Goal: Contribute content: Add original content to the website for others to see

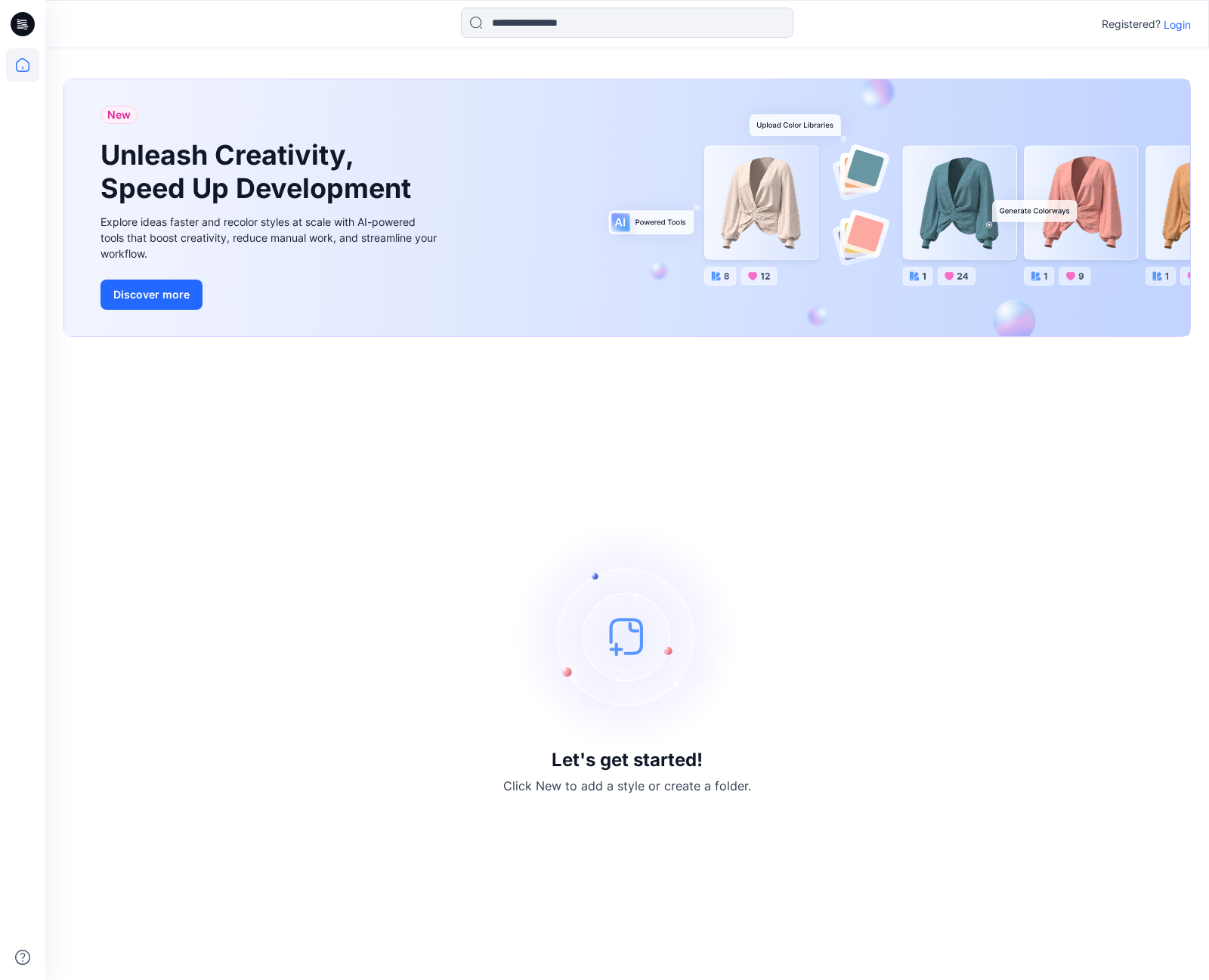
click at [1170, 23] on p "Login" at bounding box center [1177, 24] width 27 height 16
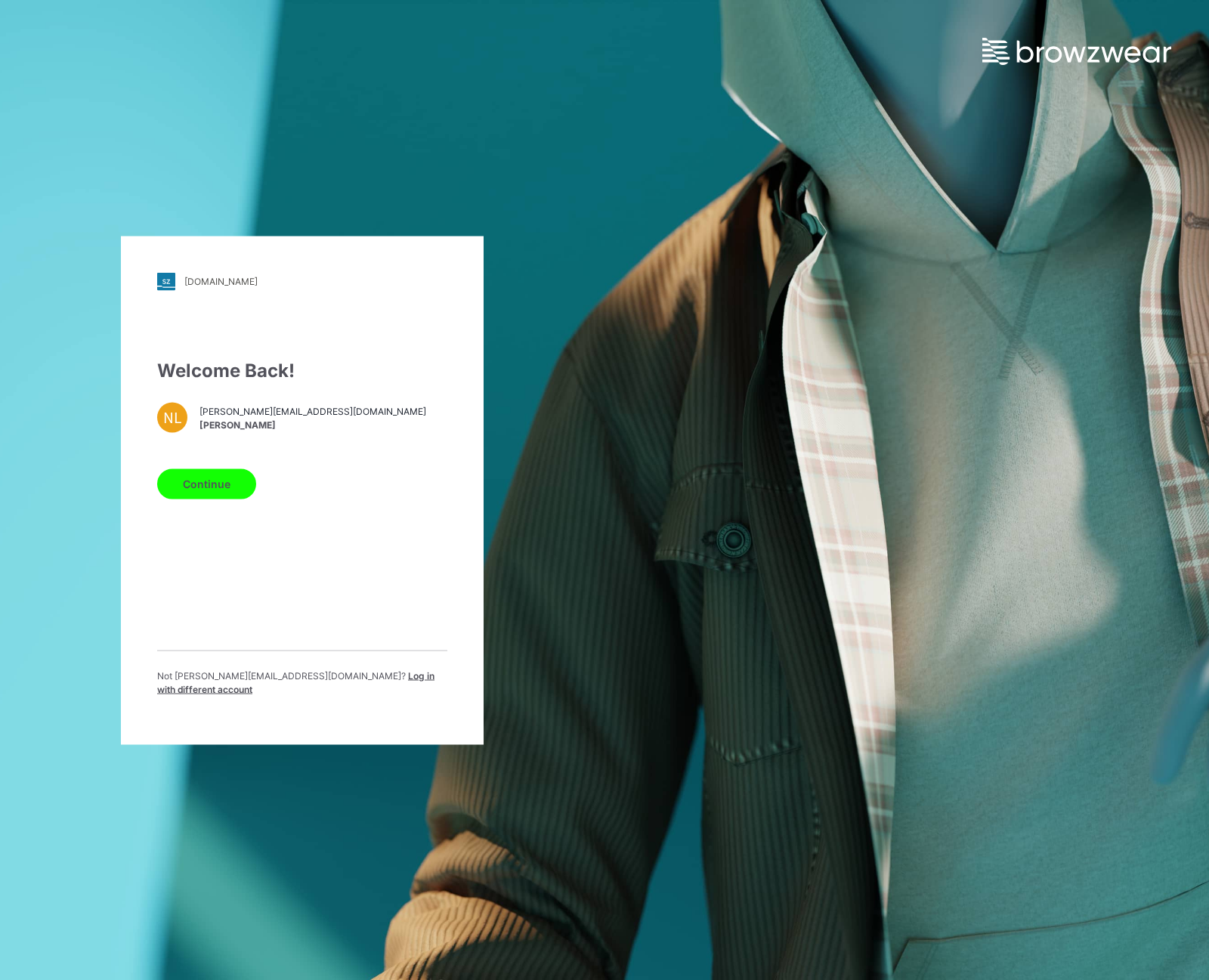
click at [230, 494] on button "Continue" at bounding box center [206, 483] width 99 height 31
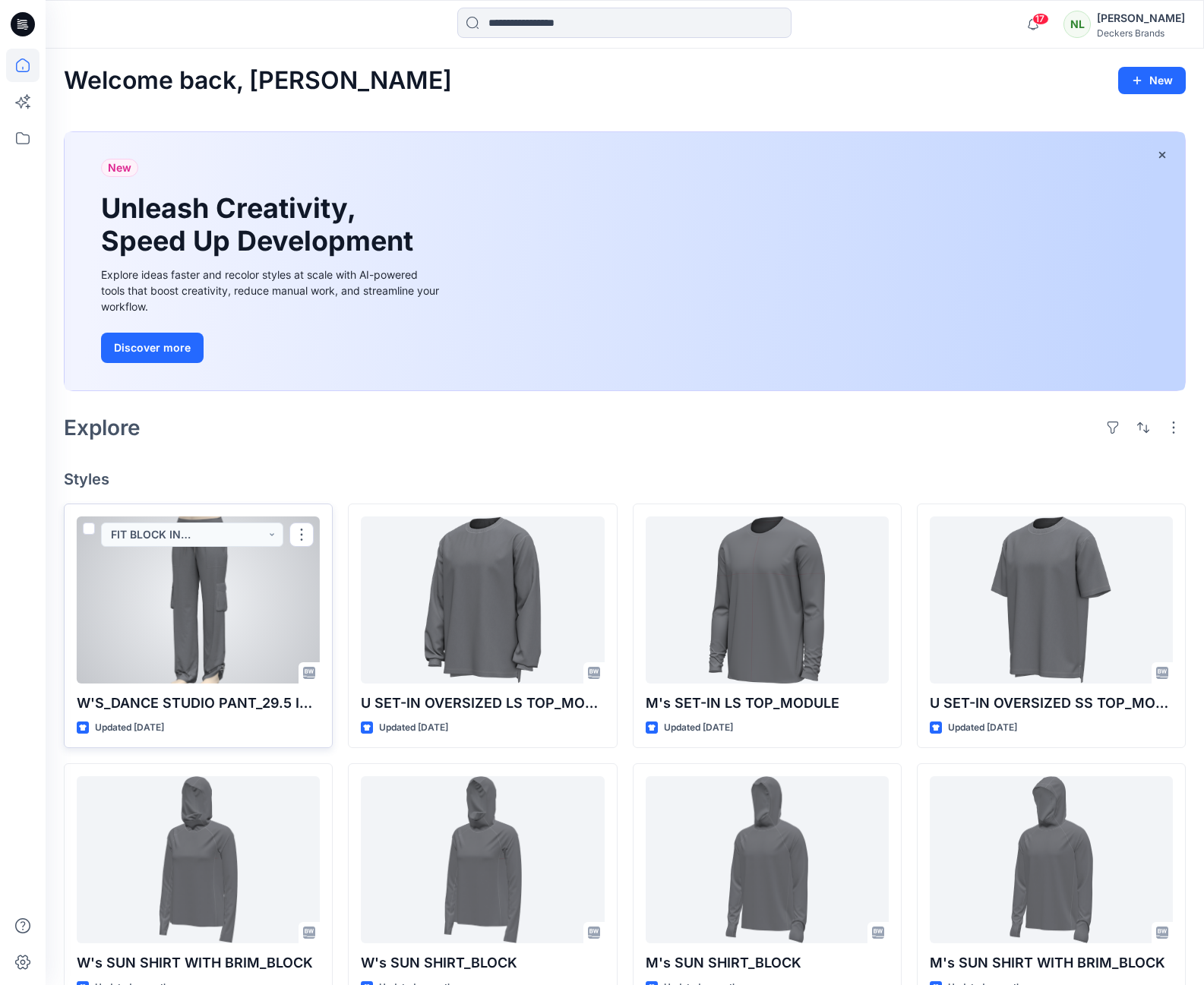
click at [195, 569] on div at bounding box center [198, 600] width 243 height 167
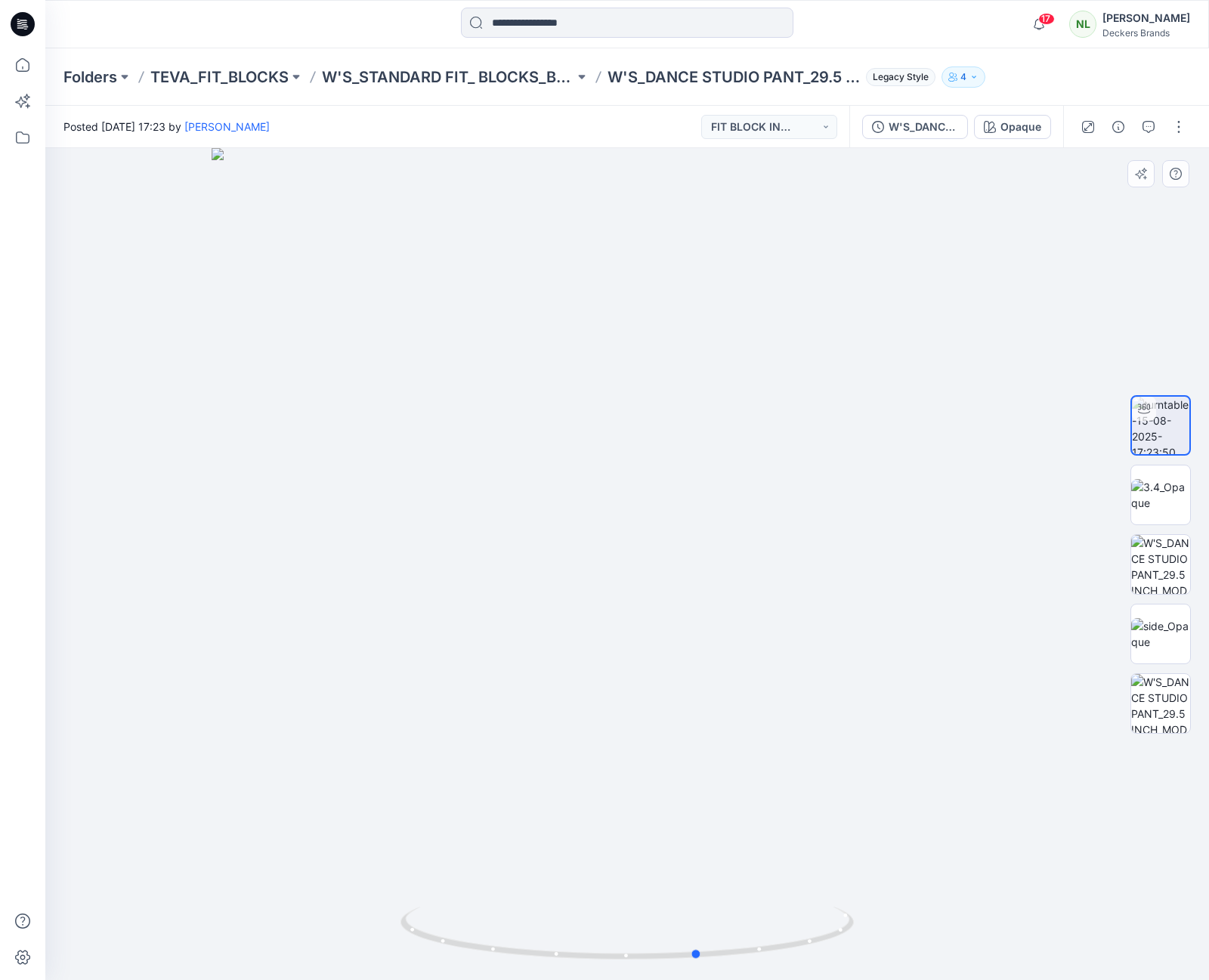
drag, startPoint x: 746, startPoint y: 952, endPoint x: 387, endPoint y: 973, distance: 359.6
click at [387, 973] on div at bounding box center [627, 564] width 1164 height 832
click at [1156, 495] on img at bounding box center [1160, 495] width 59 height 31
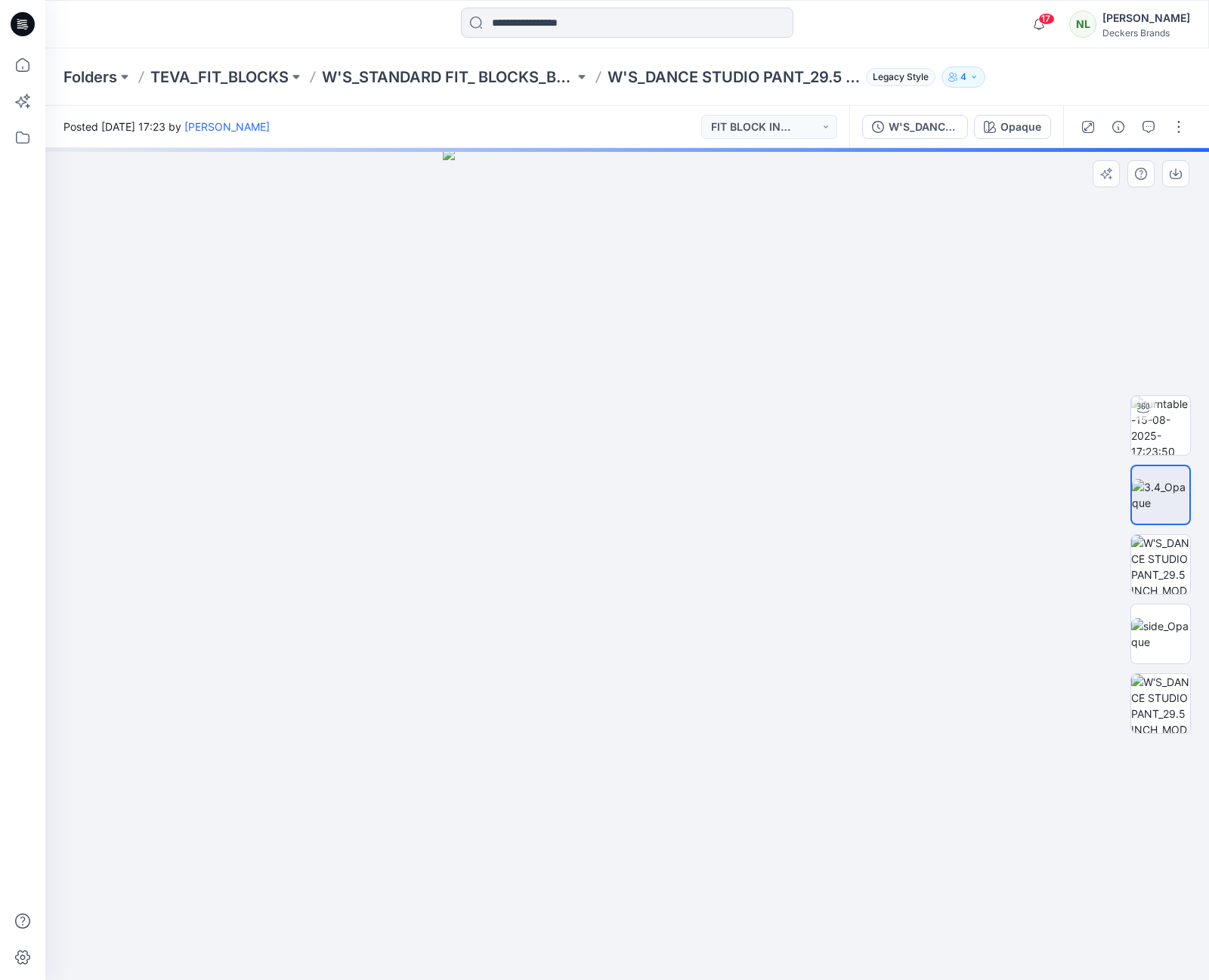
click at [1156, 495] on img at bounding box center [1161, 495] width 58 height 31
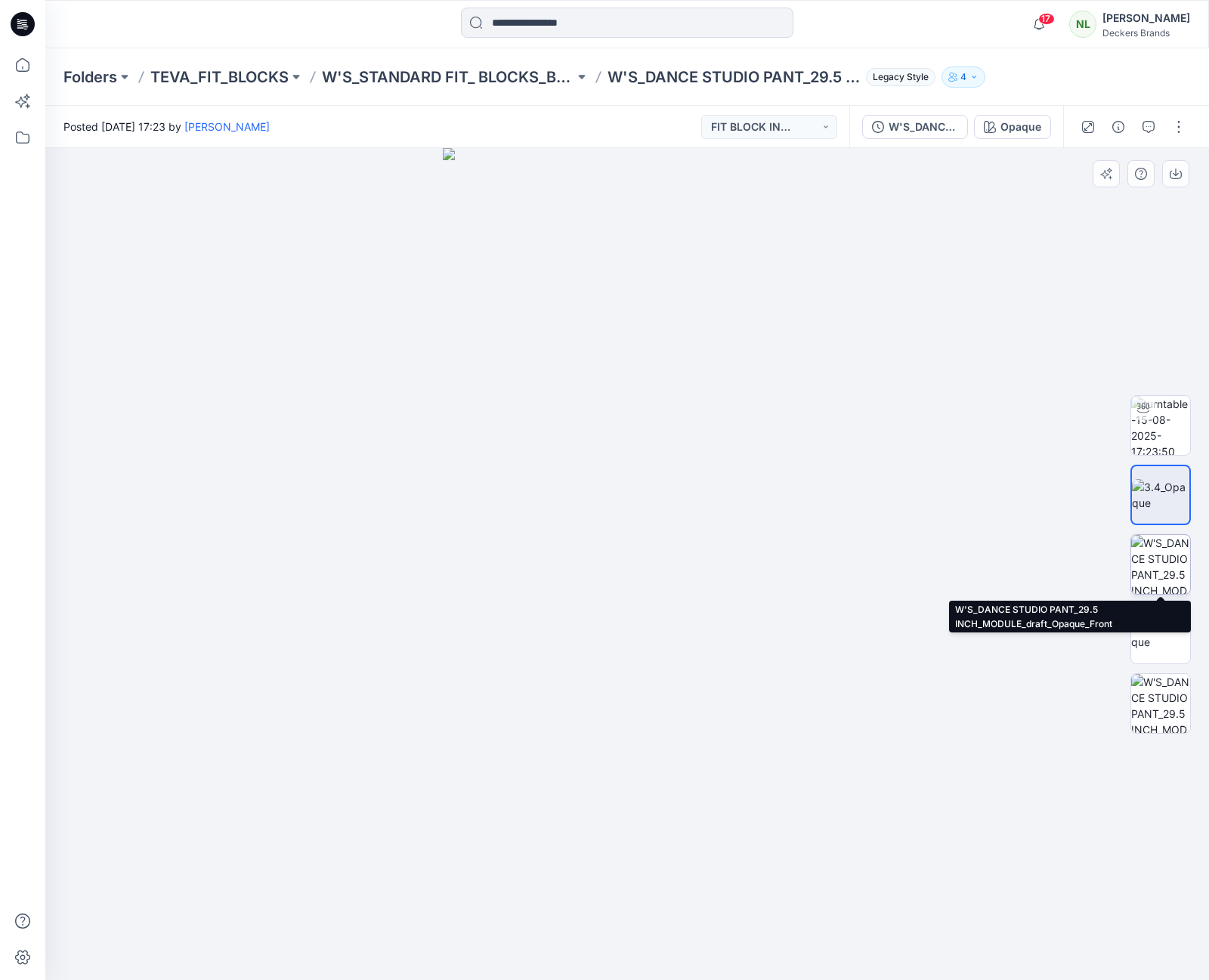
click at [1157, 566] on img at bounding box center [1160, 564] width 59 height 59
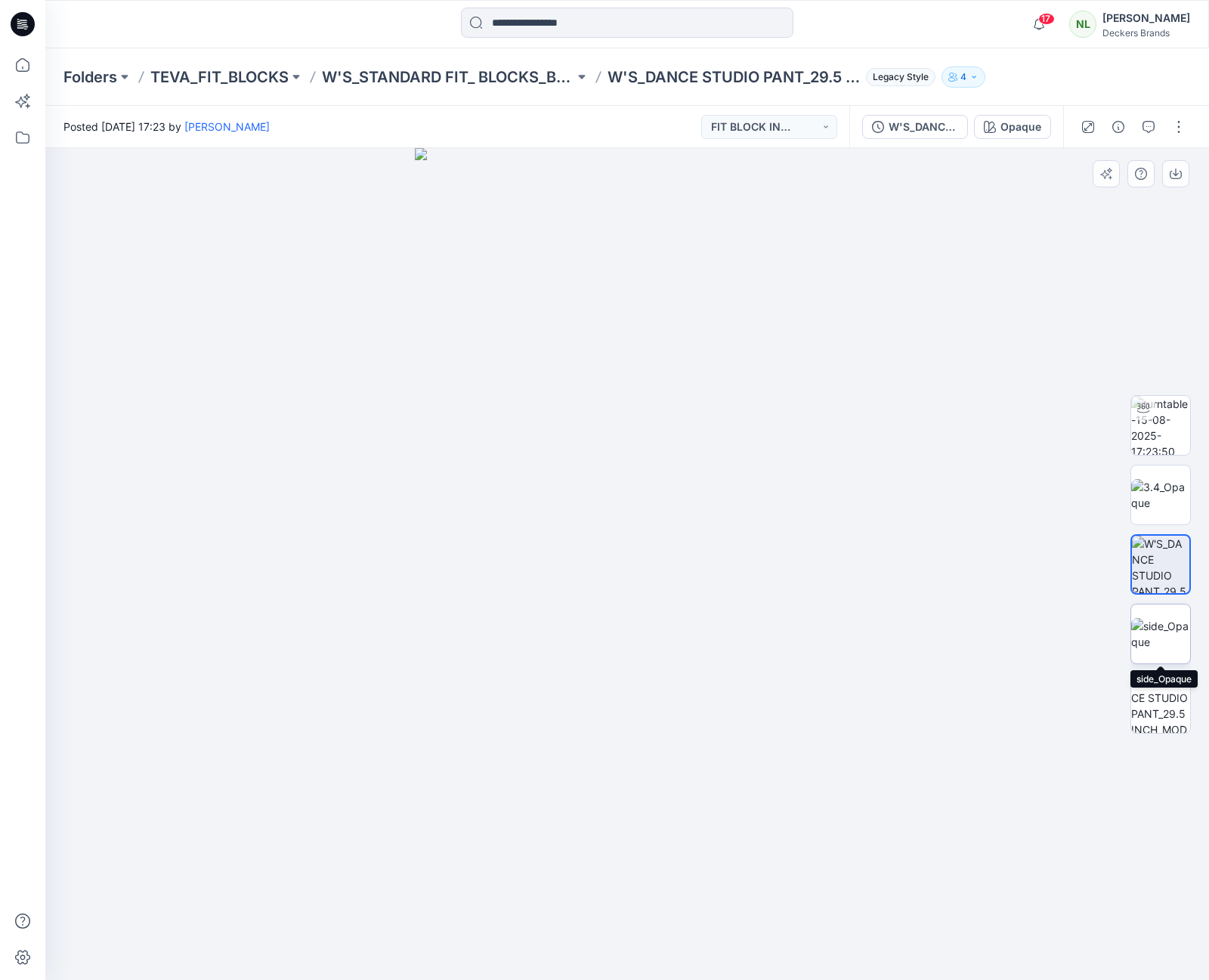
click at [1171, 638] on img at bounding box center [1160, 634] width 59 height 31
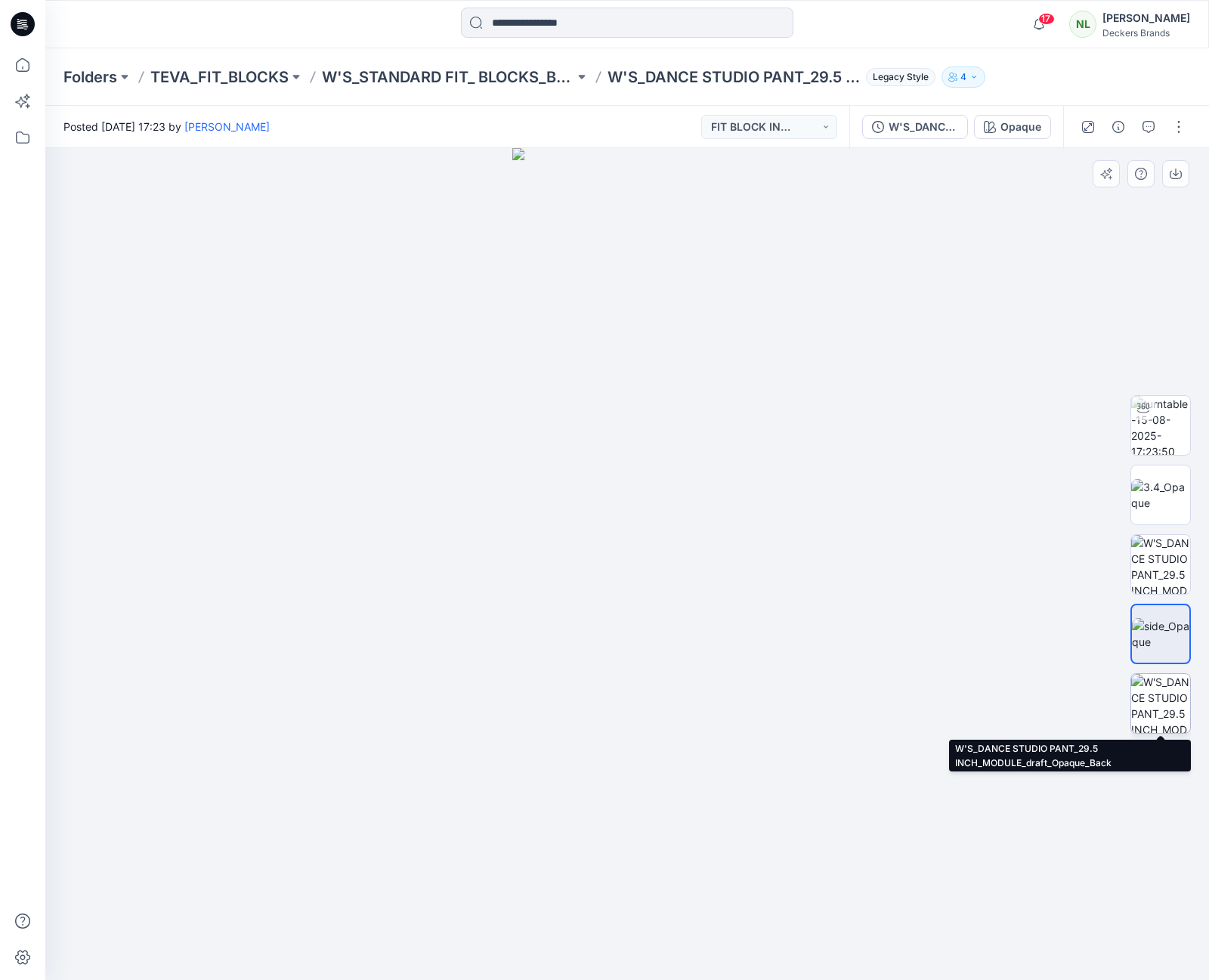
click at [1166, 694] on img at bounding box center [1160, 703] width 59 height 59
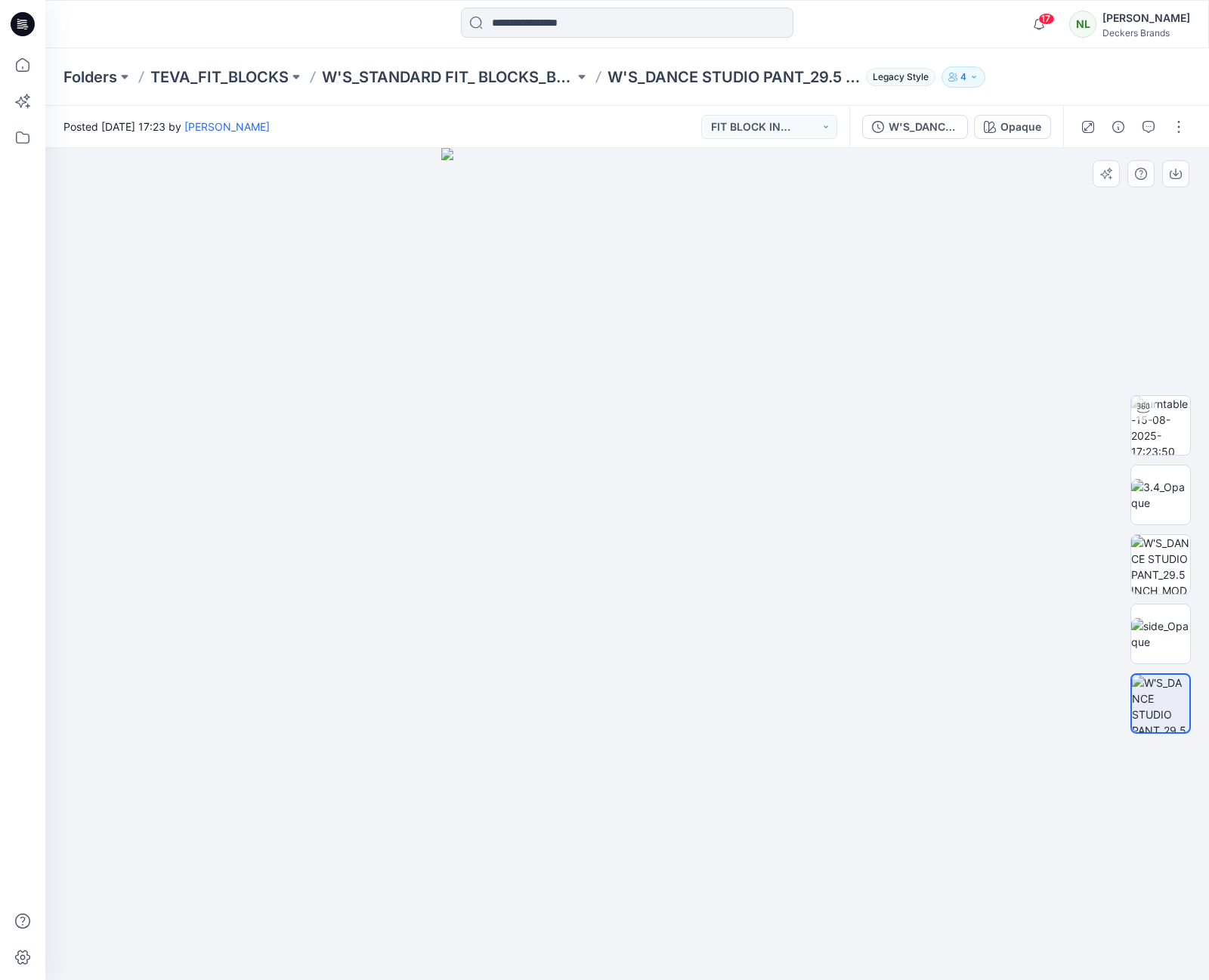
click at [163, 339] on div at bounding box center [627, 564] width 1164 height 832
click at [1163, 479] on img at bounding box center [1160, 495] width 59 height 31
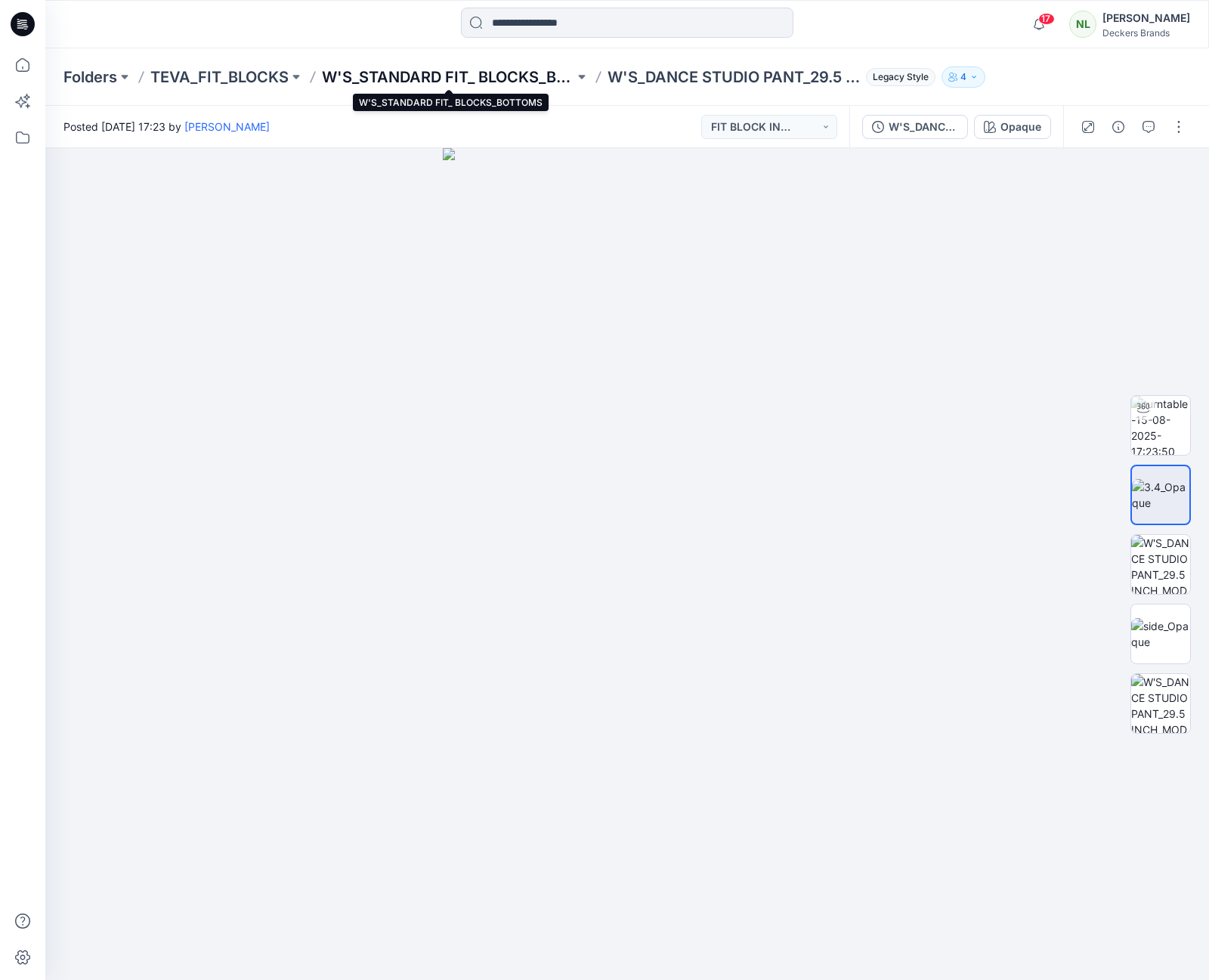
click at [410, 79] on p "W'S_STANDARD FIT_ BLOCKS_BOTTOMS" at bounding box center [448, 77] width 253 height 21
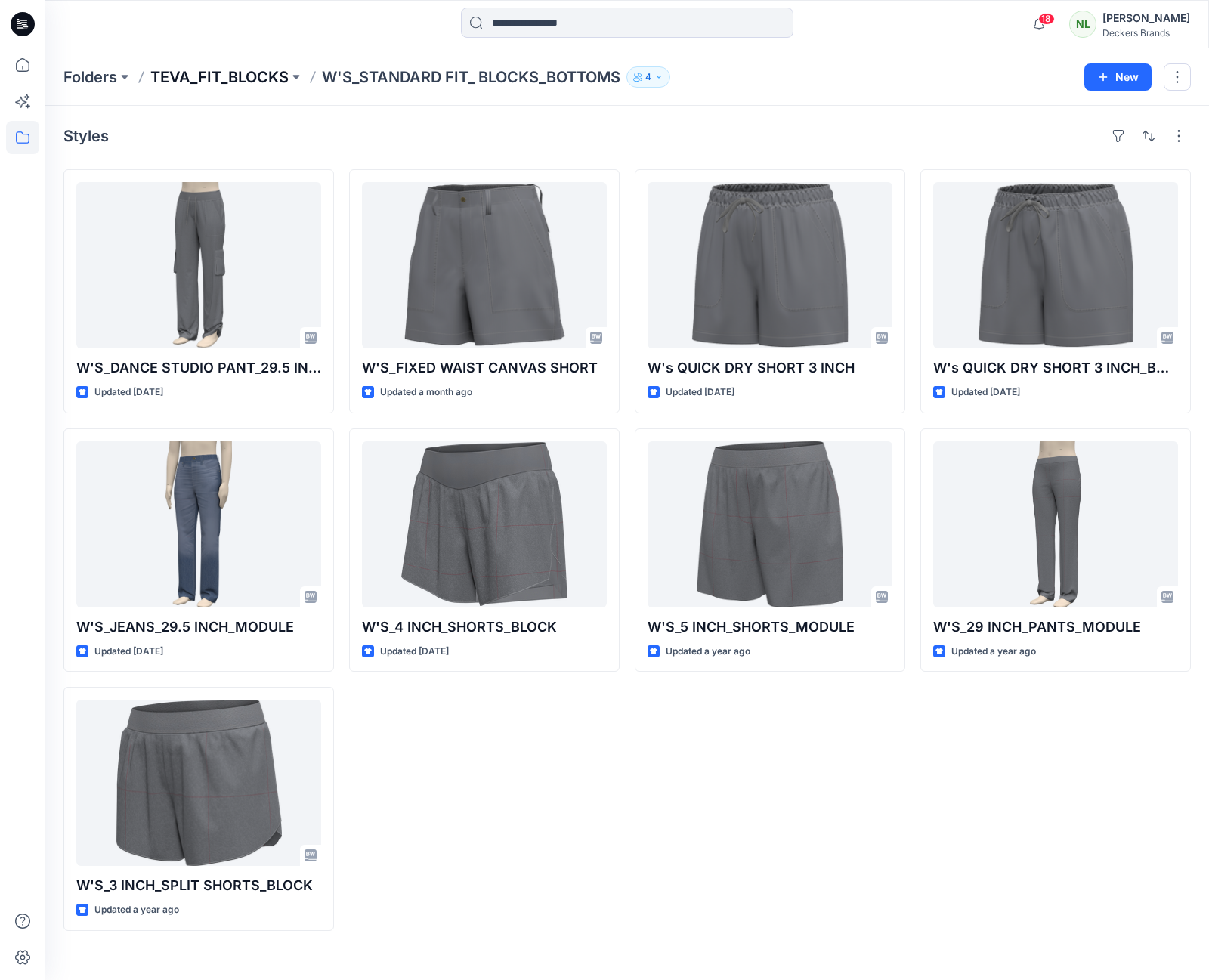
click at [261, 75] on p "TEVA_FIT_BLOCKS" at bounding box center [219, 77] width 138 height 21
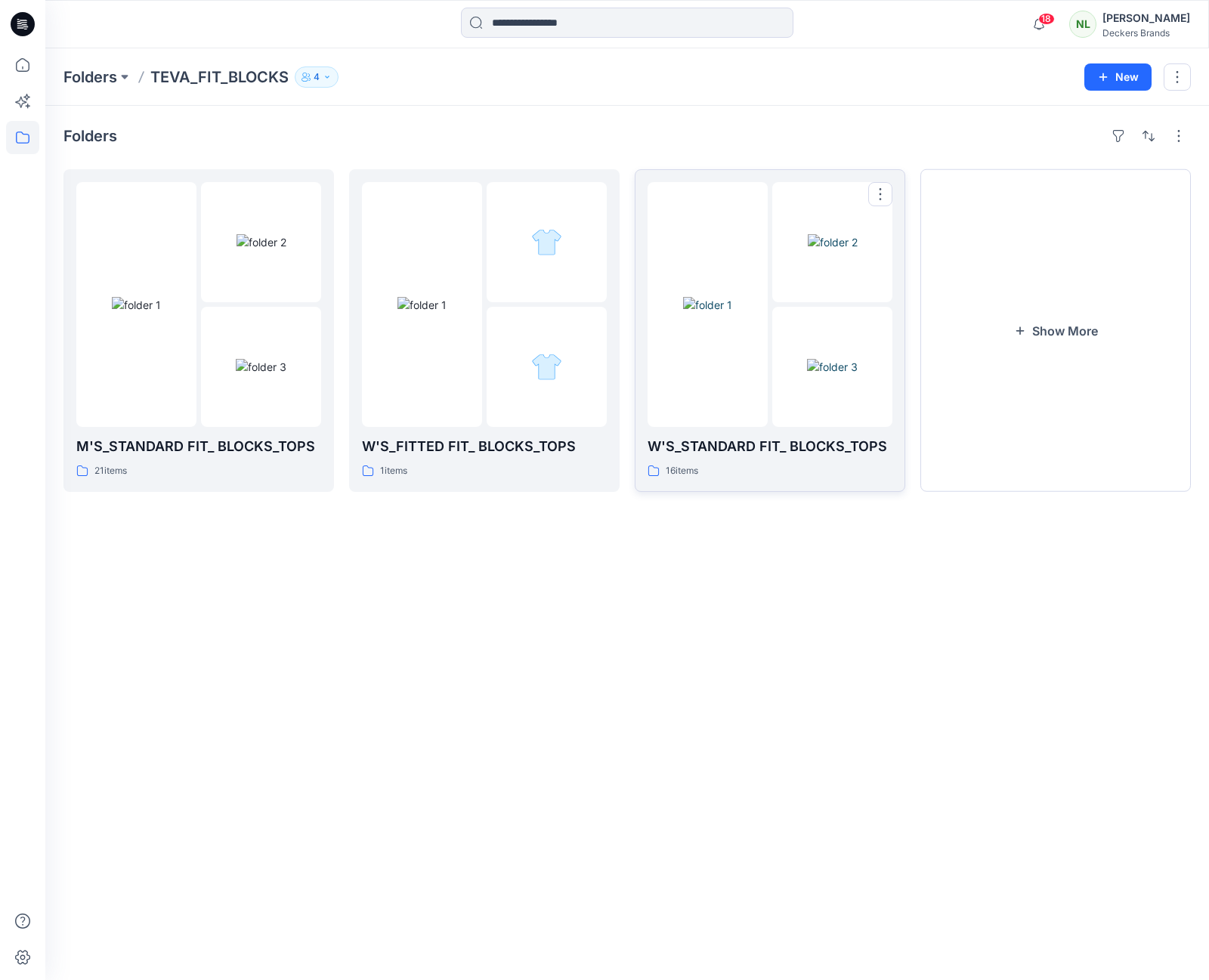
click at [695, 313] on img at bounding box center [707, 305] width 49 height 16
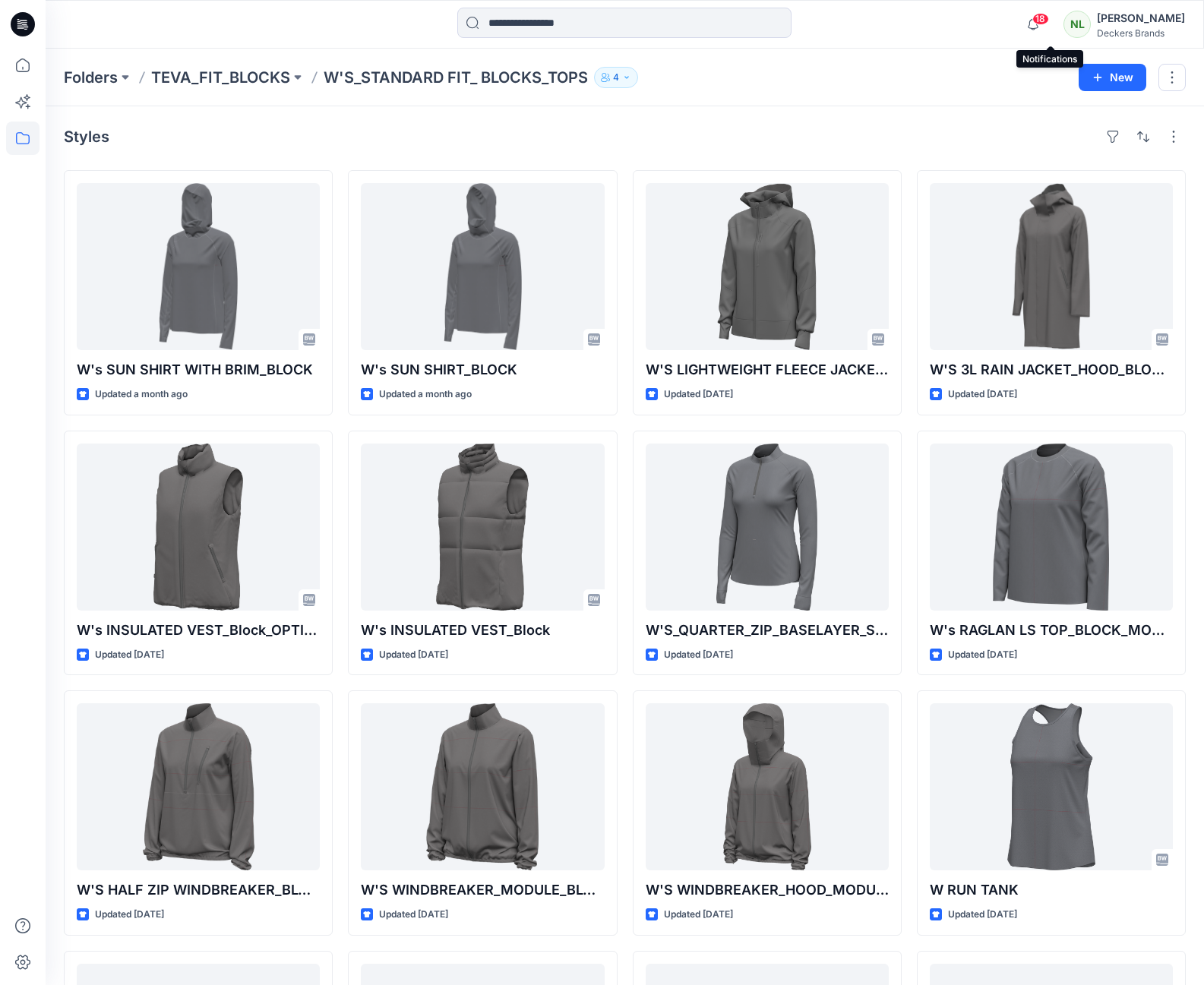
click at [1049, 21] on span "18" at bounding box center [1041, 19] width 17 height 12
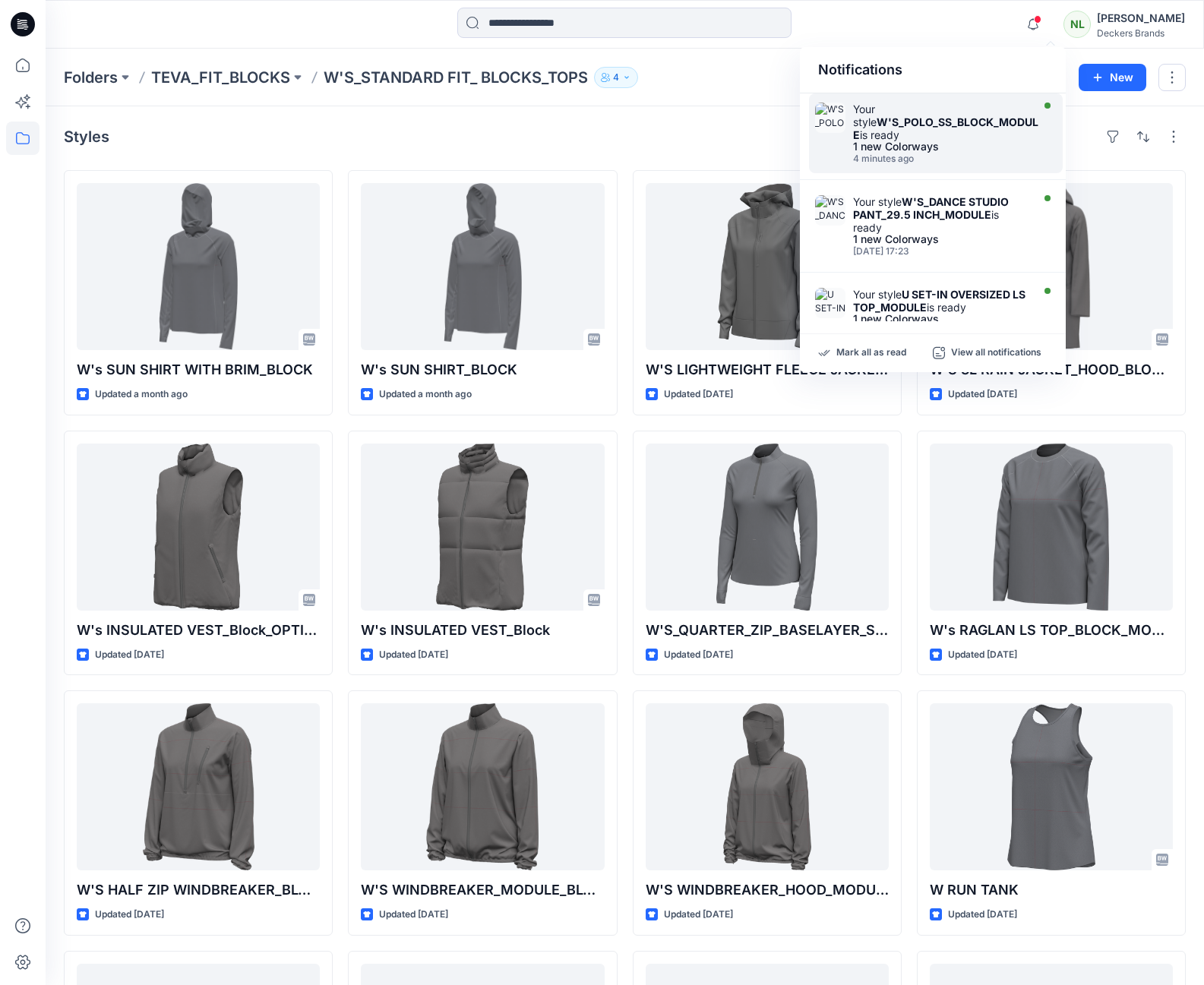
click at [945, 126] on strong "W'S_POLO_SS_BLOCK_MODULE" at bounding box center [946, 127] width 185 height 25
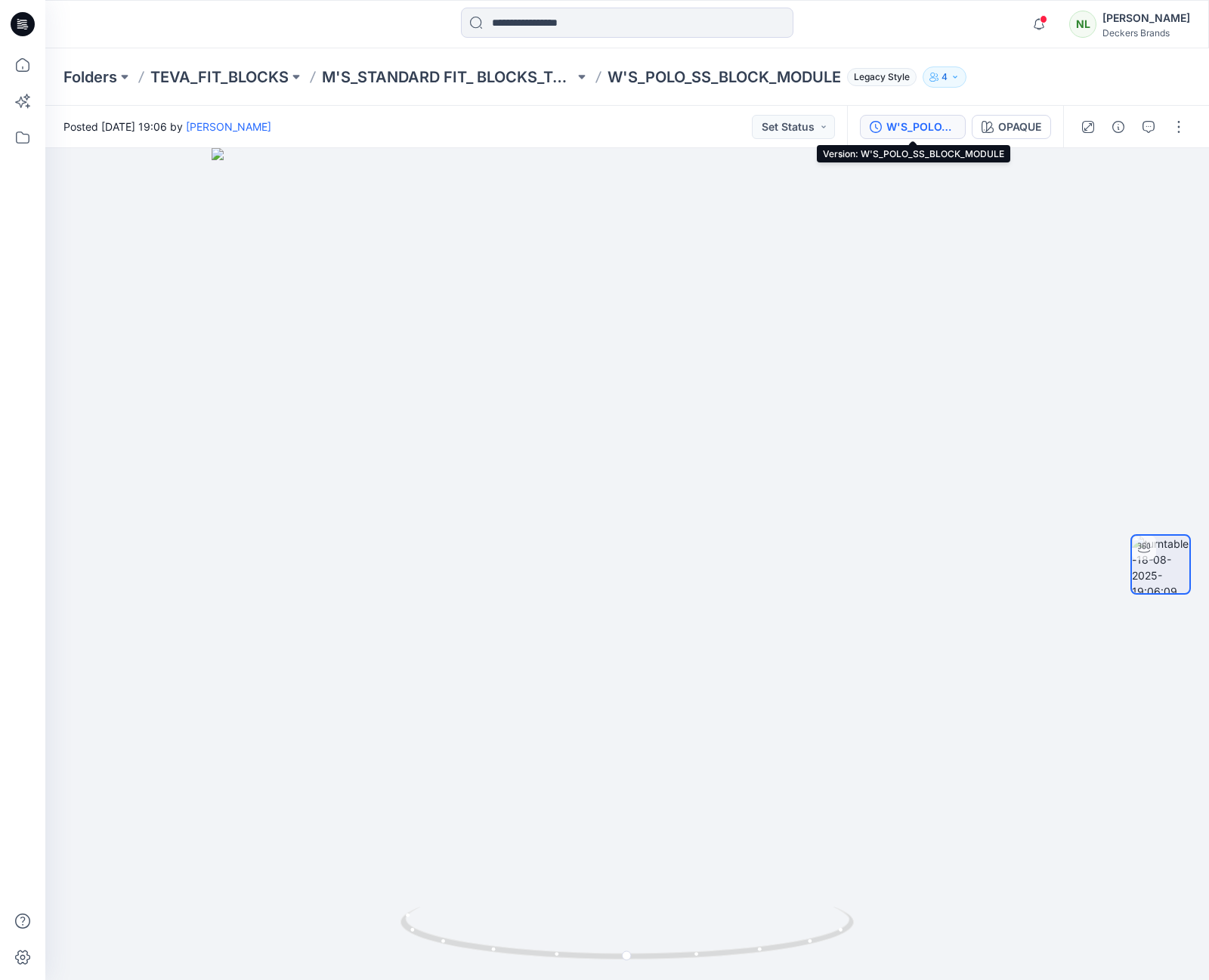
click at [905, 126] on div "W'S_POLO_SS_BLOCK_MODULE" at bounding box center [921, 127] width 70 height 17
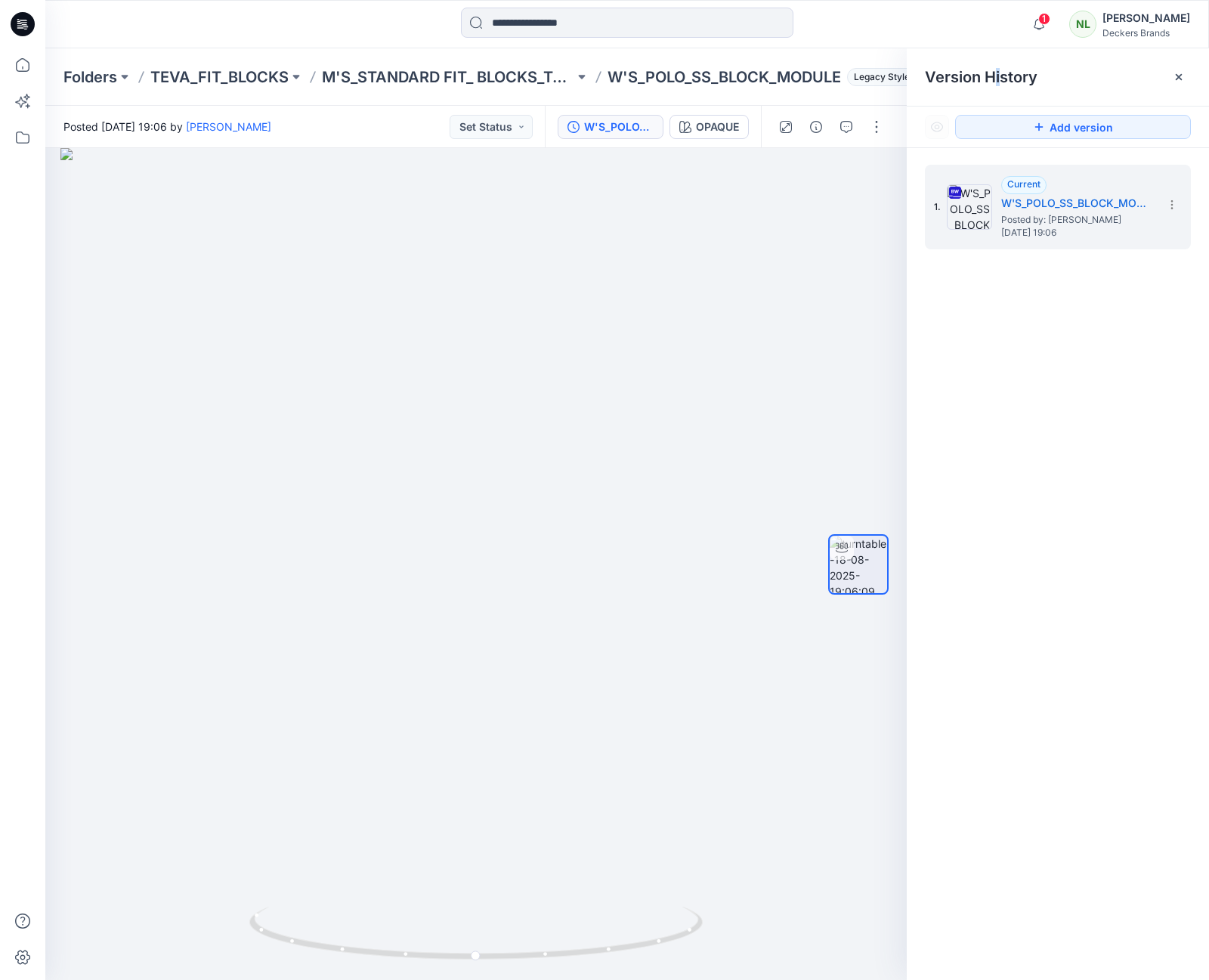
drag, startPoint x: 1003, startPoint y: 92, endPoint x: 1056, endPoint y: 59, distance: 62.4
click at [992, 81] on div "Version History" at bounding box center [1058, 77] width 302 height 58
click at [733, 80] on p "W'S_POLO_SS_BLOCK_MODULE" at bounding box center [724, 77] width 233 height 21
click at [673, 76] on p "W'S_POLO_SS_BLOCK_MODULE" at bounding box center [724, 77] width 233 height 21
click at [470, 79] on p "M'S_STANDARD FIT_ BLOCKS_TOPS" at bounding box center [448, 77] width 253 height 21
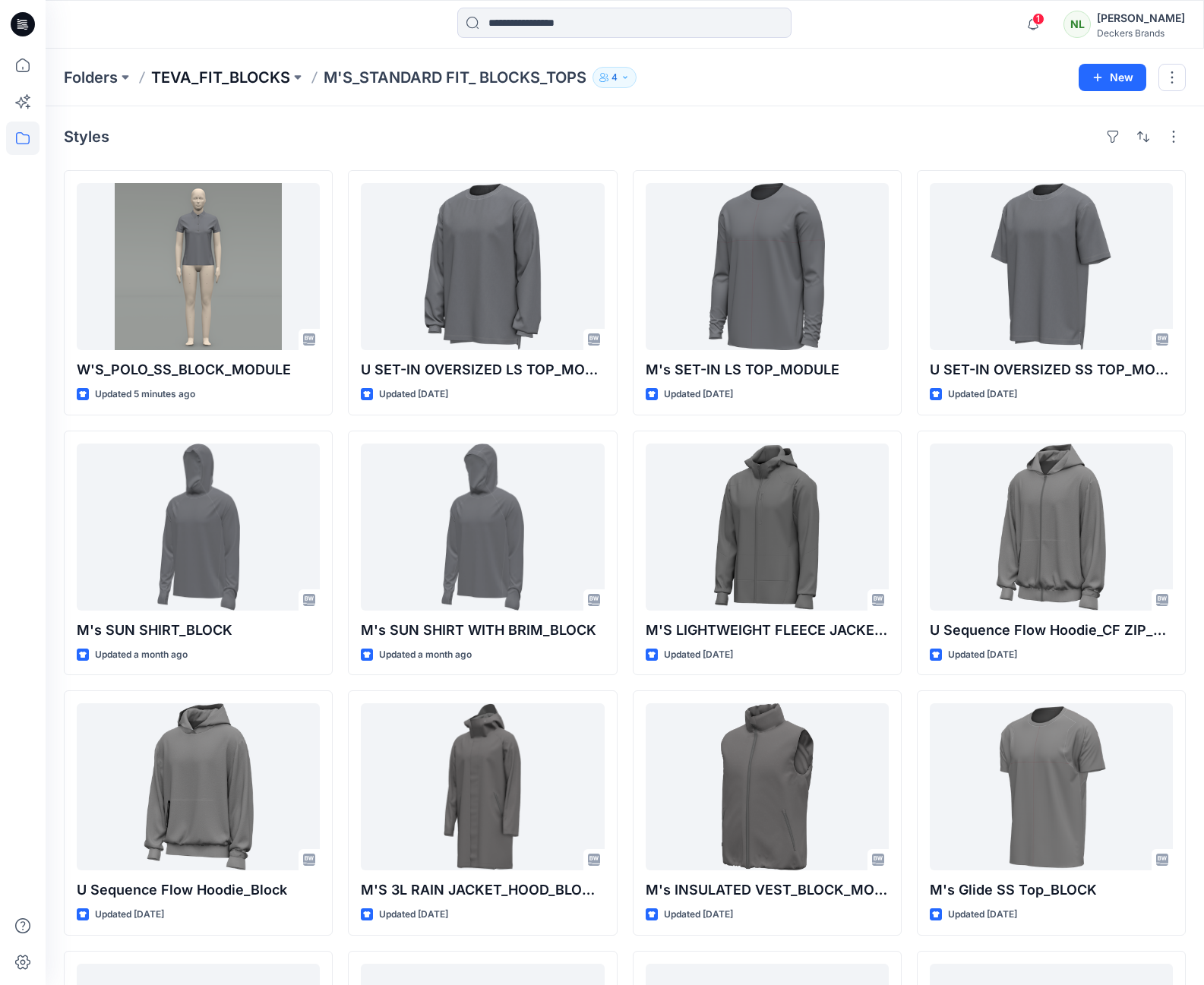
click at [162, 76] on p "TEVA_FIT_BLOCKS" at bounding box center [221, 77] width 139 height 21
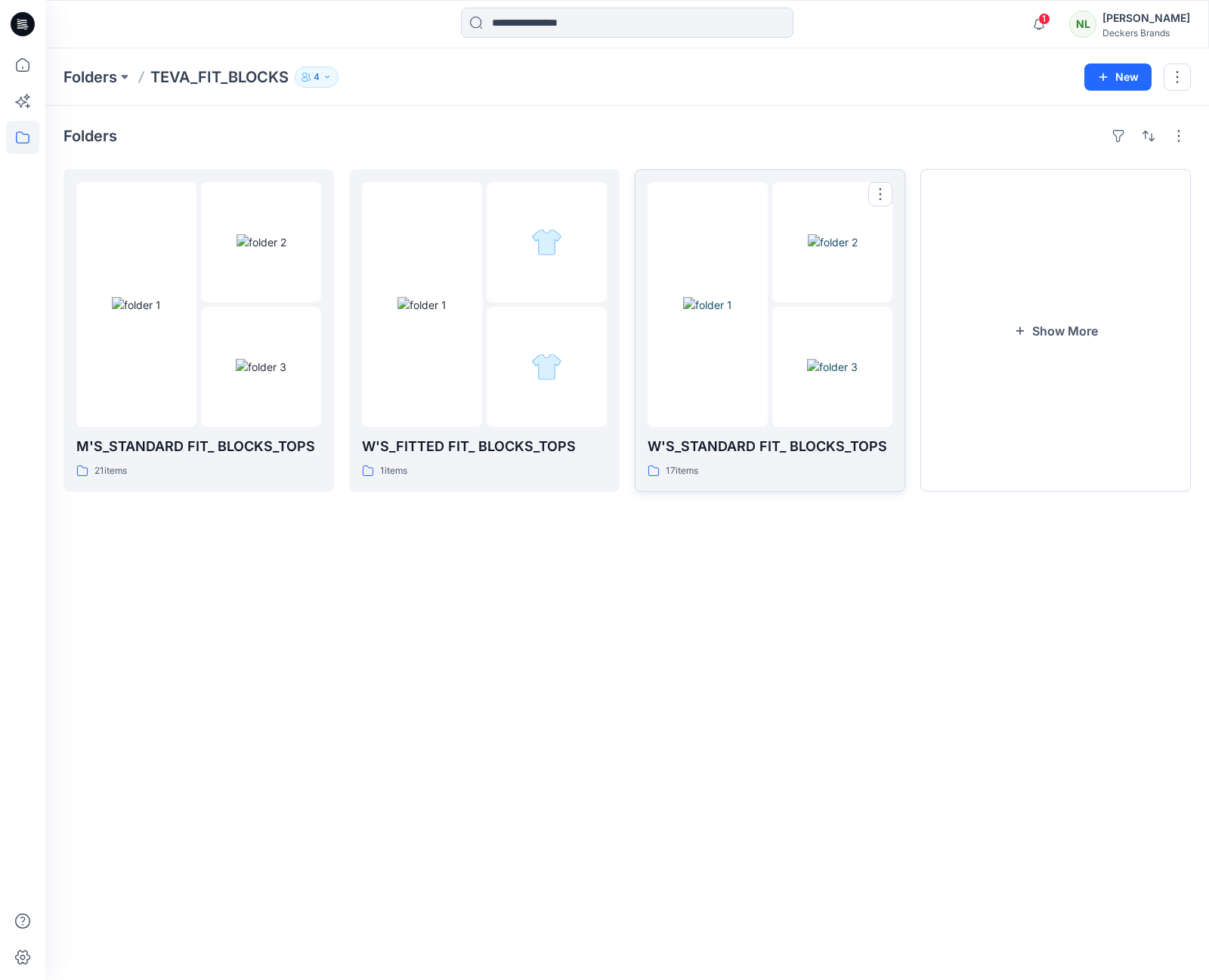
click at [733, 313] on img at bounding box center [707, 305] width 49 height 16
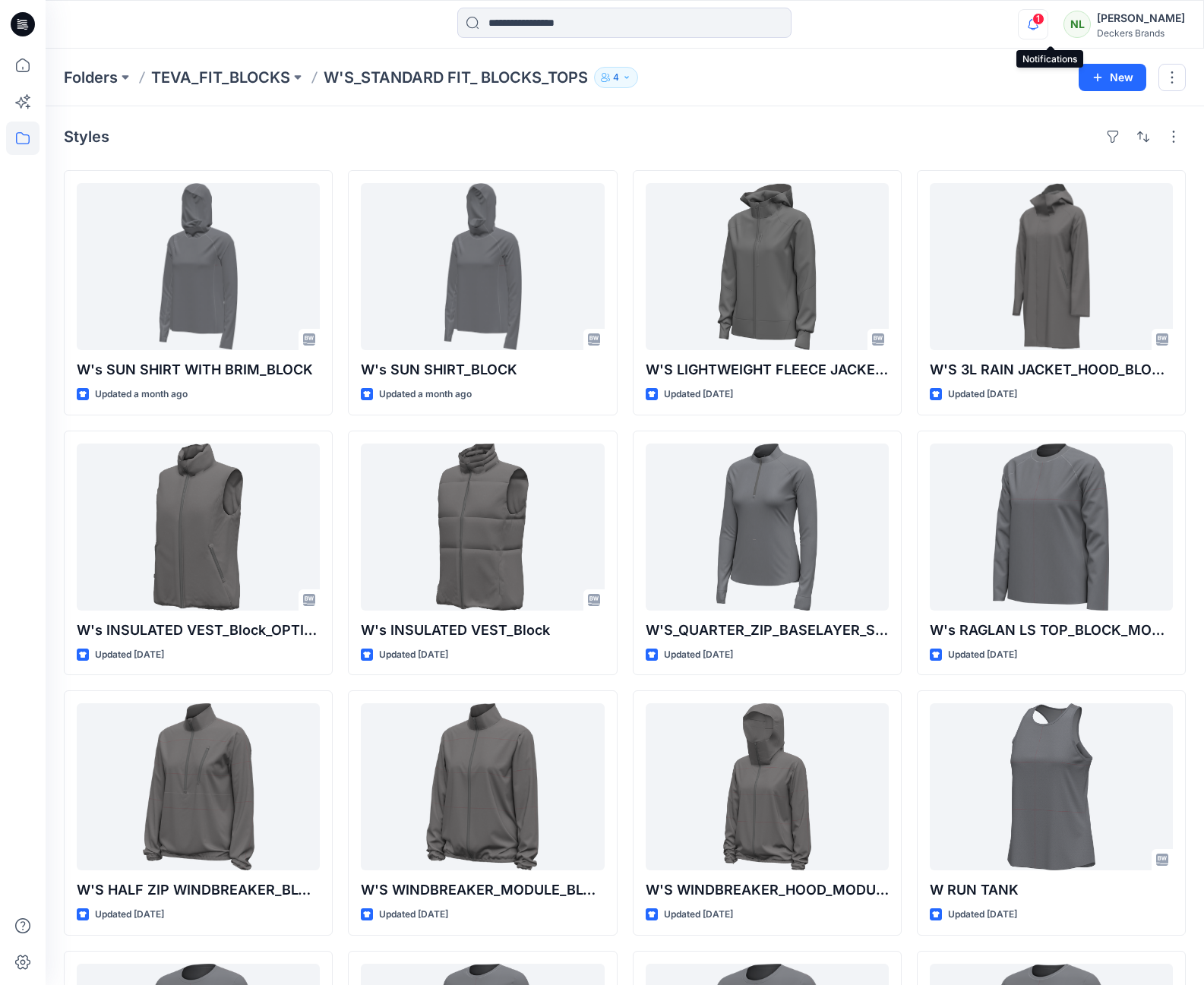
click at [1048, 18] on icon "button" at bounding box center [1033, 24] width 29 height 31
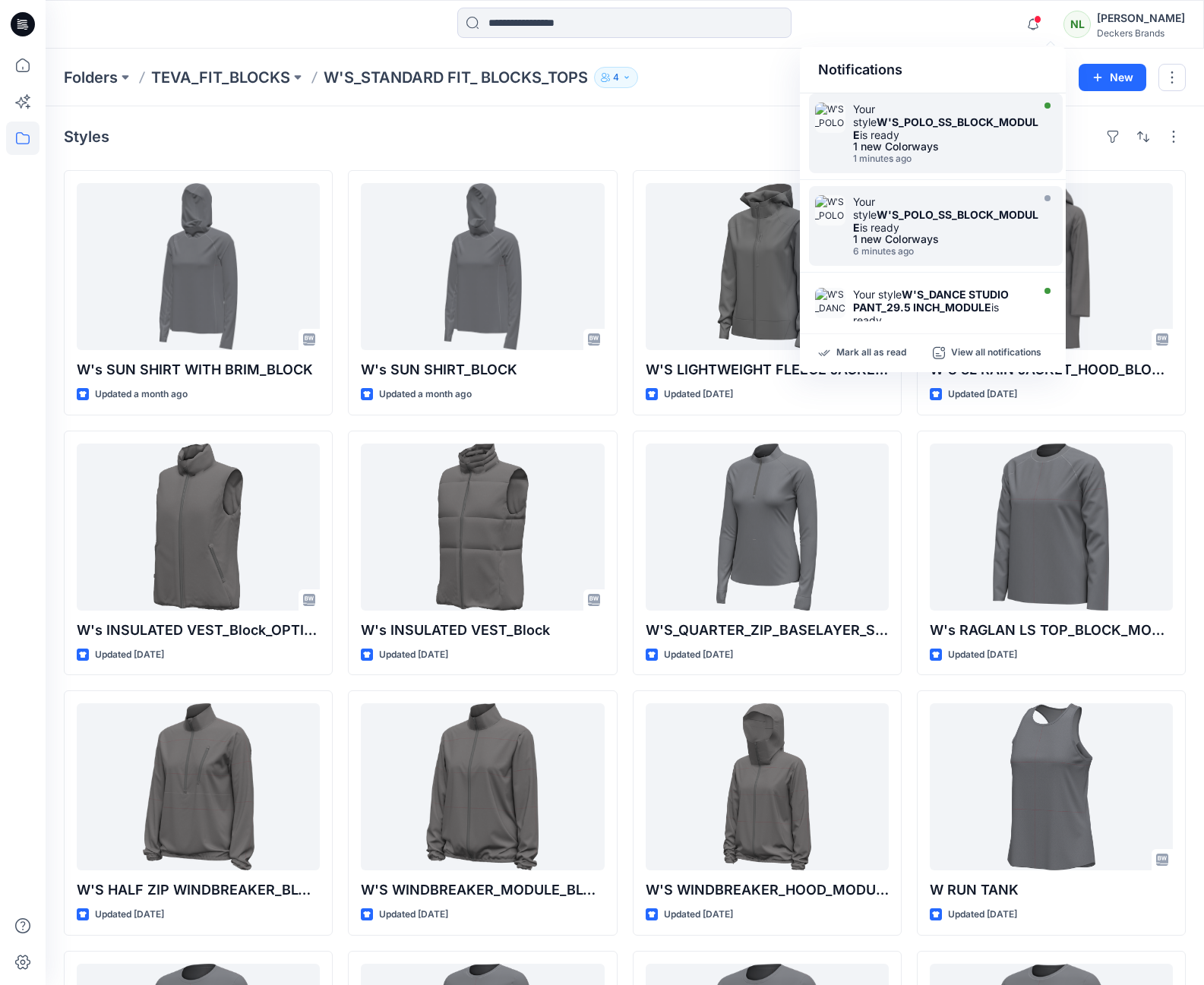
click at [915, 127] on strong "W'S_POLO_SS_BLOCK_MODULE" at bounding box center [946, 127] width 185 height 25
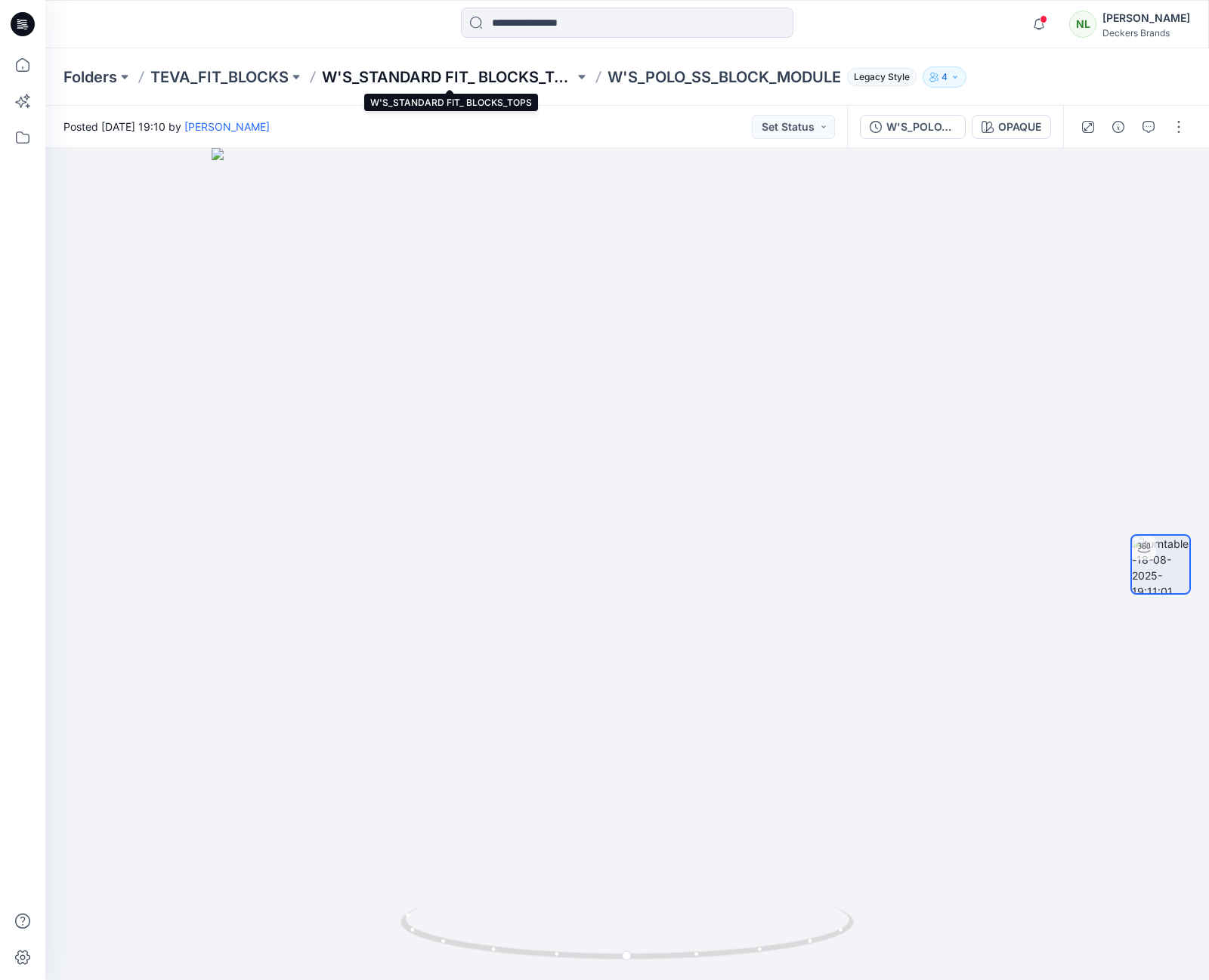
click at [405, 73] on p "W'S_STANDARD FIT_ BLOCKS_TOPS" at bounding box center [448, 77] width 253 height 21
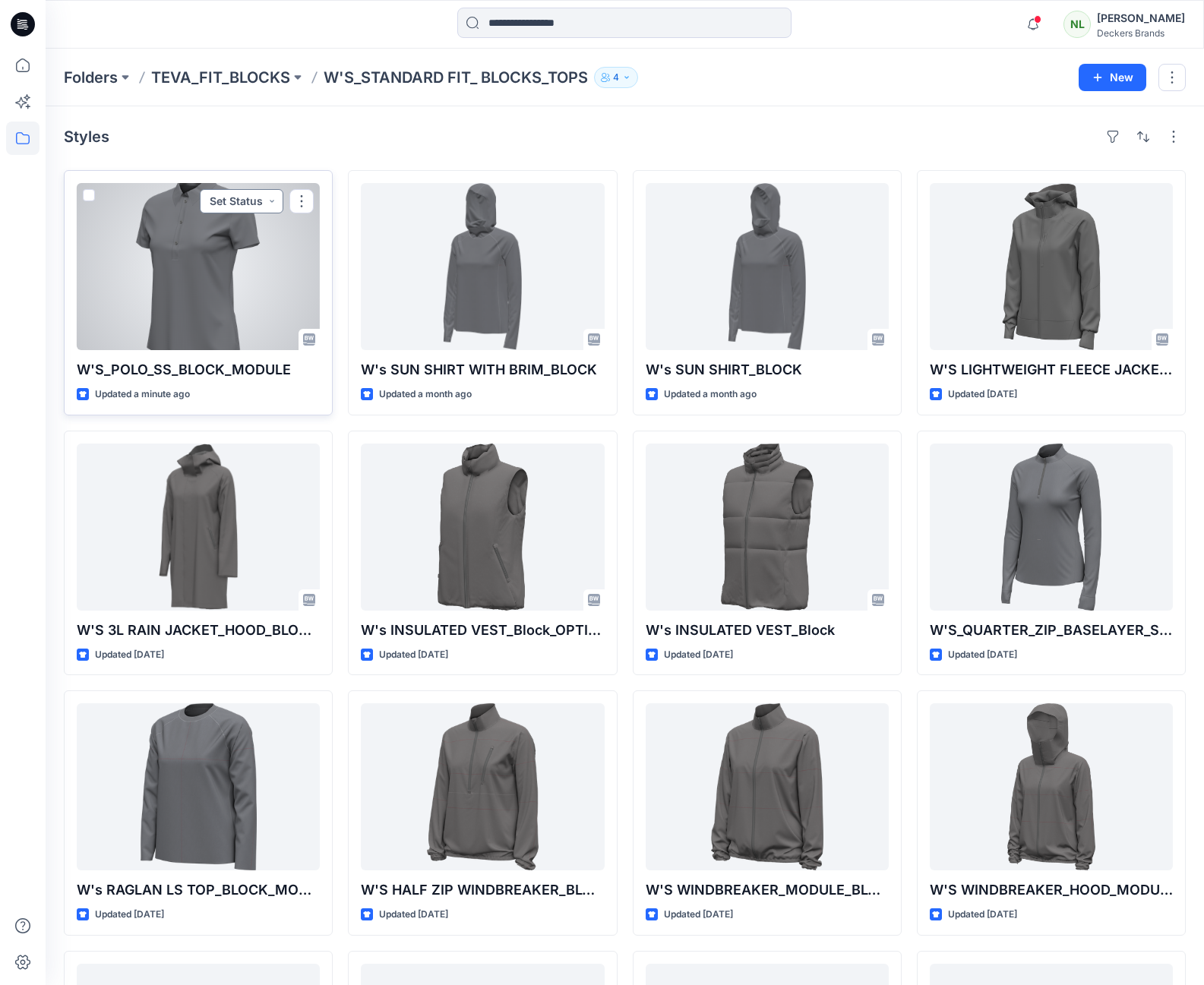
click at [272, 202] on button "Set Status" at bounding box center [241, 201] width 83 height 25
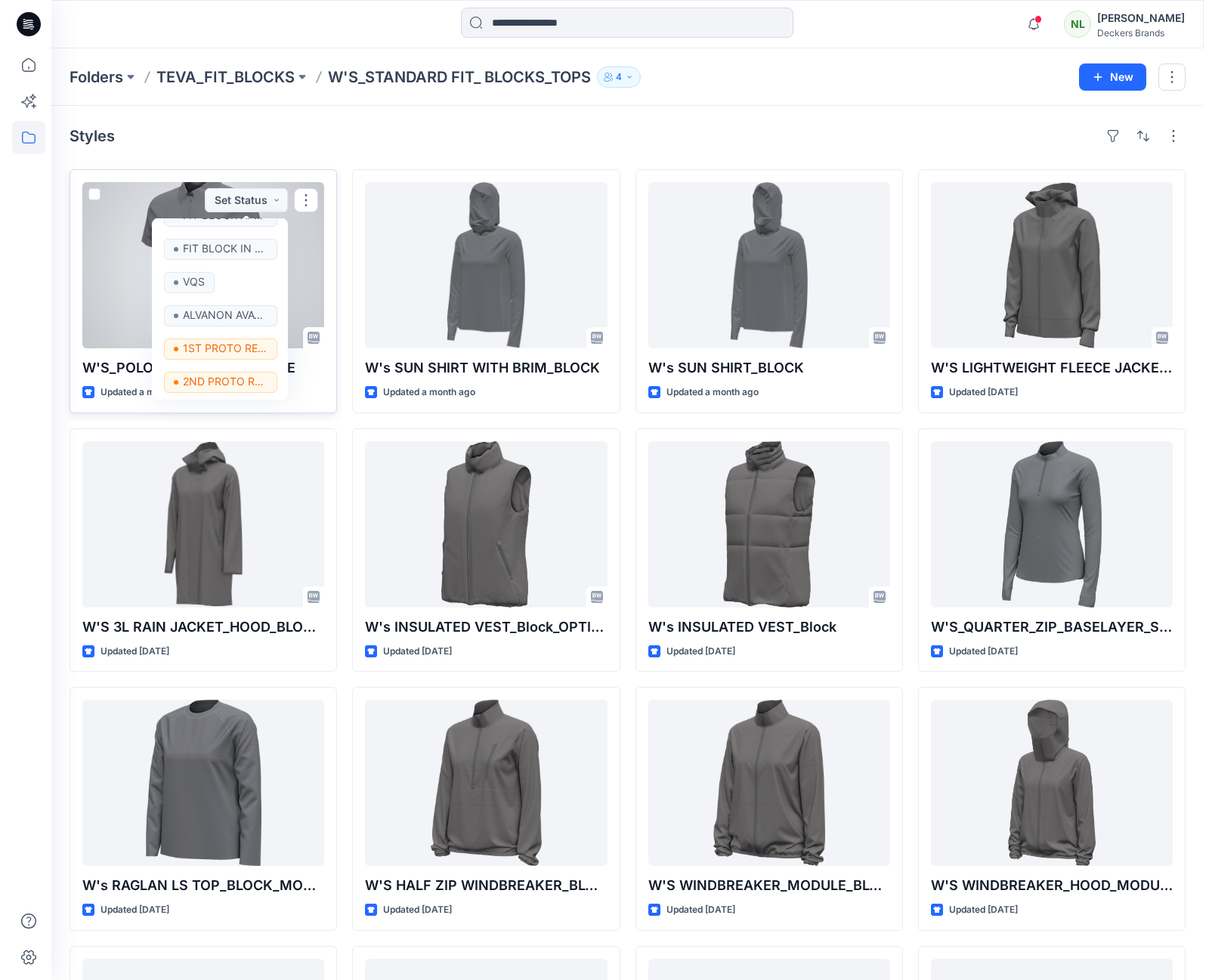
scroll to position [159, 0]
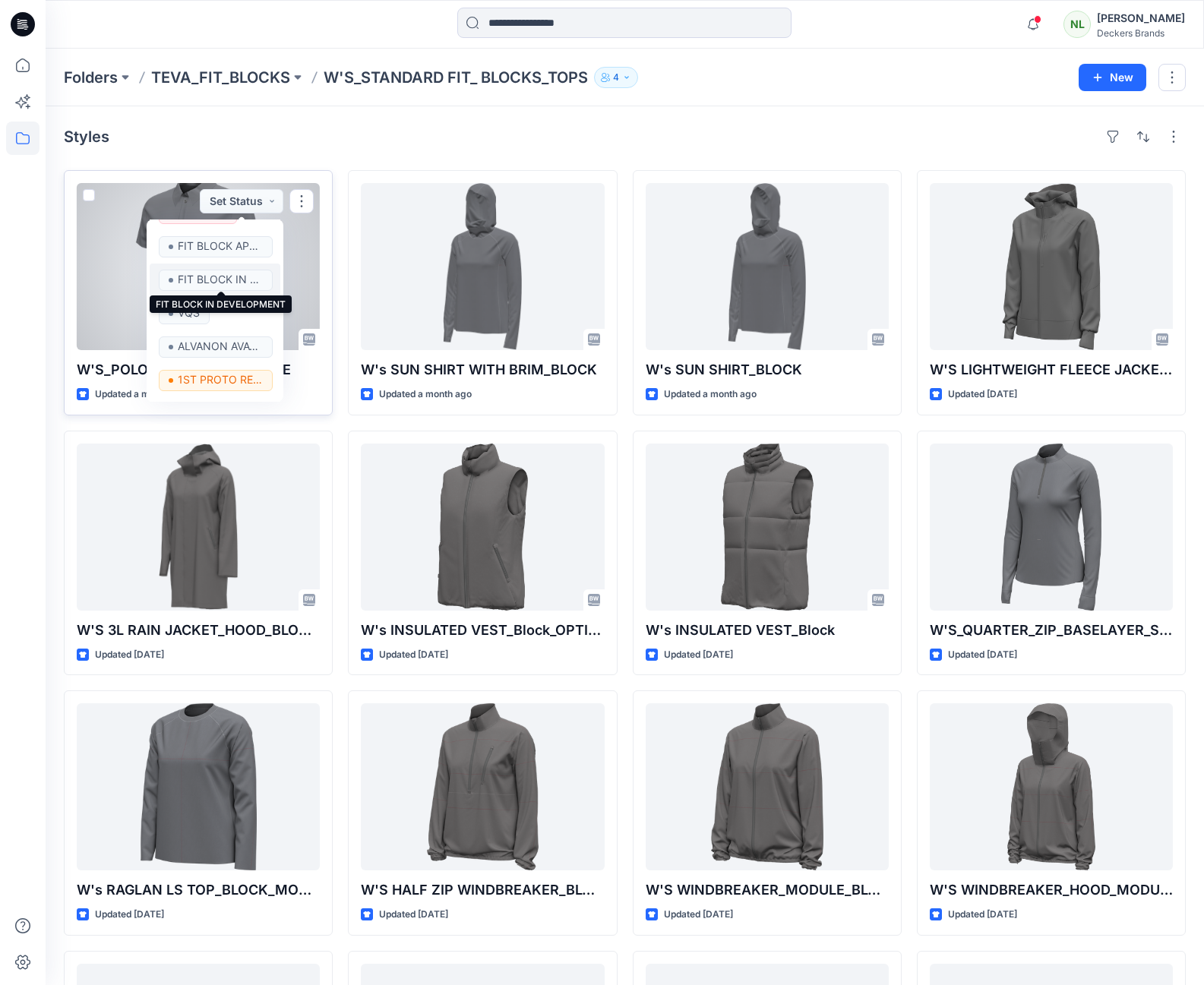
click at [233, 273] on p "FIT BLOCK IN DEVELOPMENT" at bounding box center [220, 279] width 85 height 19
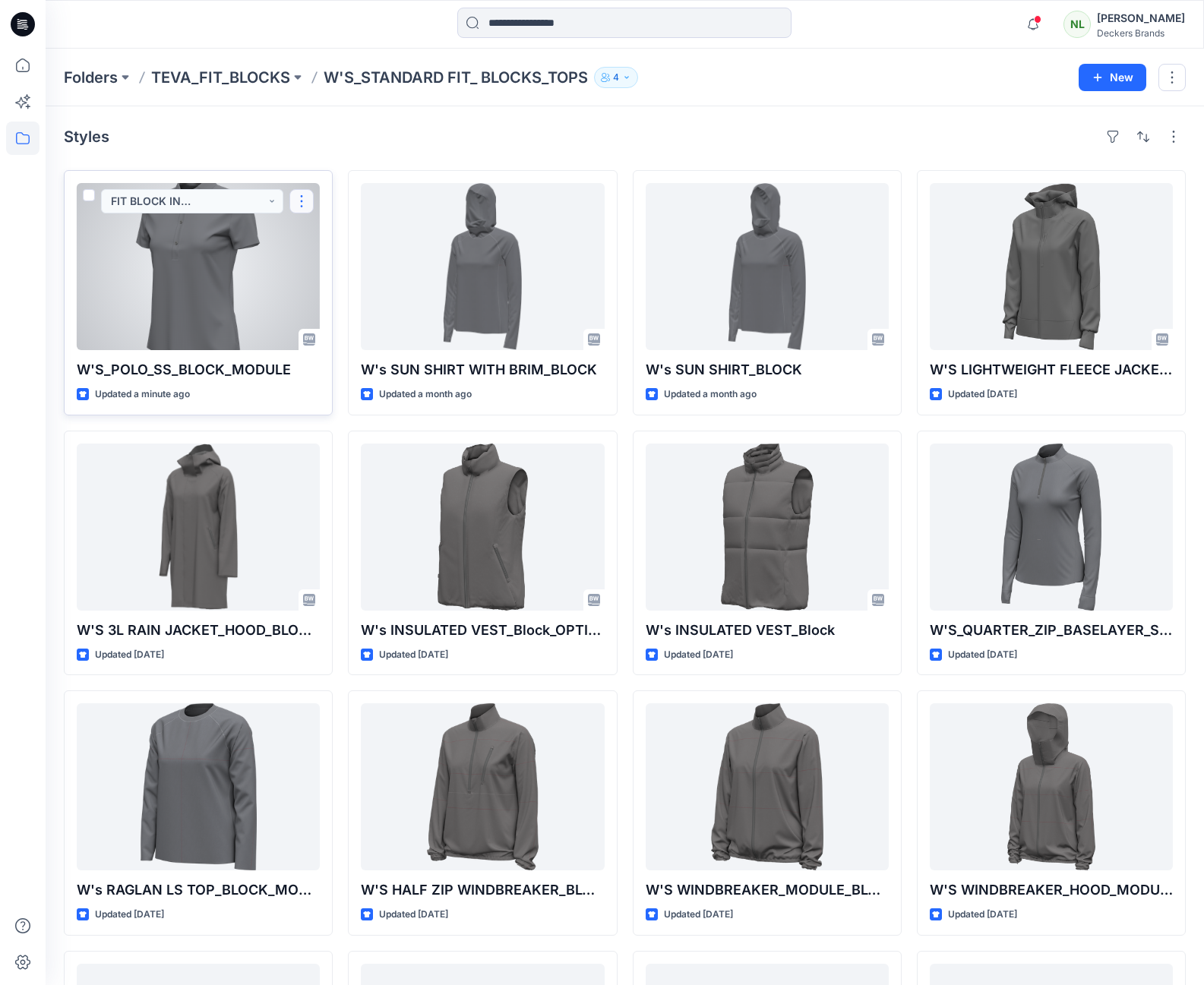
click at [305, 193] on button "button" at bounding box center [301, 201] width 25 height 25
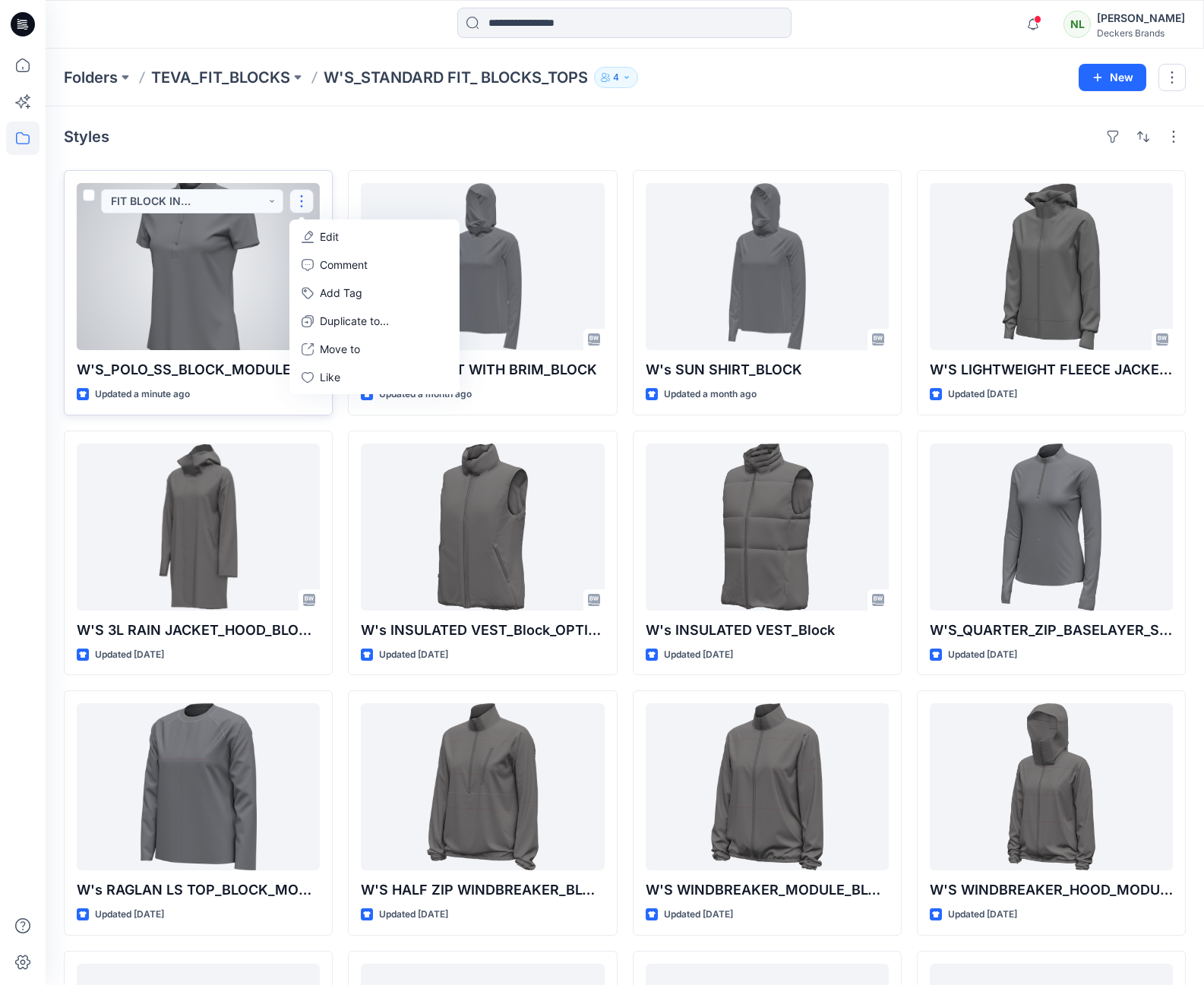
click at [323, 238] on p "Edit" at bounding box center [330, 236] width 19 height 16
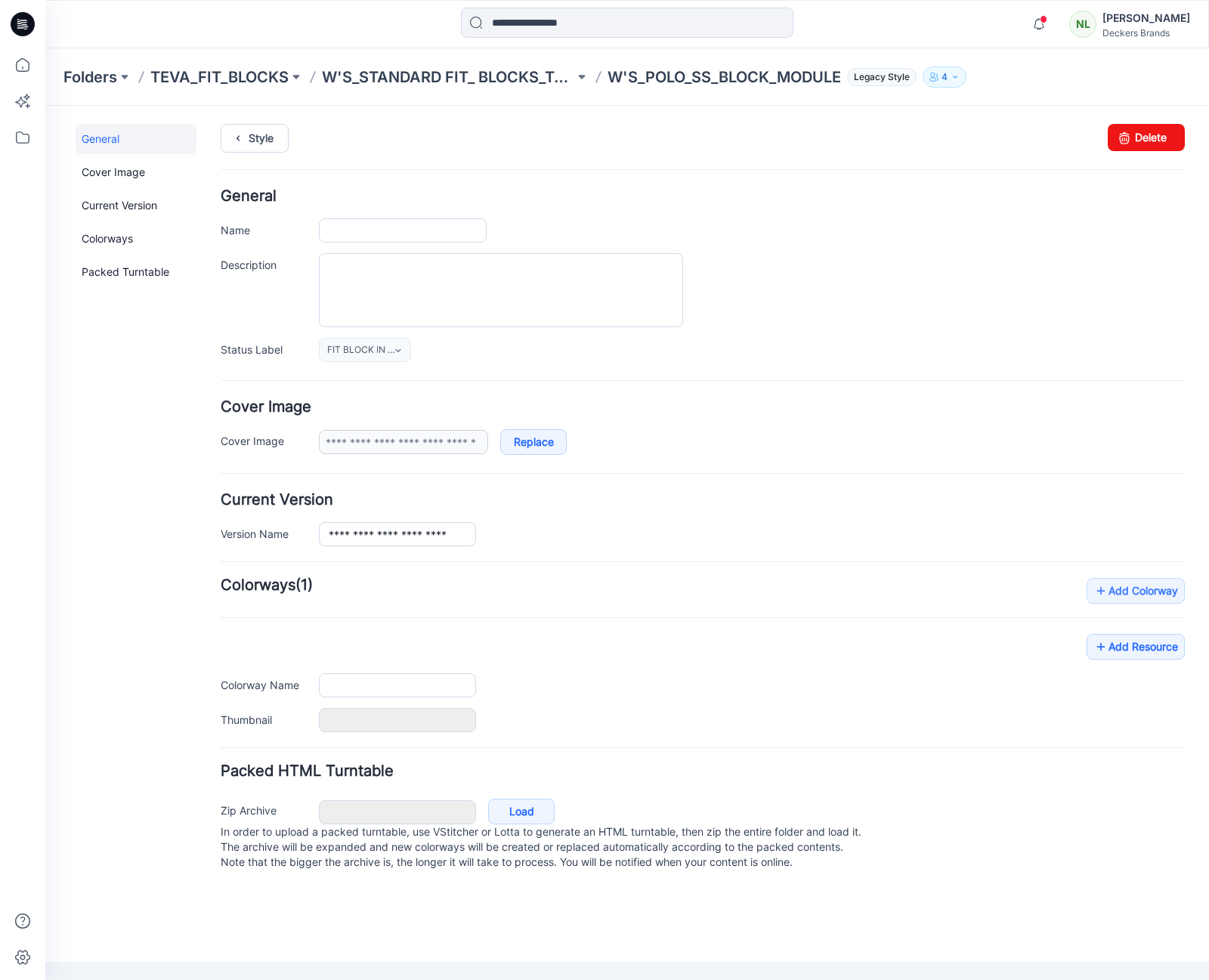
type input "**********"
type input "******"
type input "**********"
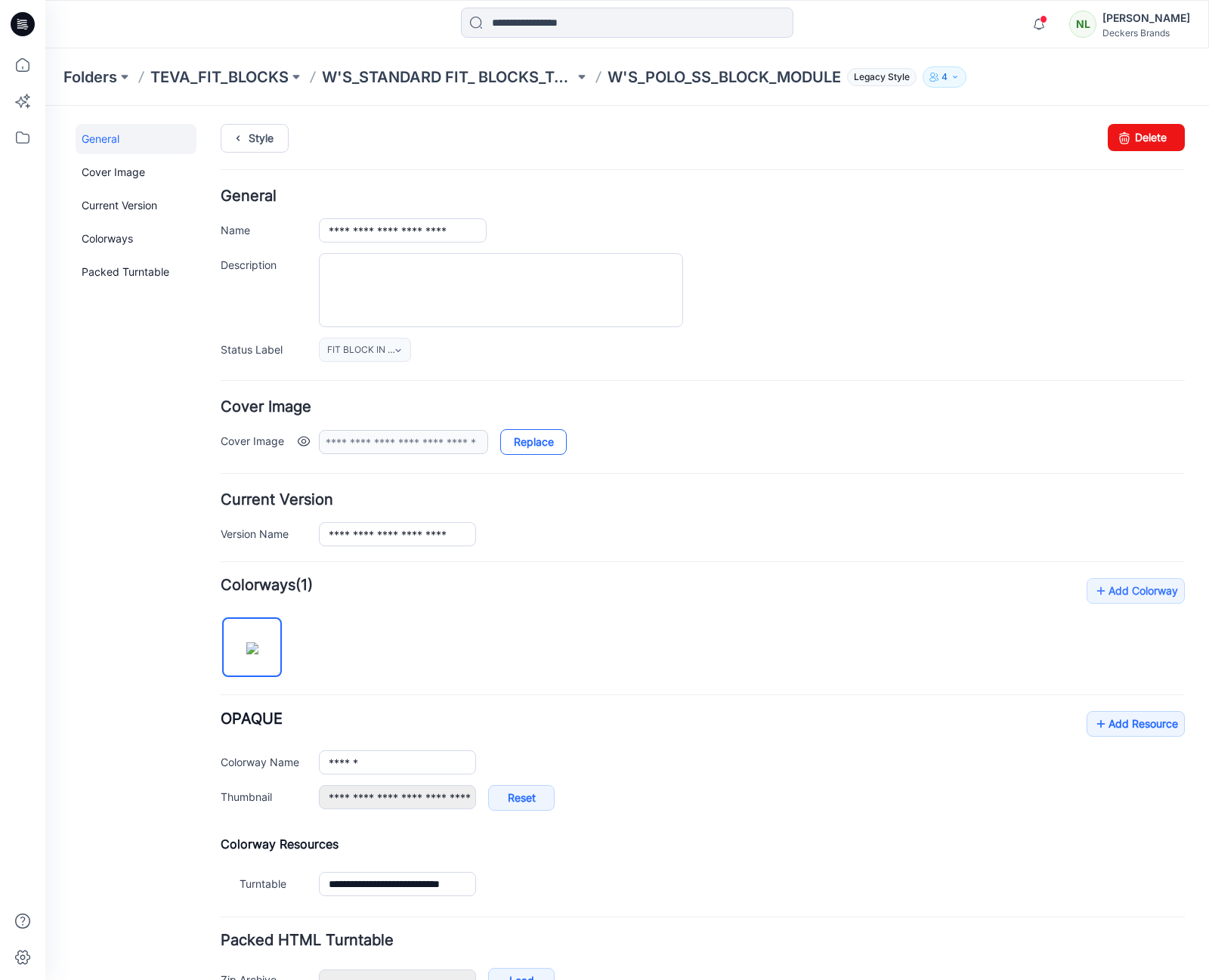
click at [519, 441] on link "Replace" at bounding box center [533, 441] width 66 height 25
type input "**********"
click at [1101, 728] on link "Add Resource" at bounding box center [1136, 723] width 98 height 25
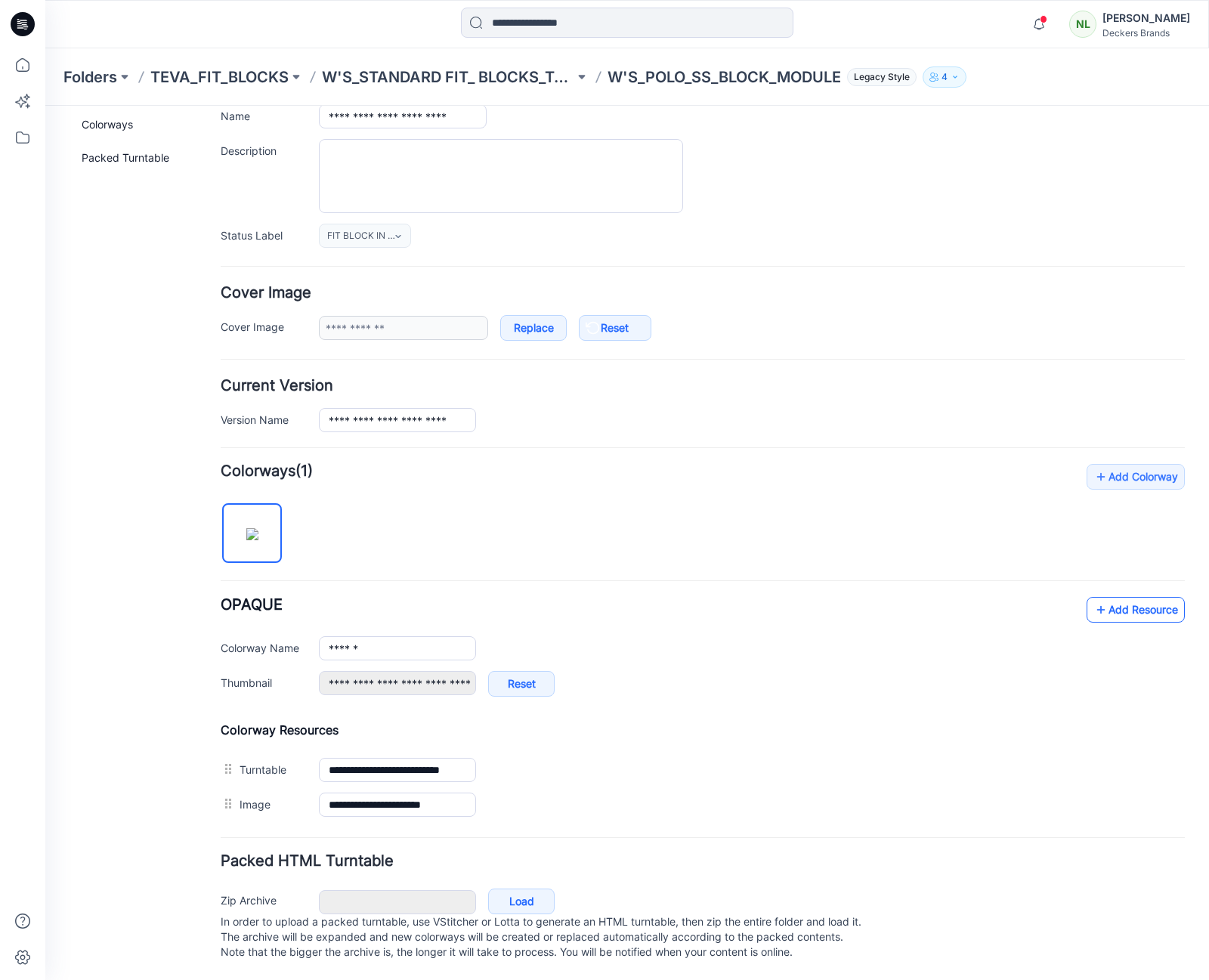
scroll to position [129, 0]
click at [1109, 599] on link "Add Resource" at bounding box center [1136, 609] width 98 height 25
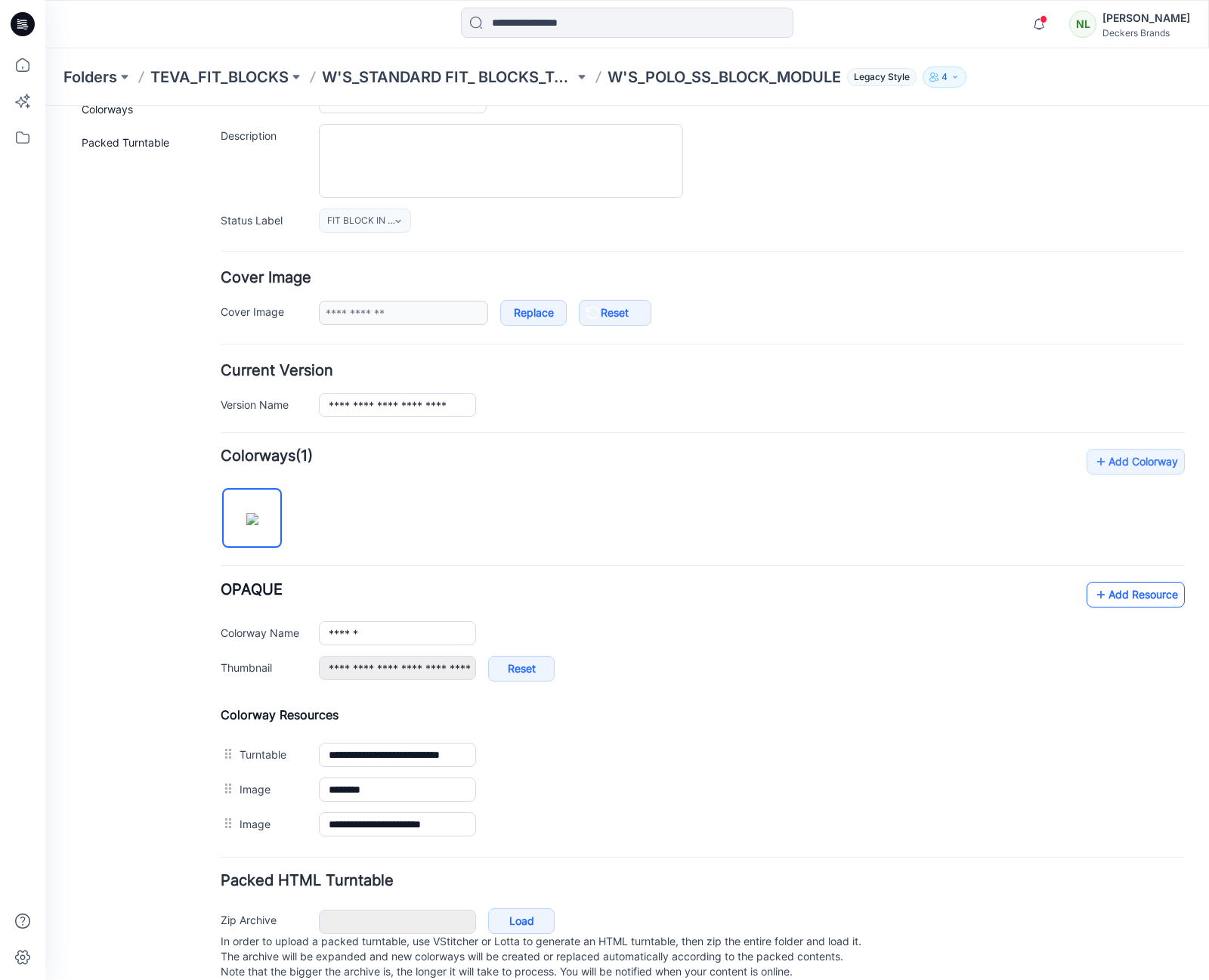
click at [1115, 593] on link "Add Resource" at bounding box center [1136, 594] width 98 height 25
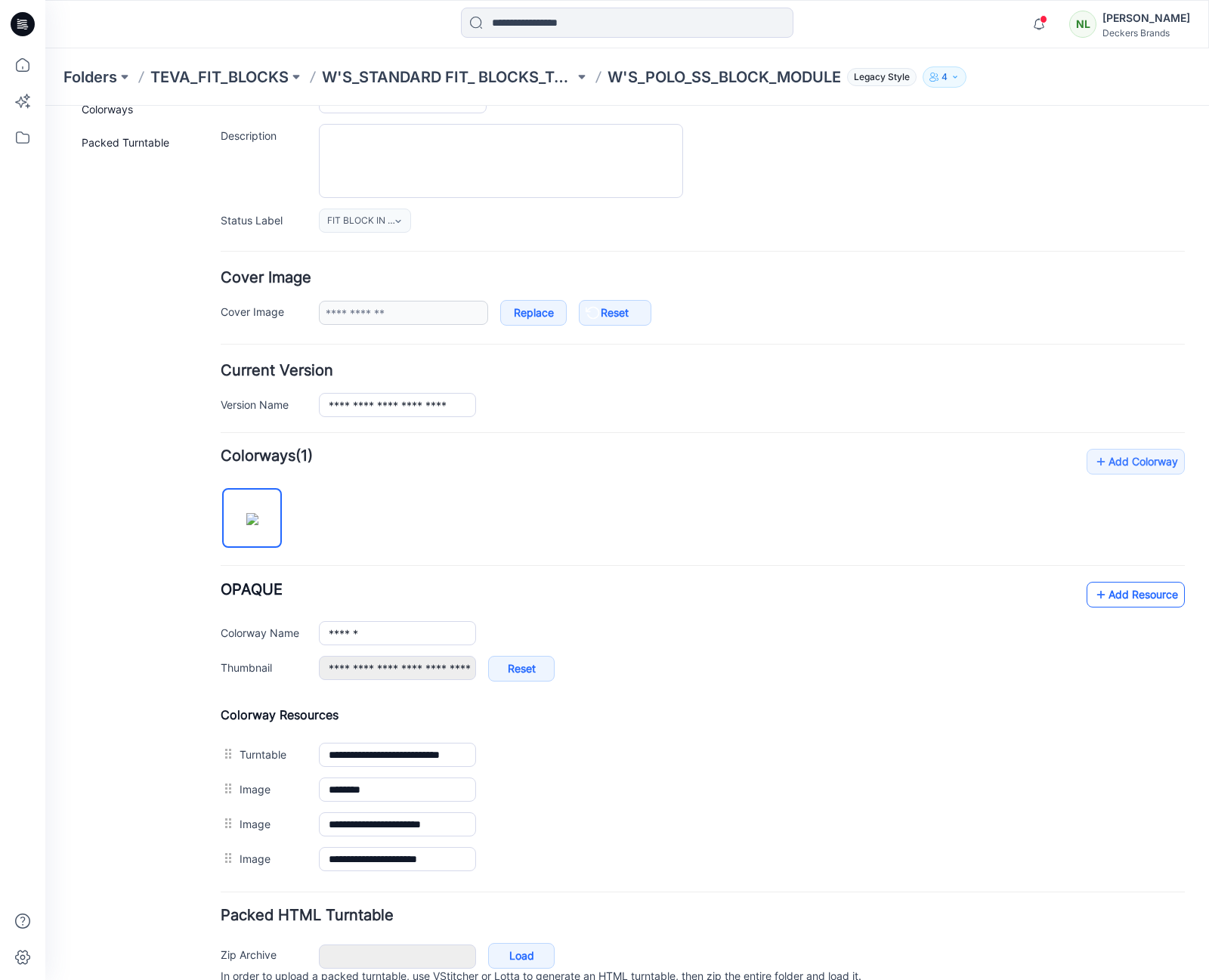
click at [1116, 587] on link "Add Resource" at bounding box center [1136, 594] width 98 height 25
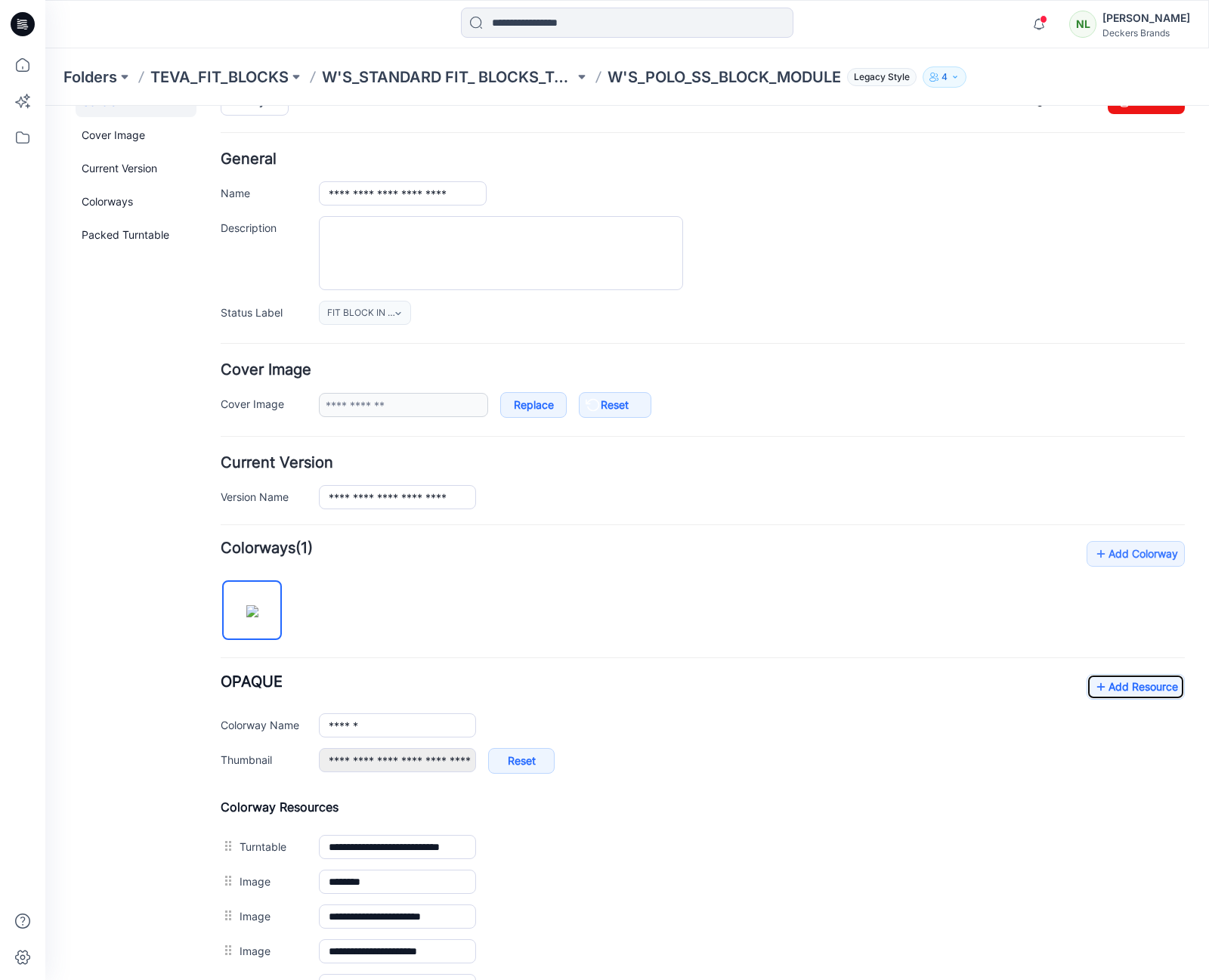
scroll to position [0, 0]
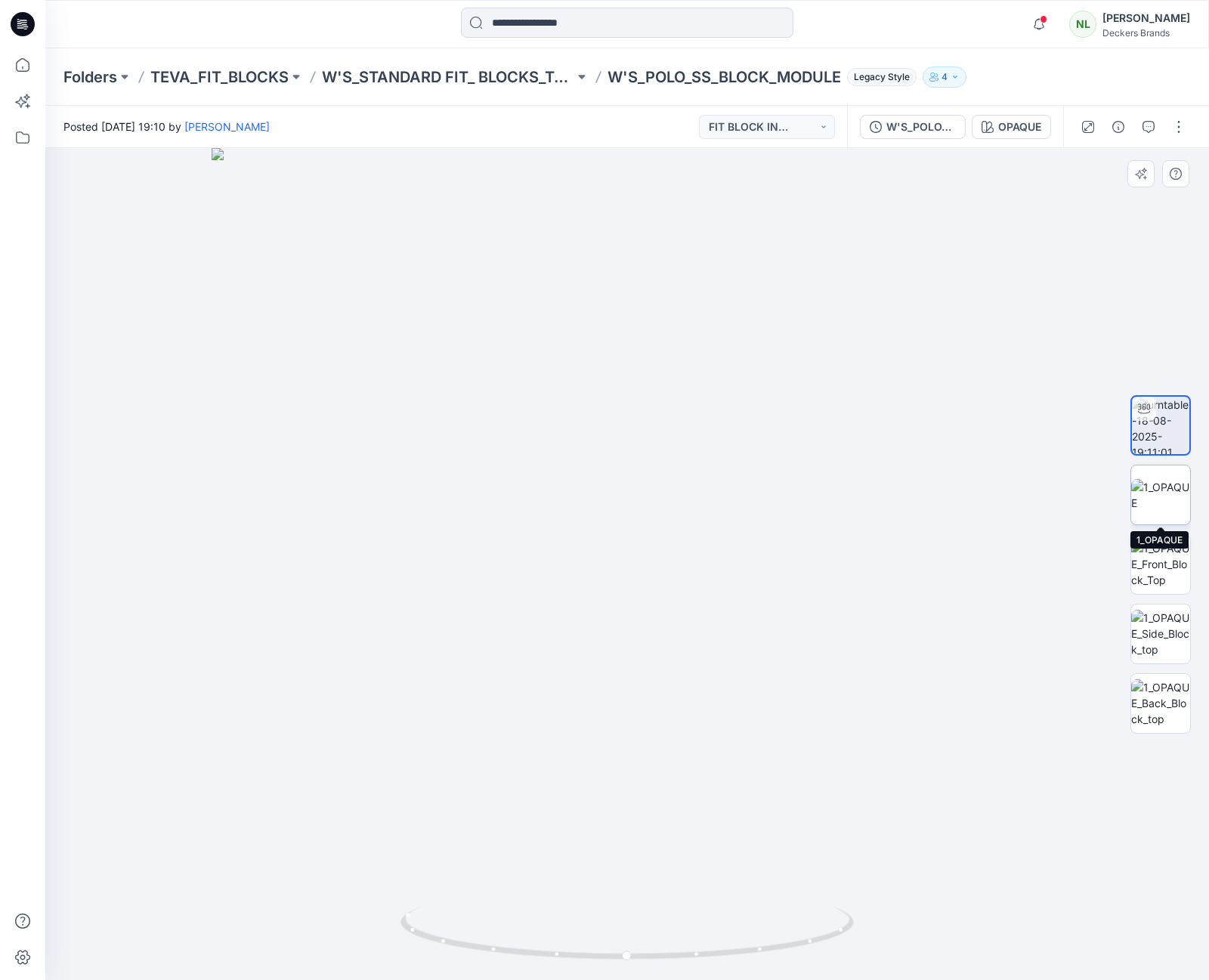
click at [1171, 504] on img at bounding box center [1160, 495] width 59 height 31
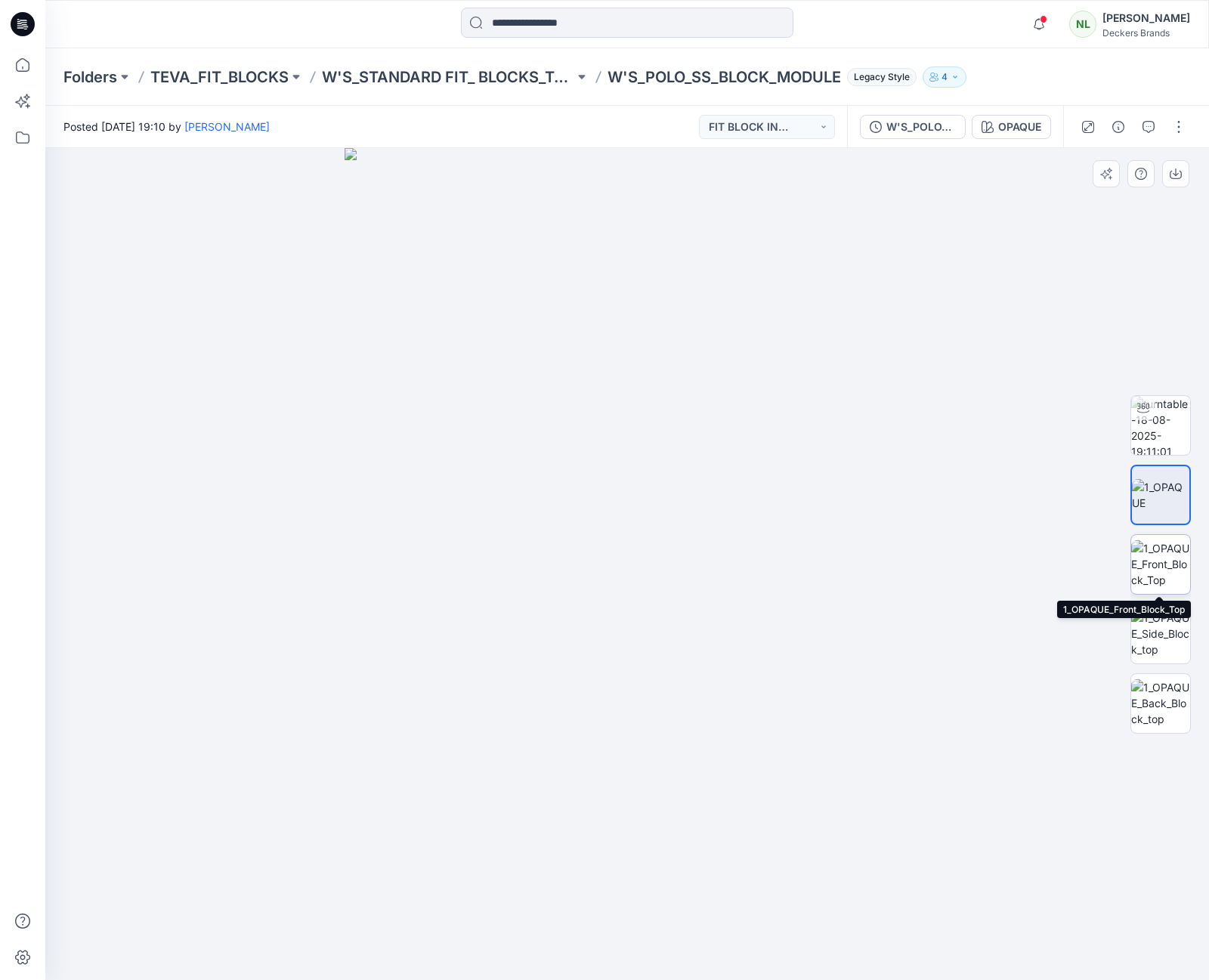
click at [1168, 564] on img at bounding box center [1160, 564] width 59 height 47
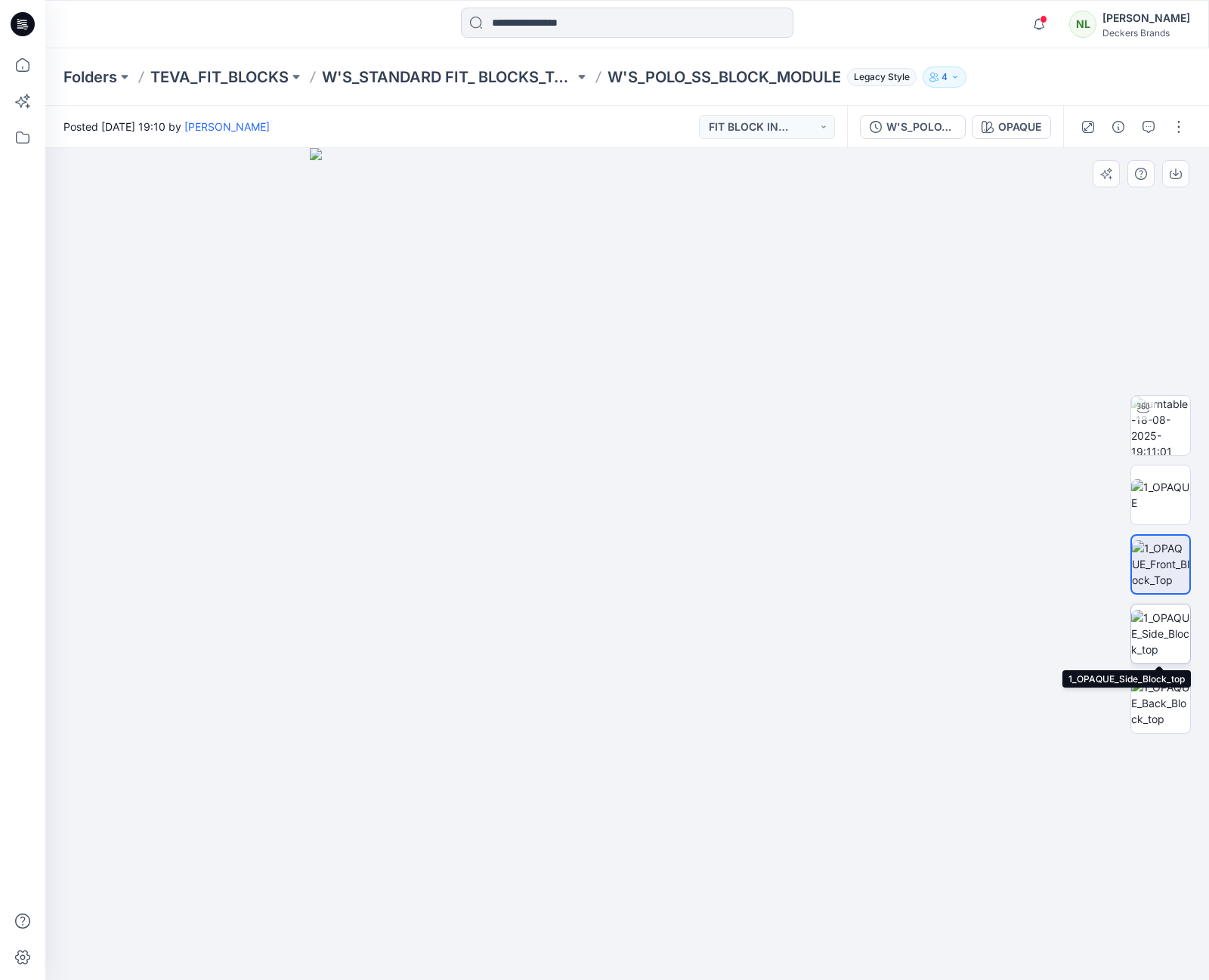
click at [1159, 628] on img at bounding box center [1160, 634] width 59 height 47
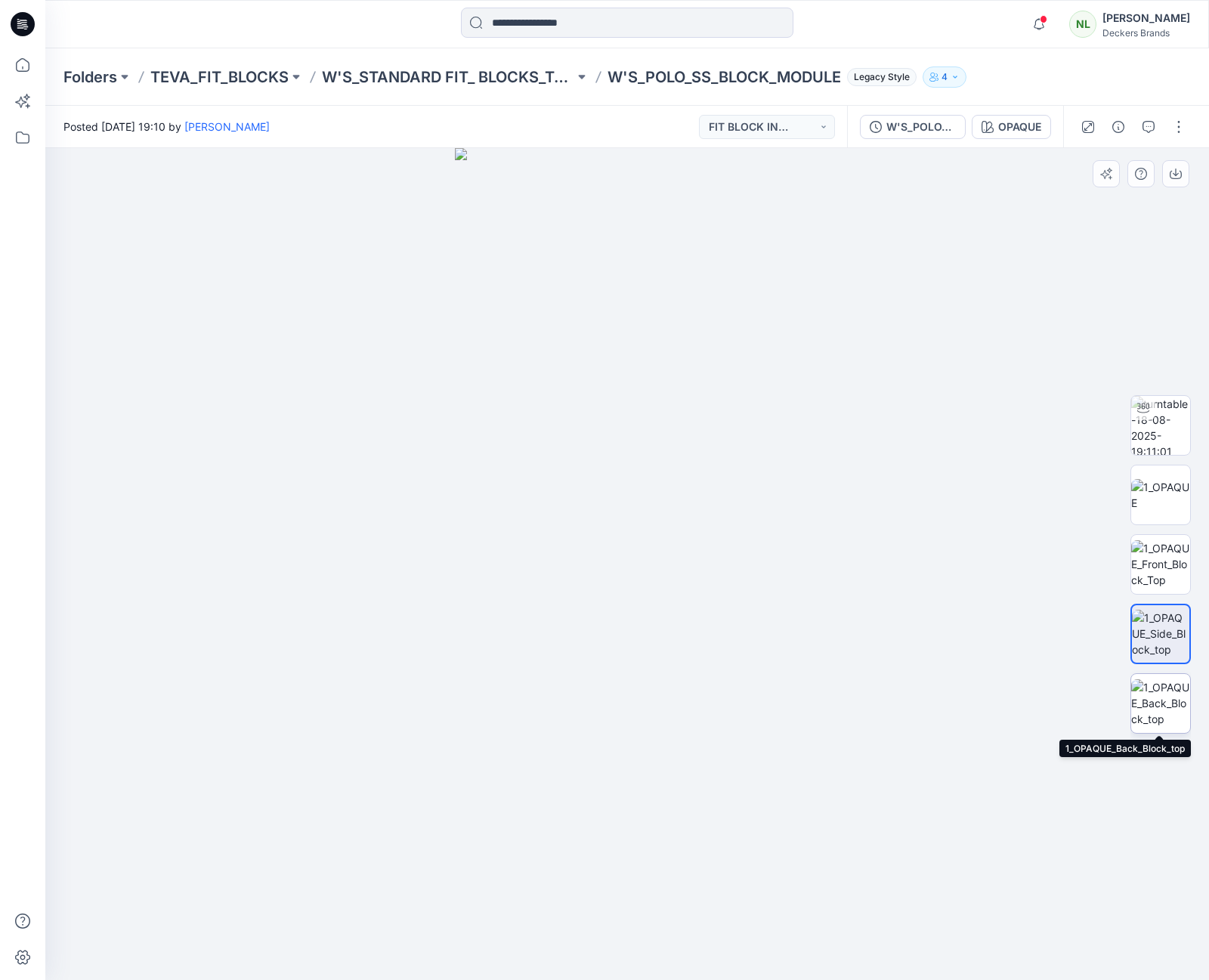
click at [1158, 690] on img at bounding box center [1160, 703] width 59 height 47
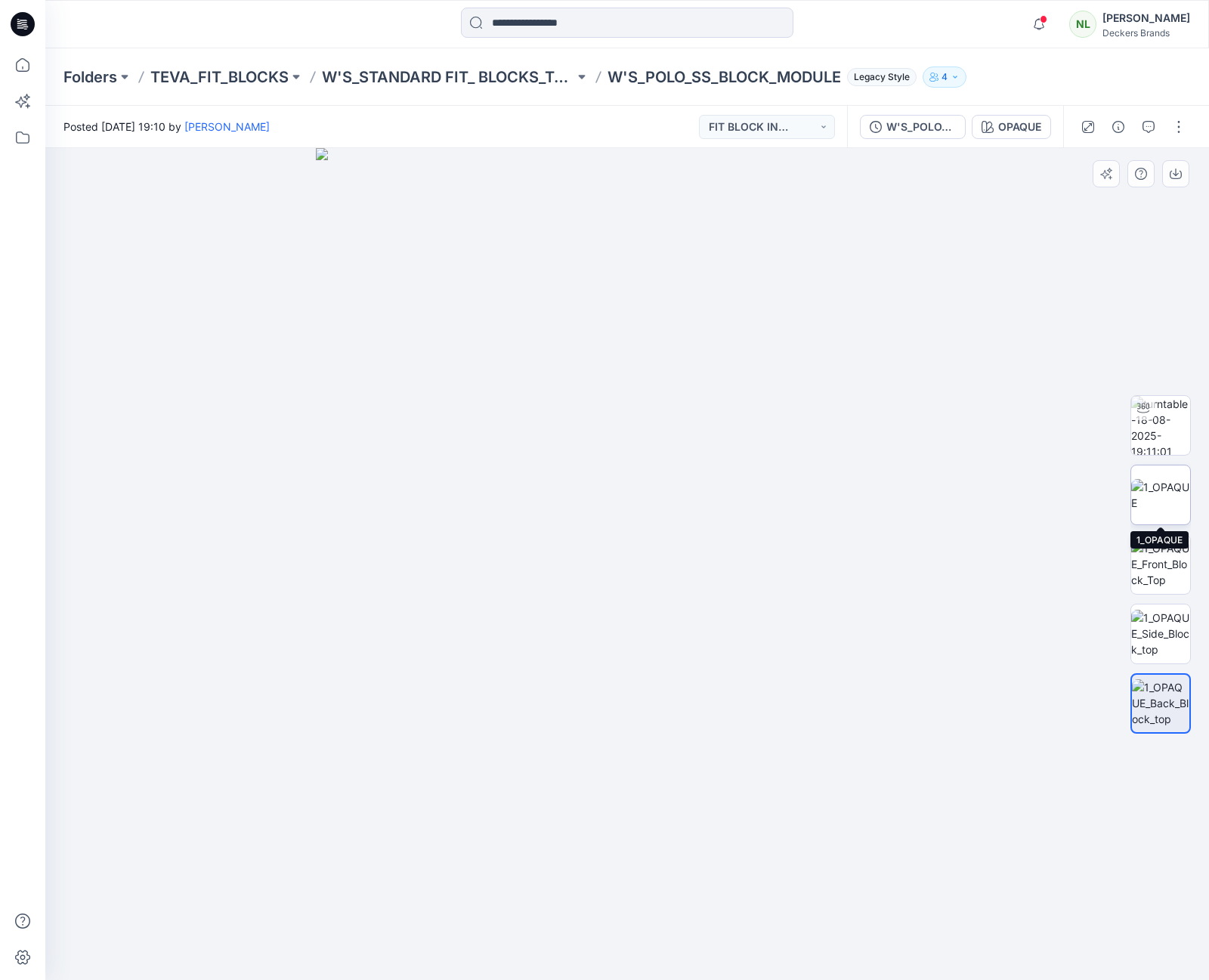
click at [1157, 489] on img at bounding box center [1160, 495] width 59 height 31
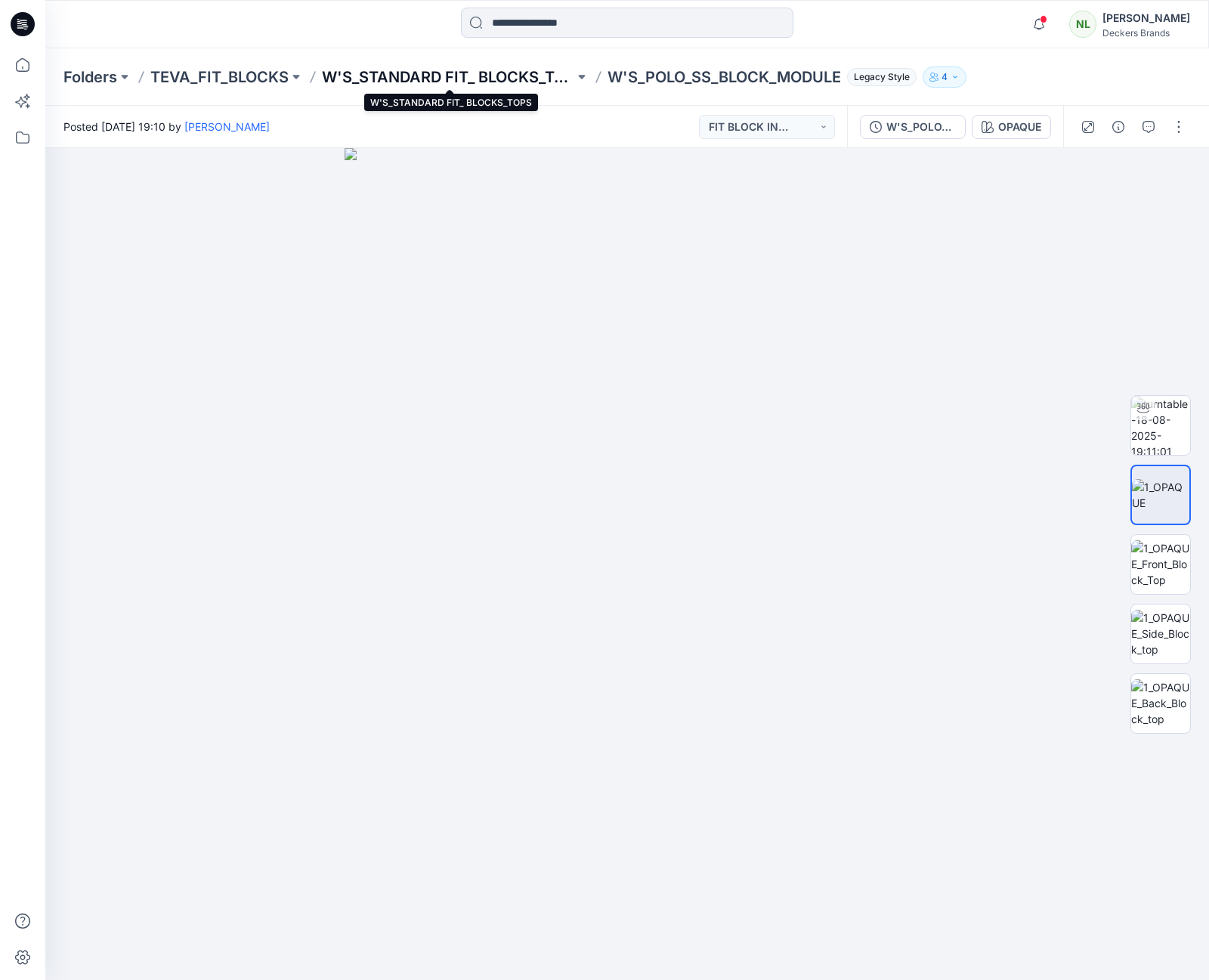
click at [490, 78] on p "W'S_STANDARD FIT_ BLOCKS_TOPS" at bounding box center [448, 77] width 253 height 21
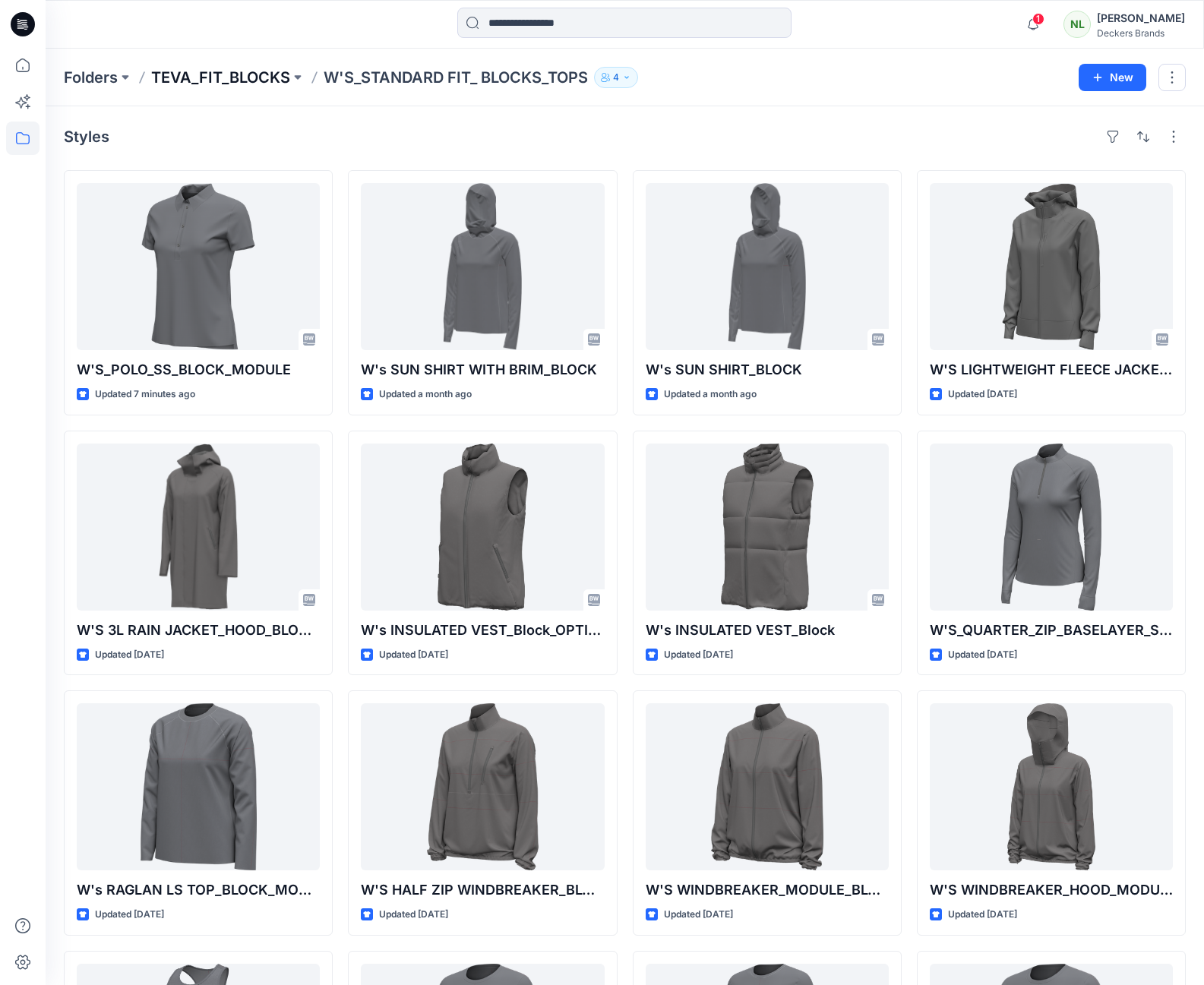
click at [237, 73] on p "TEVA_FIT_BLOCKS" at bounding box center [221, 77] width 139 height 21
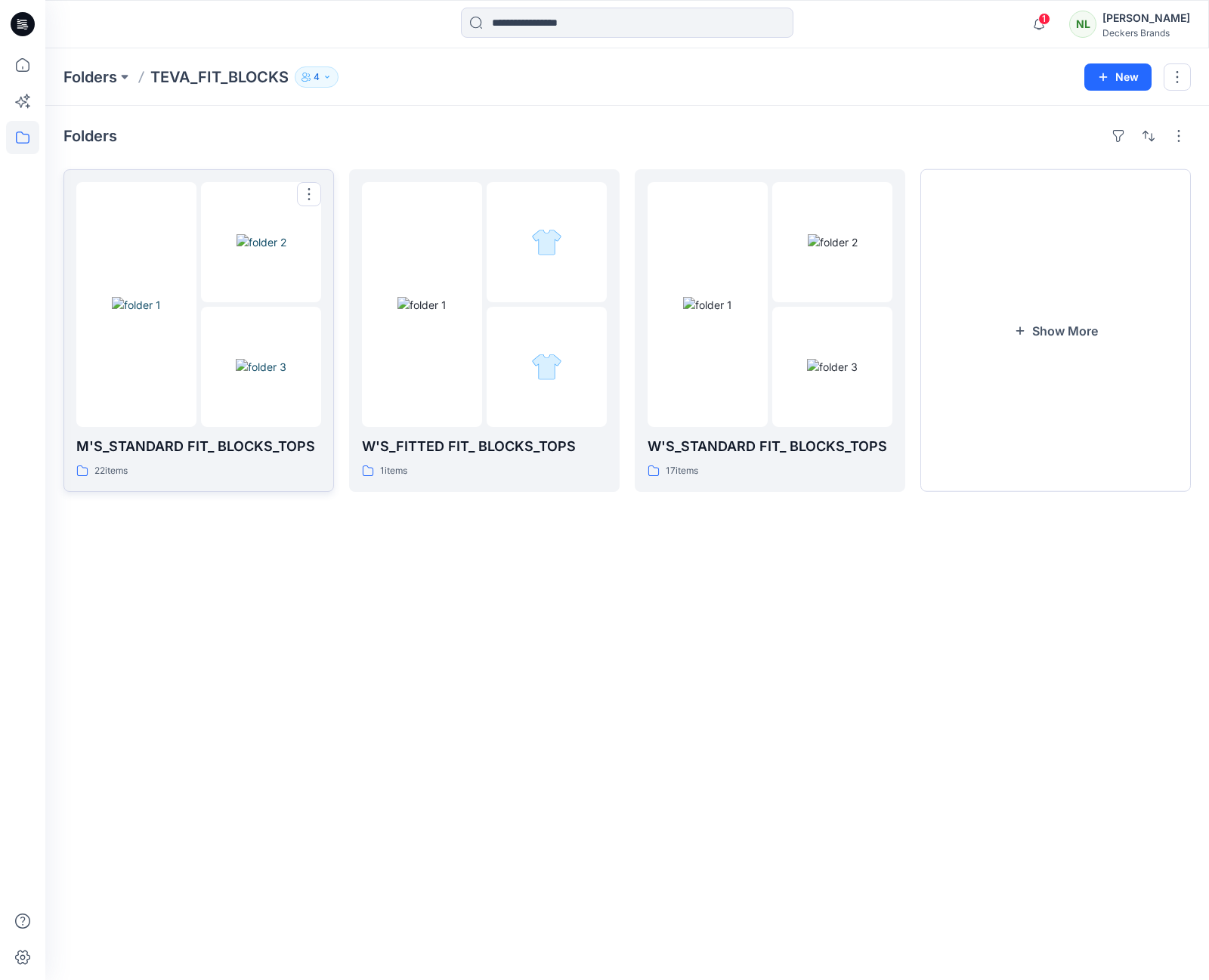
click at [236, 375] on img at bounding box center [261, 367] width 51 height 16
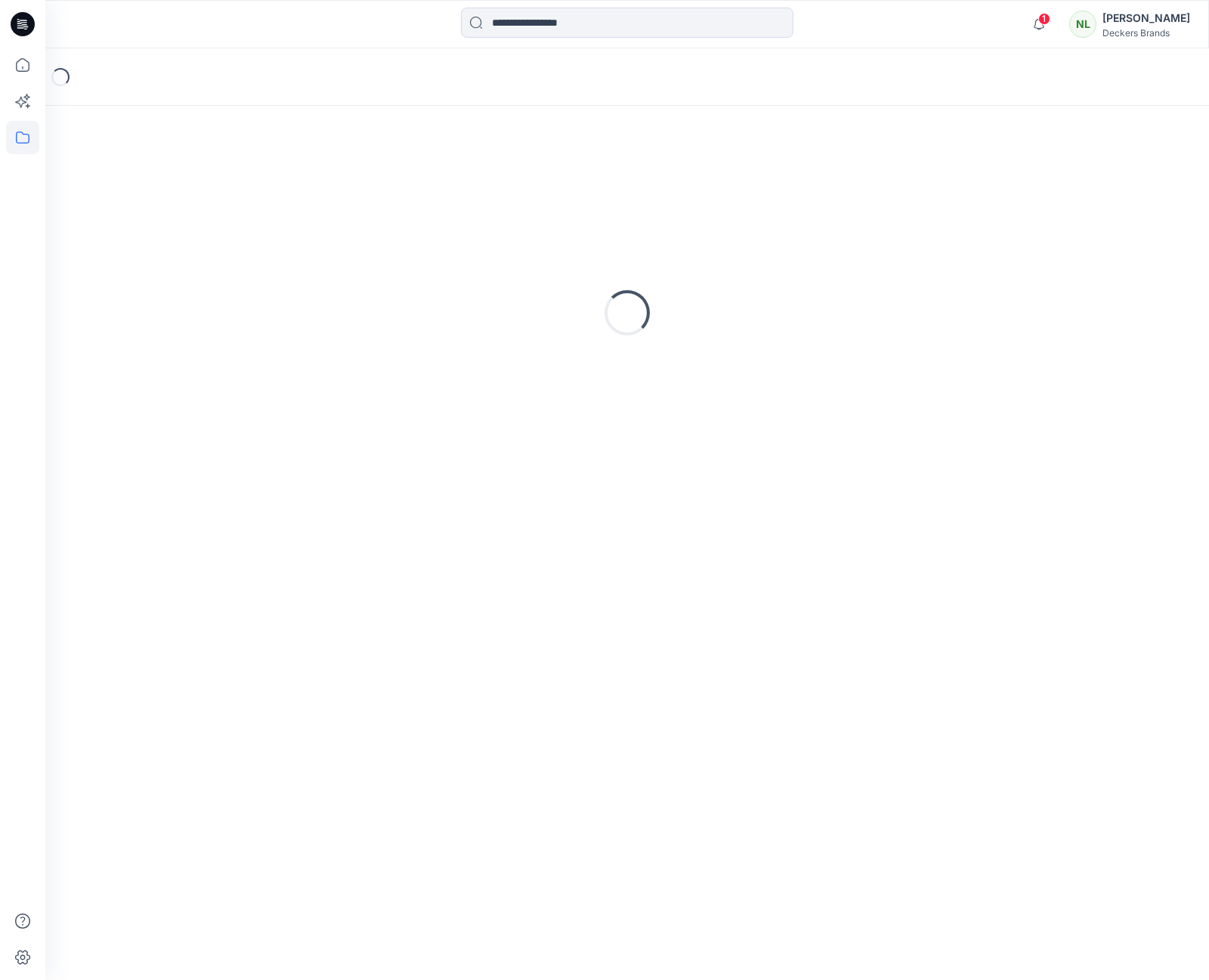
click at [231, 377] on div "Loading..." at bounding box center [628, 313] width 1128 height 378
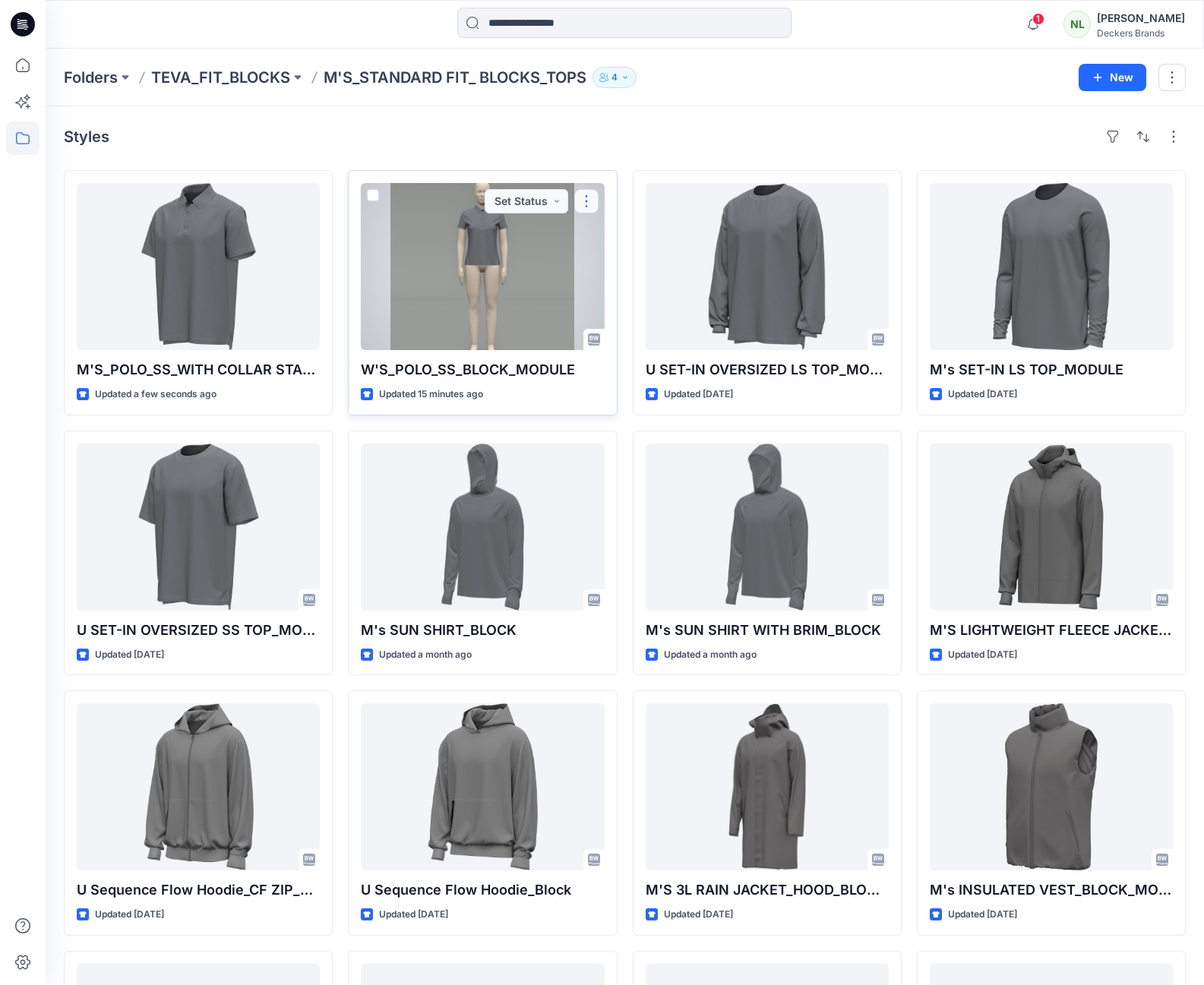
click at [591, 205] on button "button" at bounding box center [587, 201] width 25 height 25
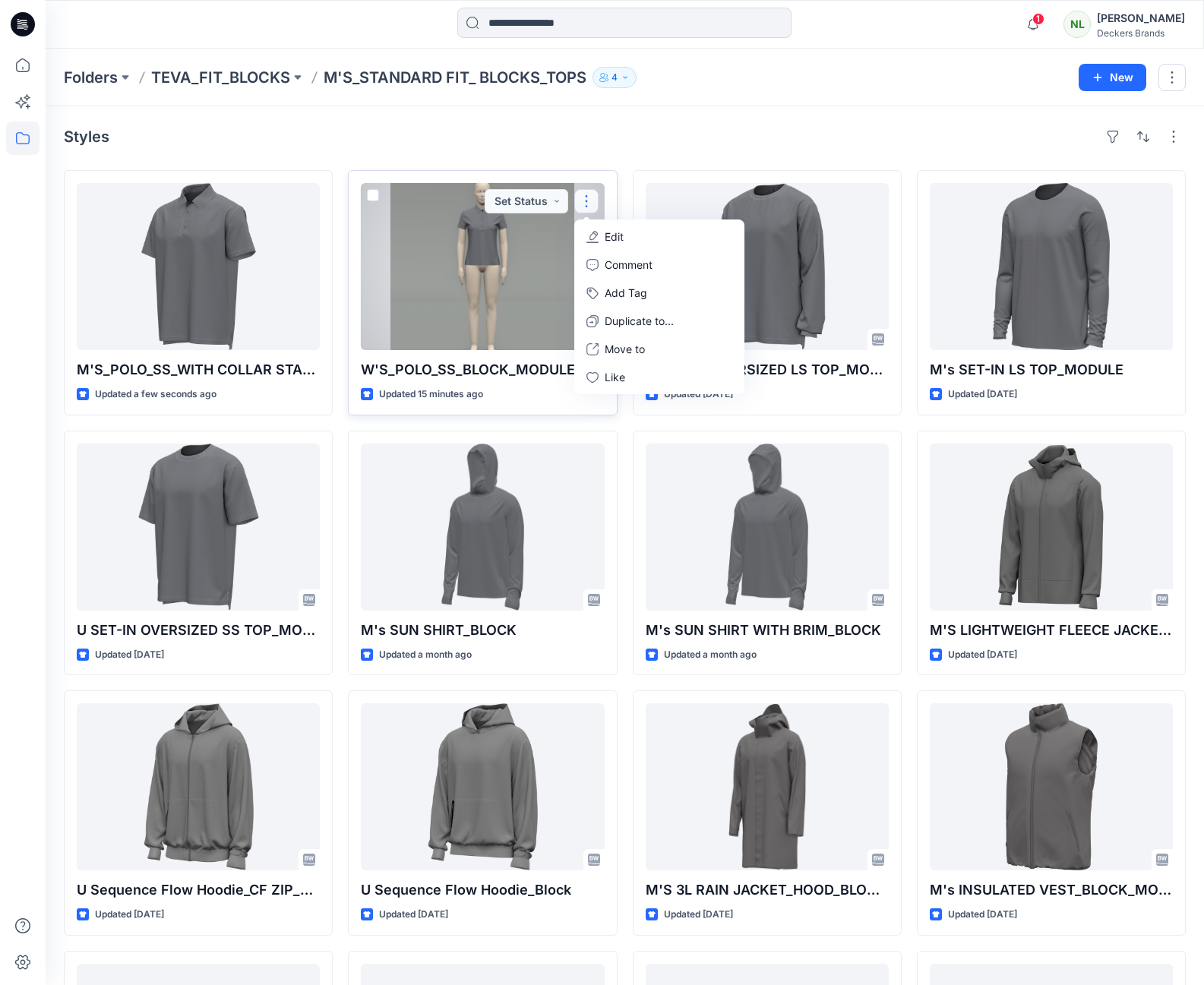
click at [551, 306] on div at bounding box center [482, 266] width 243 height 167
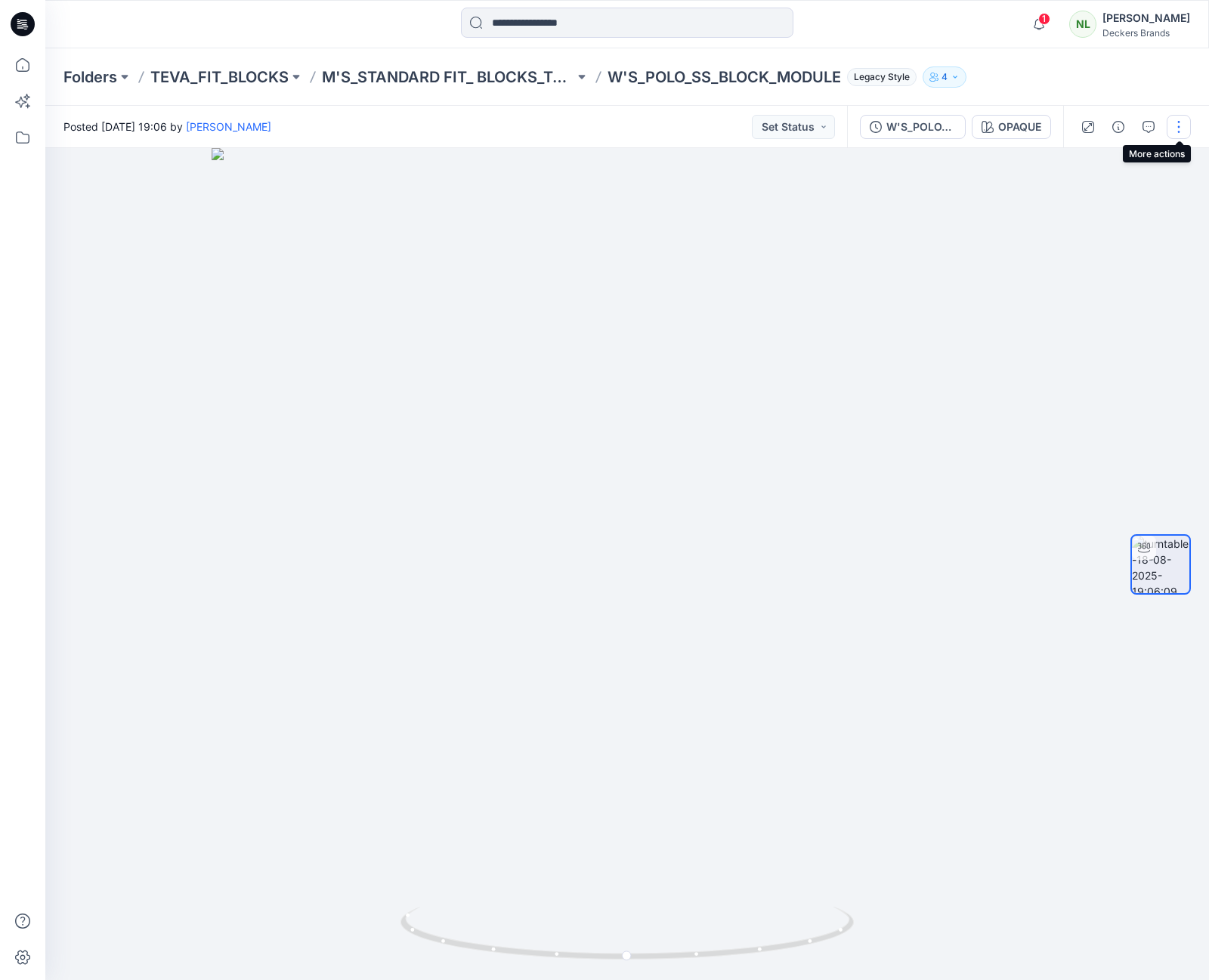
click at [1173, 124] on button "button" at bounding box center [1179, 127] width 24 height 24
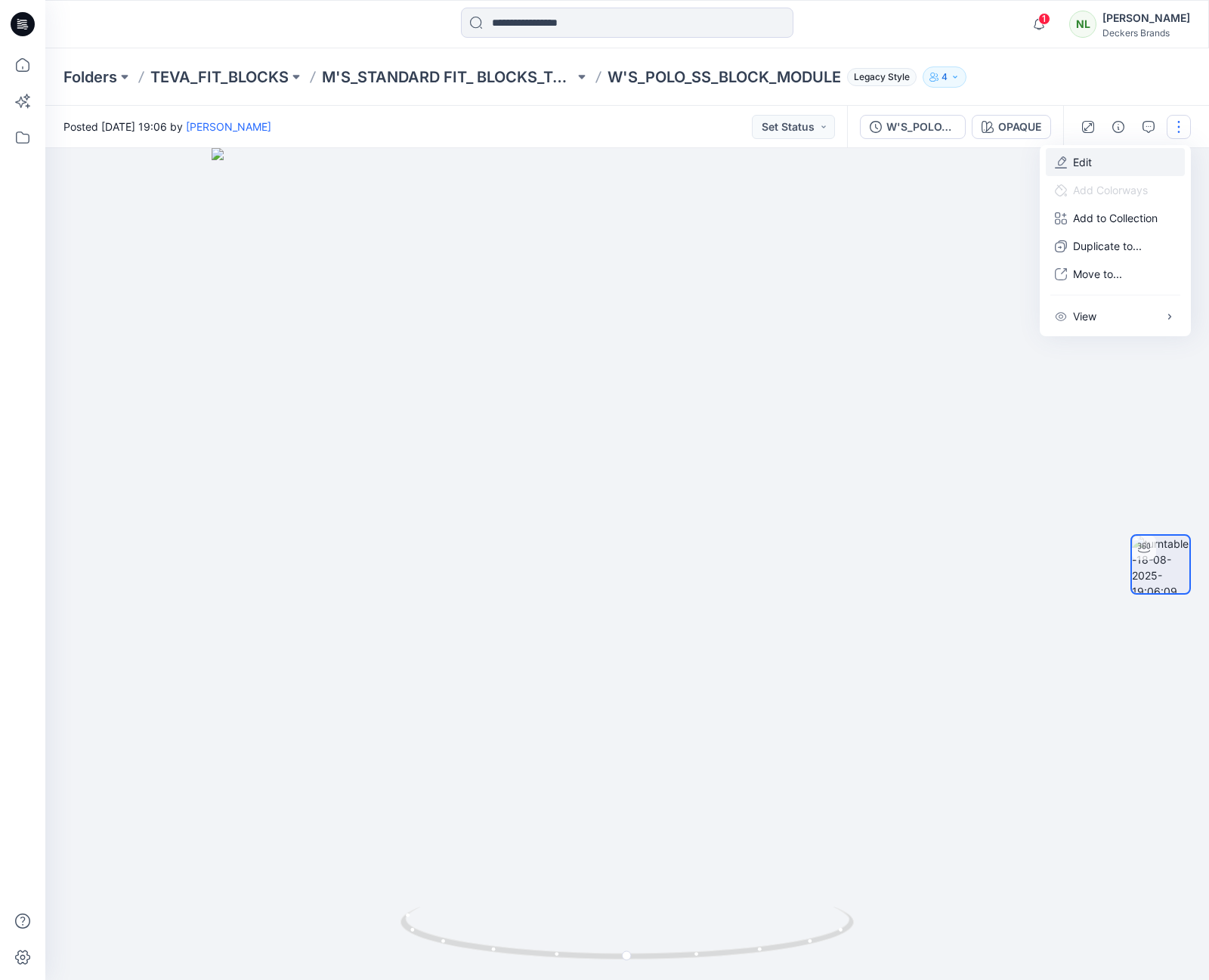
click at [1084, 156] on p "Edit" at bounding box center [1082, 162] width 19 height 16
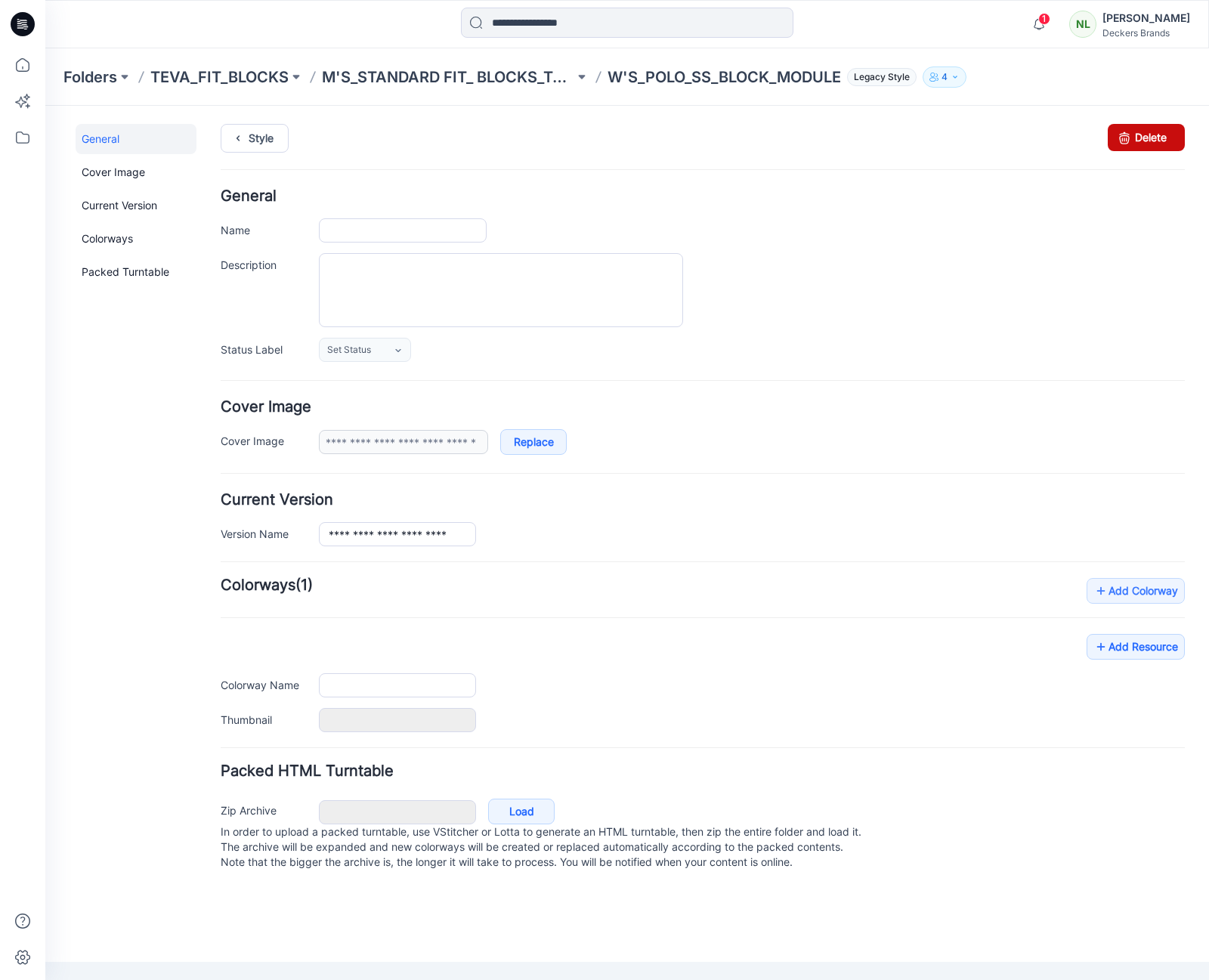
type input "**********"
type input "******"
type input "**********"
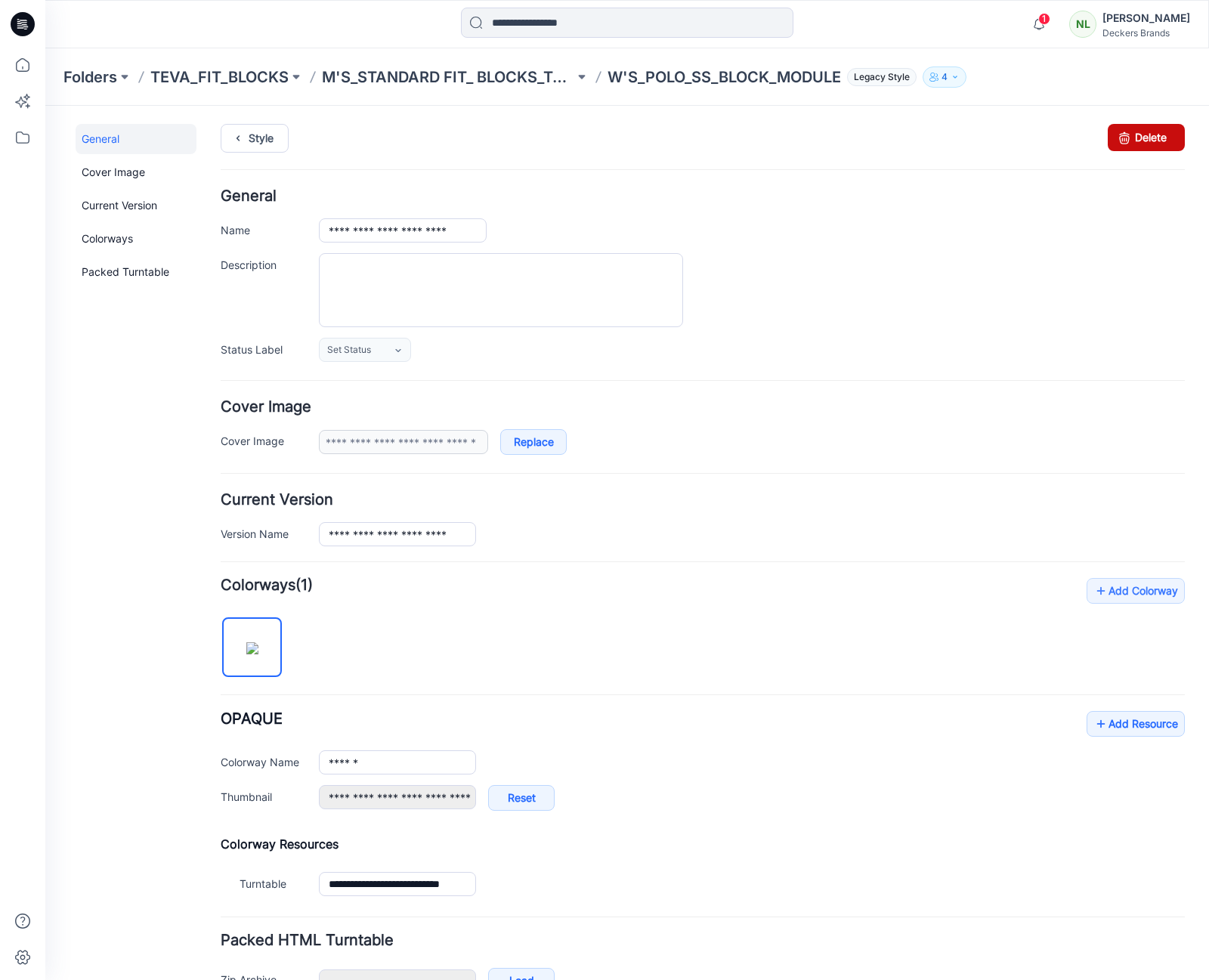
click at [1152, 138] on link "Delete" at bounding box center [1146, 137] width 77 height 27
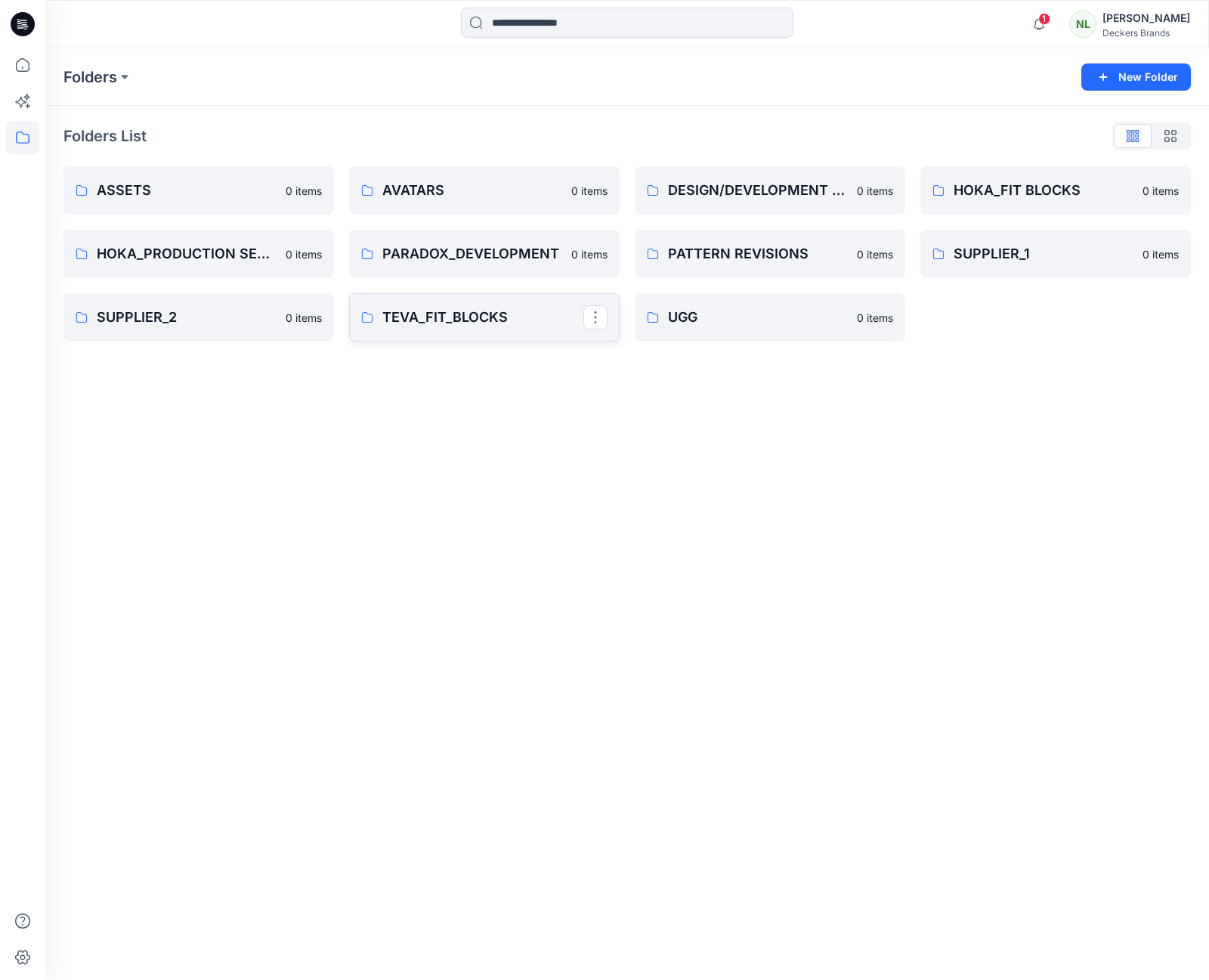
click at [409, 316] on p "TEVA_FIT_BLOCKS" at bounding box center [483, 317] width 201 height 21
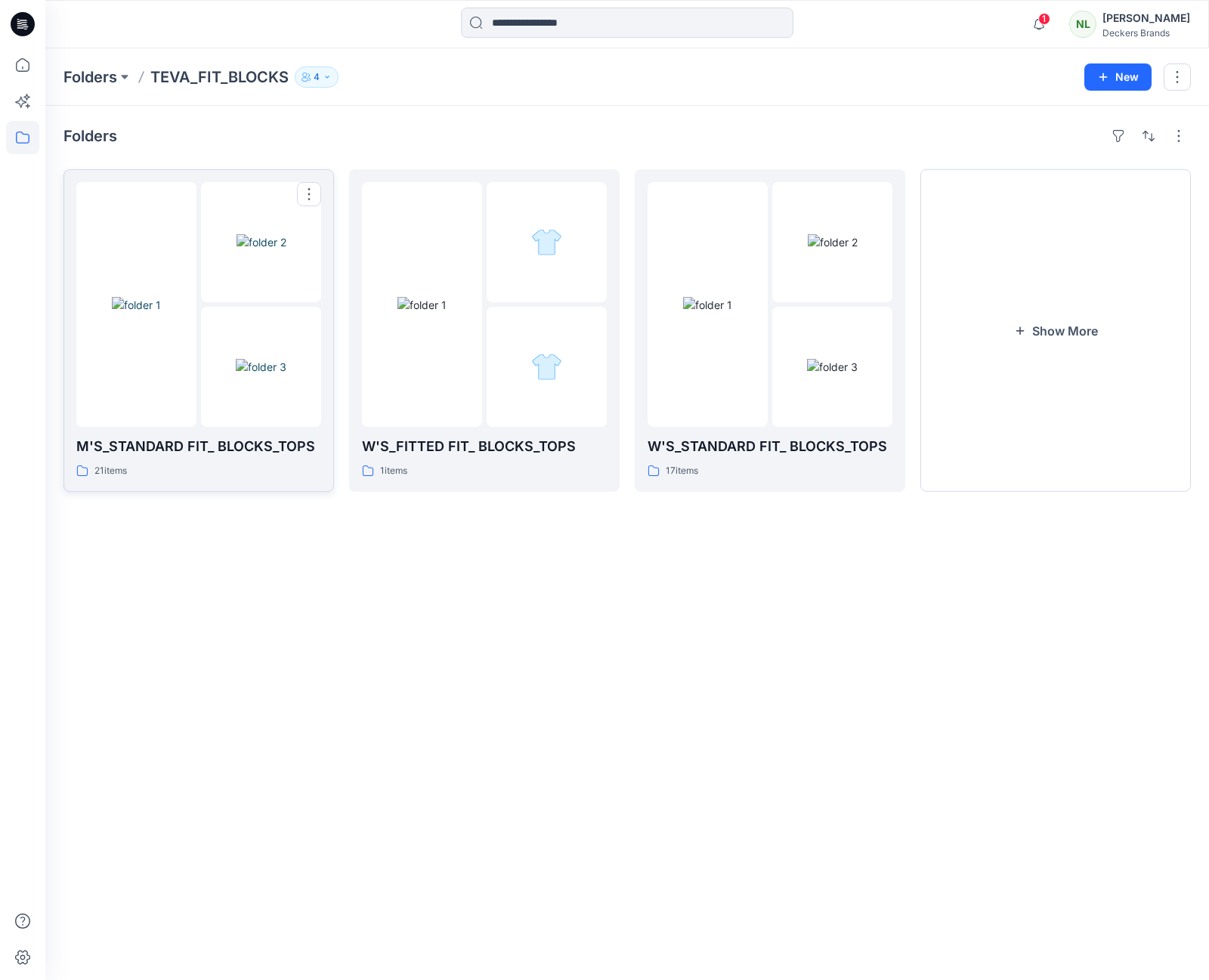
click at [247, 361] on img at bounding box center [261, 367] width 51 height 16
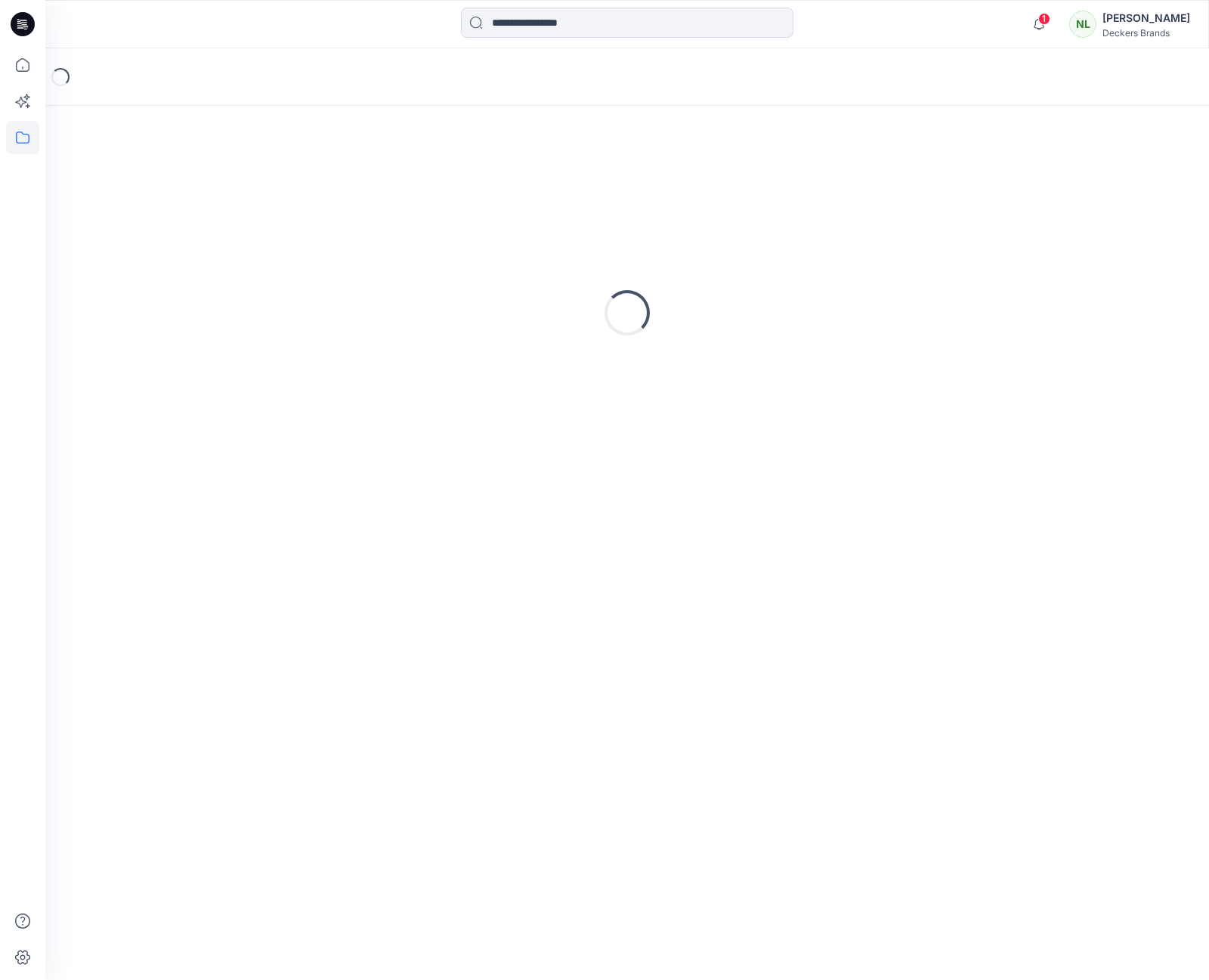
click at [247, 361] on div "Loading..." at bounding box center [628, 313] width 1128 height 378
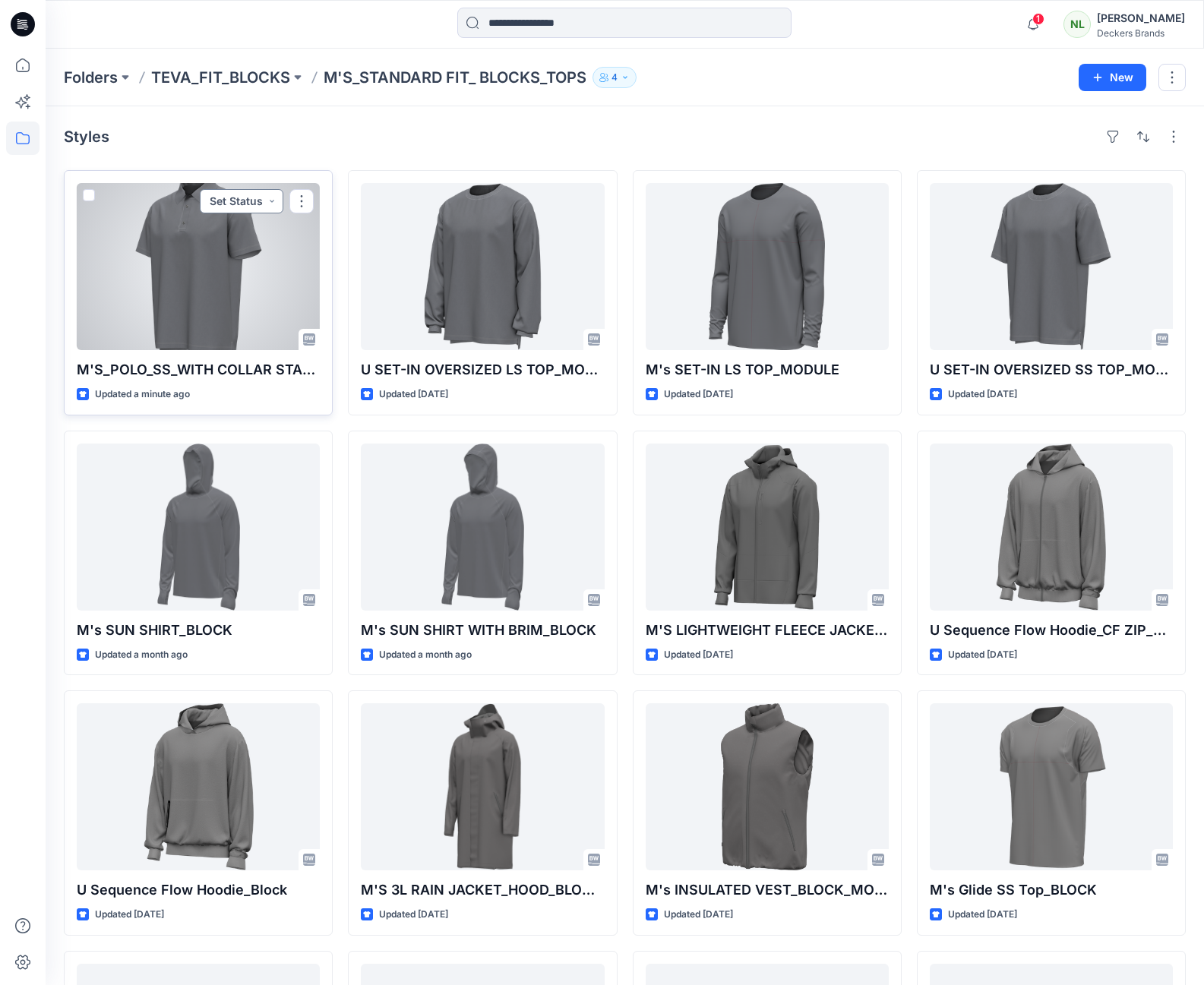
click at [268, 200] on button "Set Status" at bounding box center [241, 201] width 83 height 25
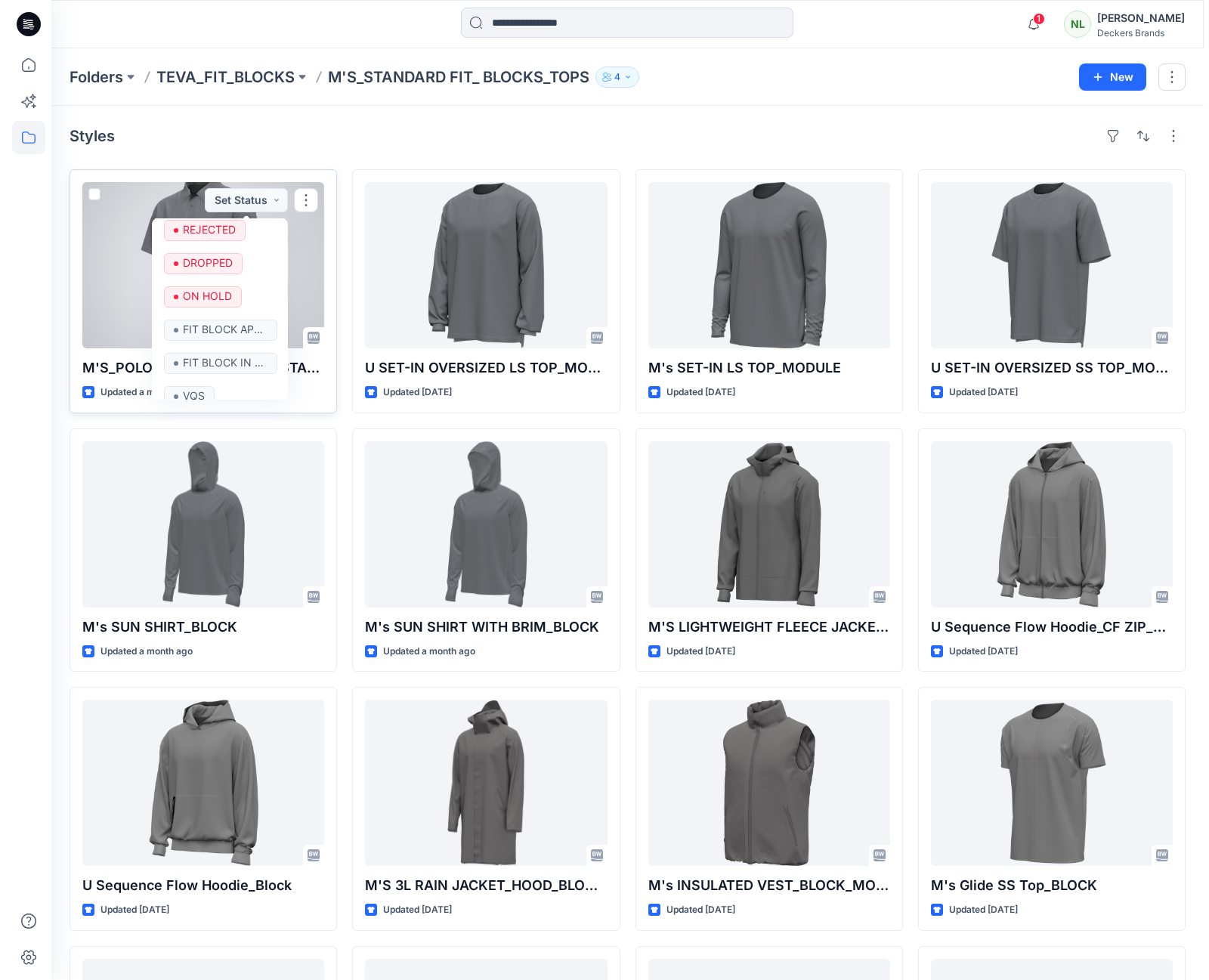
scroll to position [97, 0]
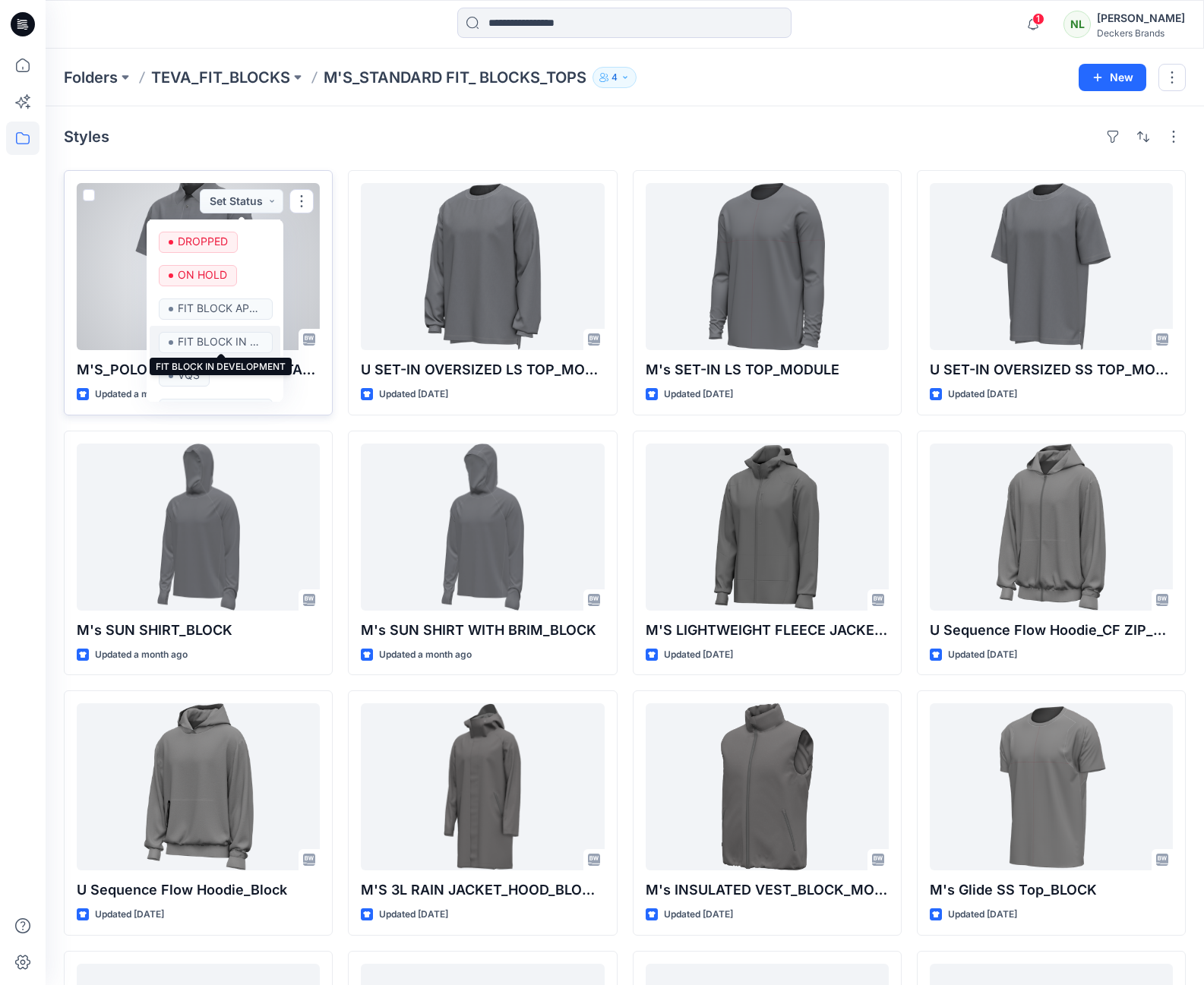
click at [225, 337] on p "FIT BLOCK IN DEVELOPMENT" at bounding box center [220, 342] width 85 height 19
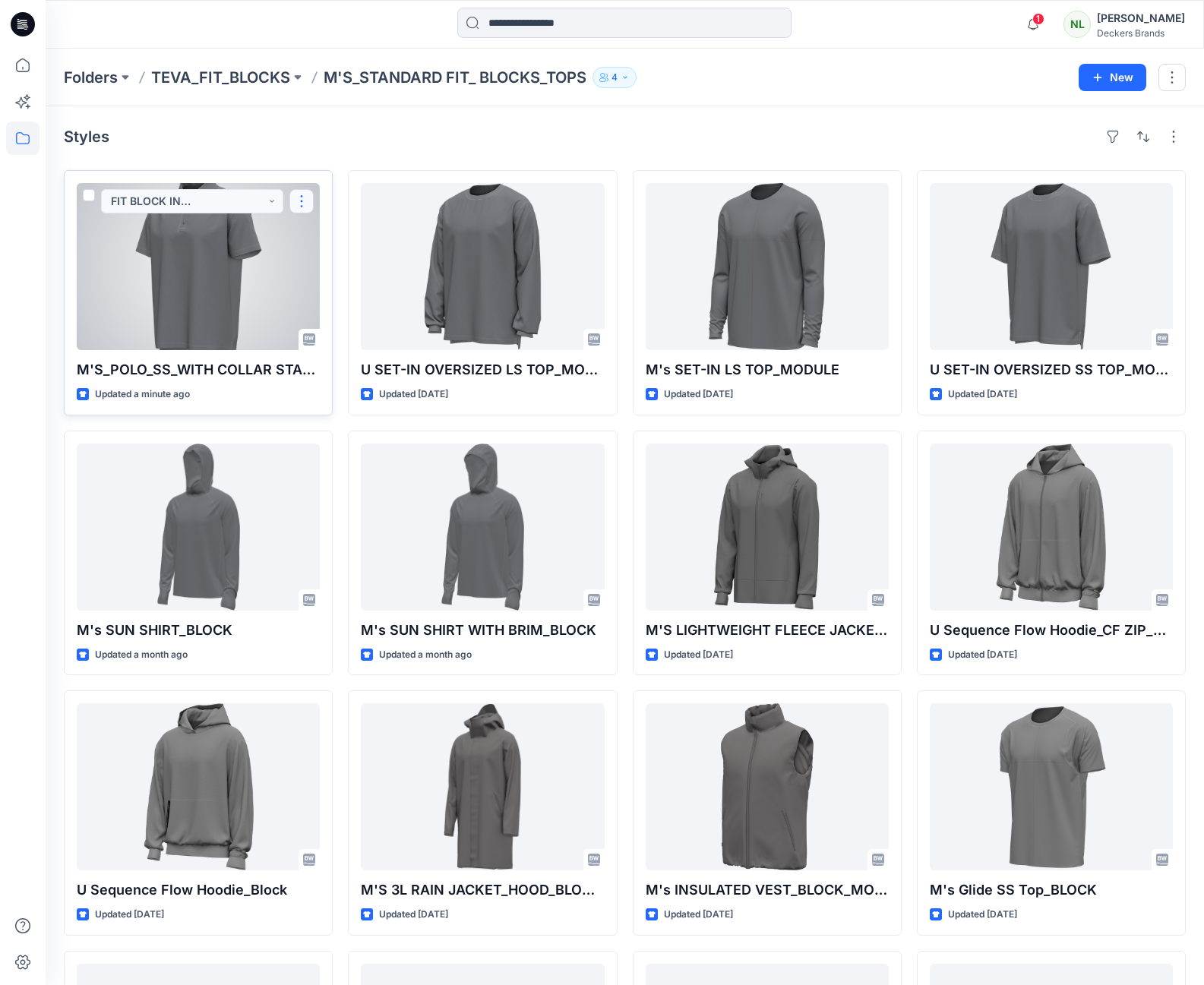
click at [295, 201] on button "button" at bounding box center [301, 201] width 25 height 25
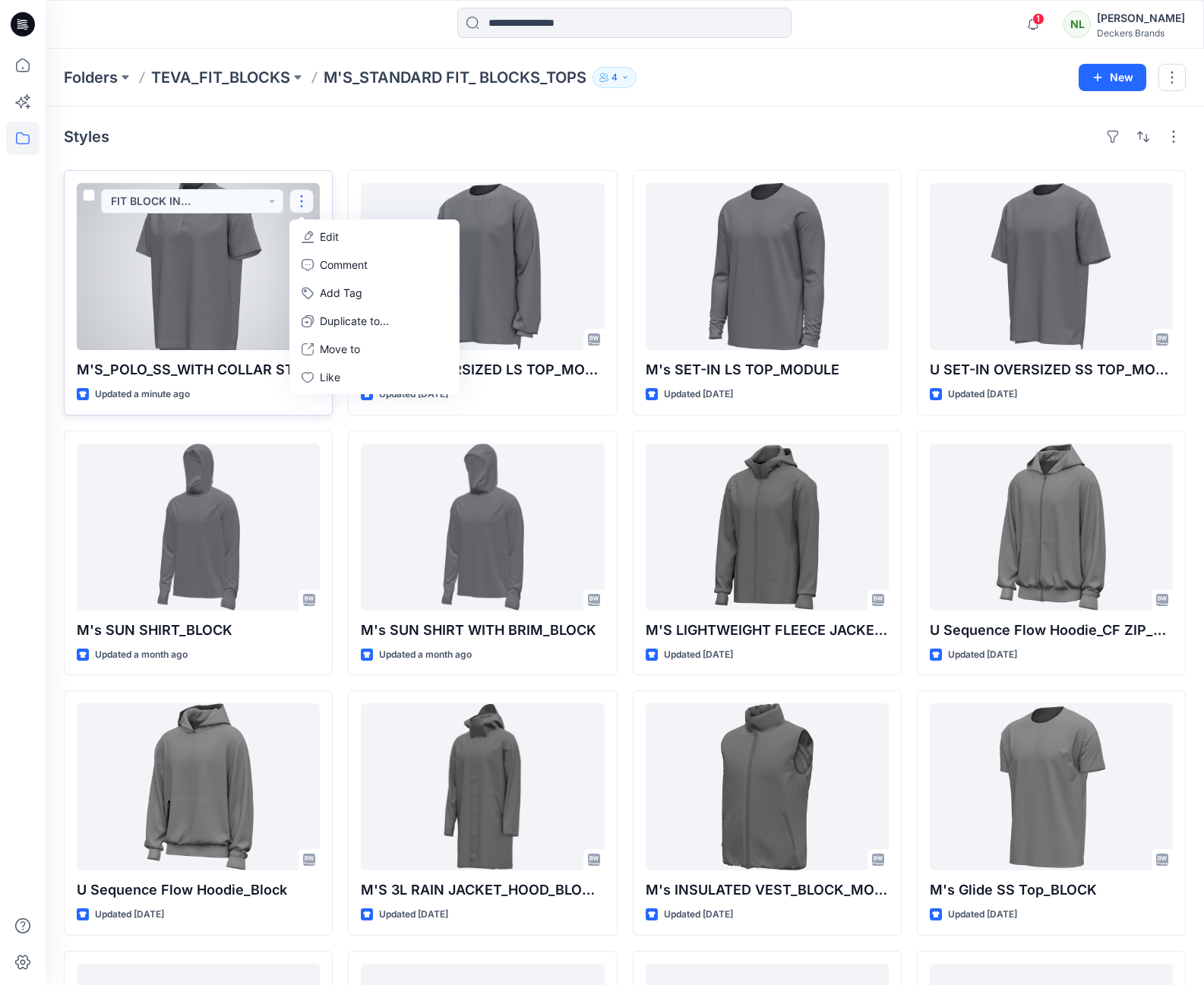
click at [332, 235] on p "Edit" at bounding box center [330, 236] width 19 height 16
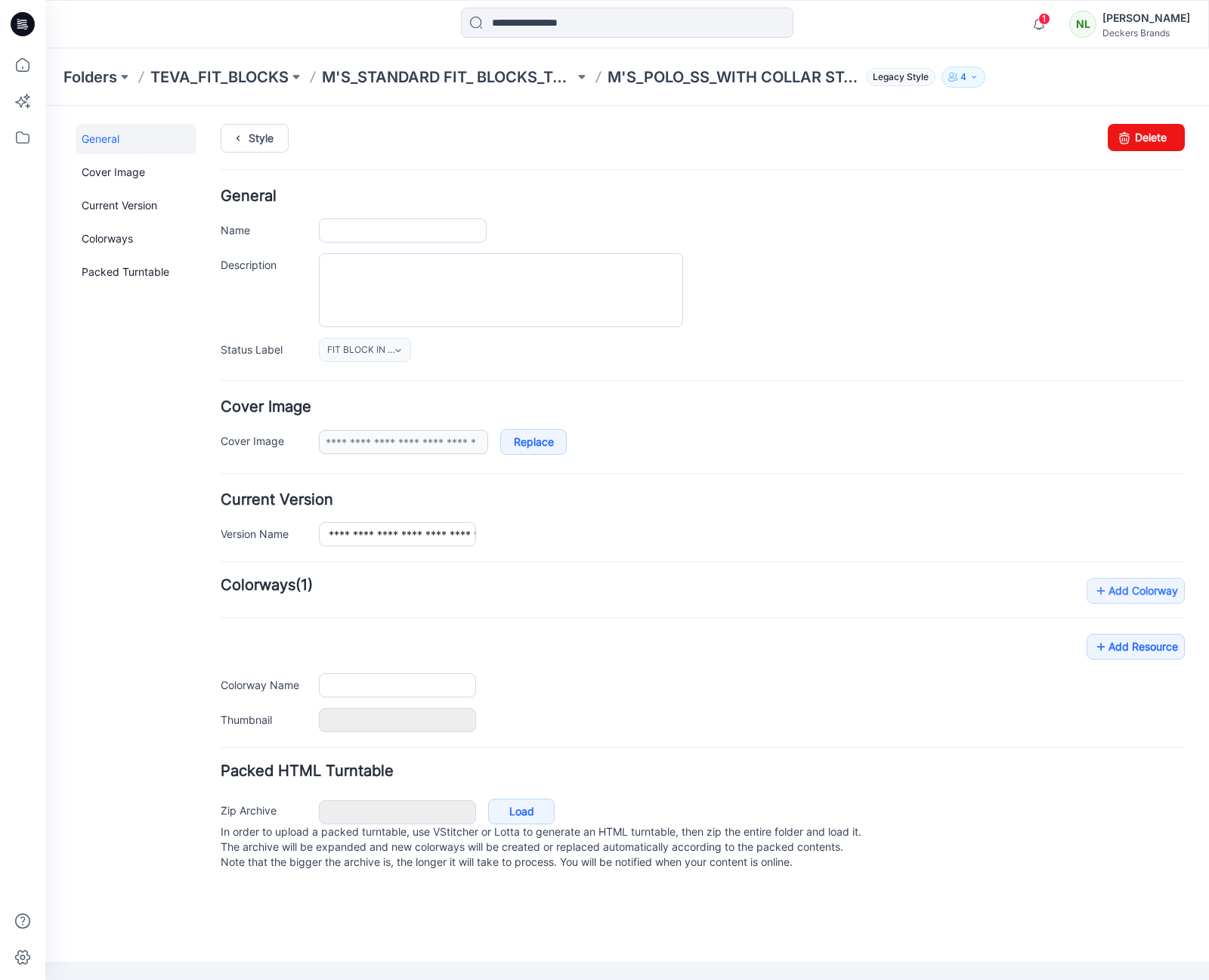
type input "**********"
type input "******"
type input "**********"
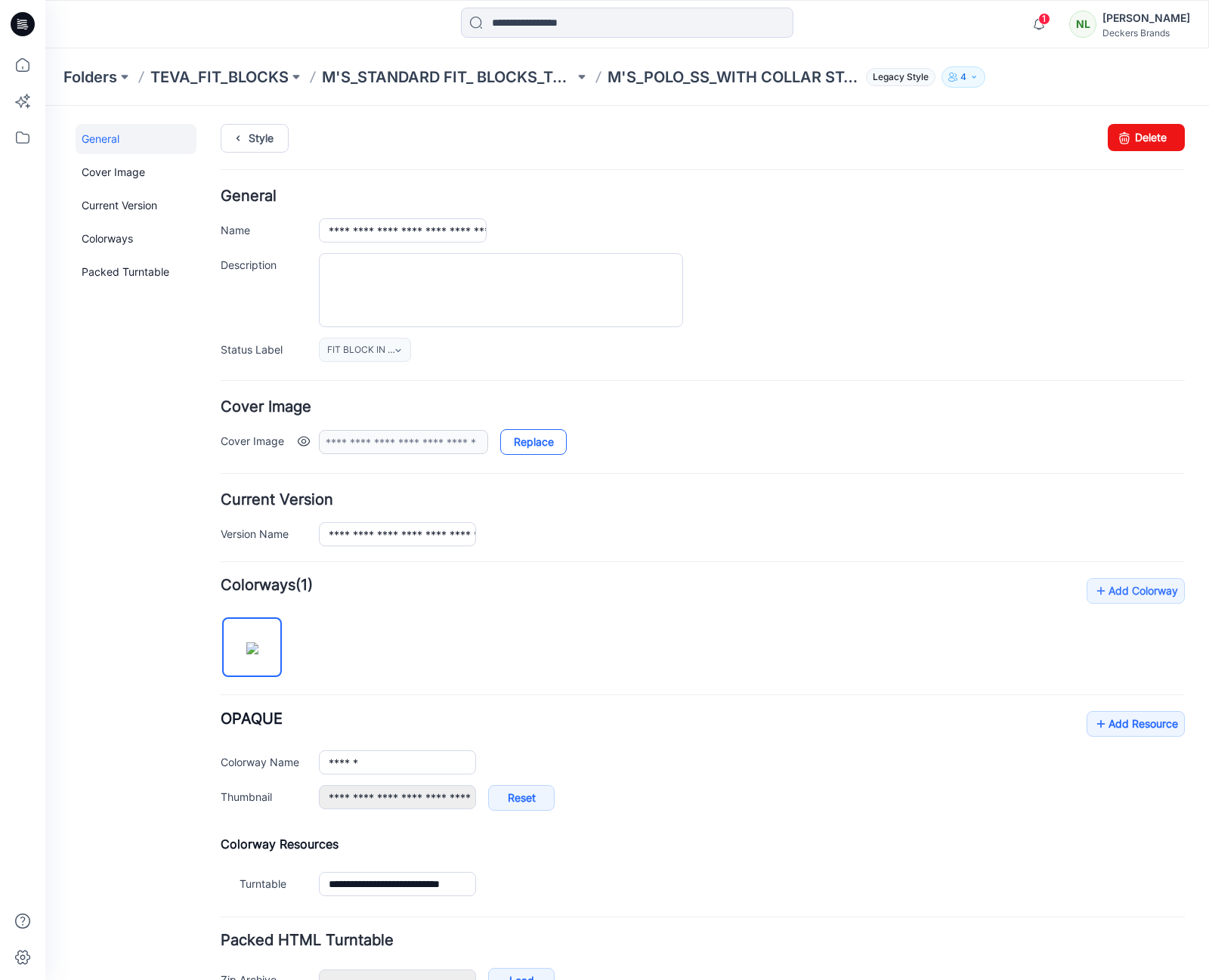
click at [544, 441] on link "Replace" at bounding box center [533, 441] width 66 height 25
type input "**********"
click at [1101, 719] on link "Add Resource" at bounding box center [1136, 723] width 98 height 25
click at [1099, 727] on link "Add Resource" at bounding box center [1136, 723] width 98 height 25
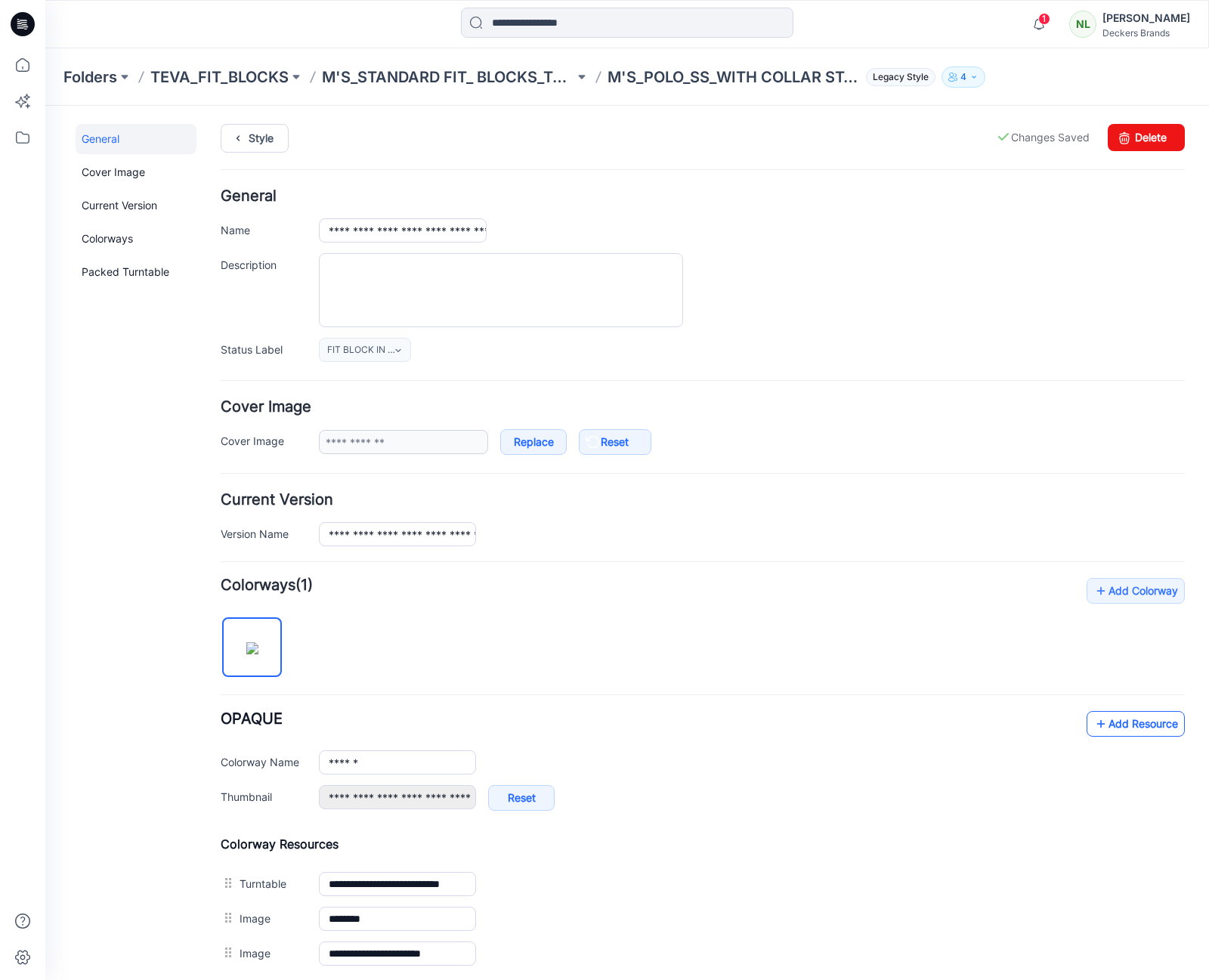
click at [1095, 727] on icon at bounding box center [1101, 724] width 15 height 24
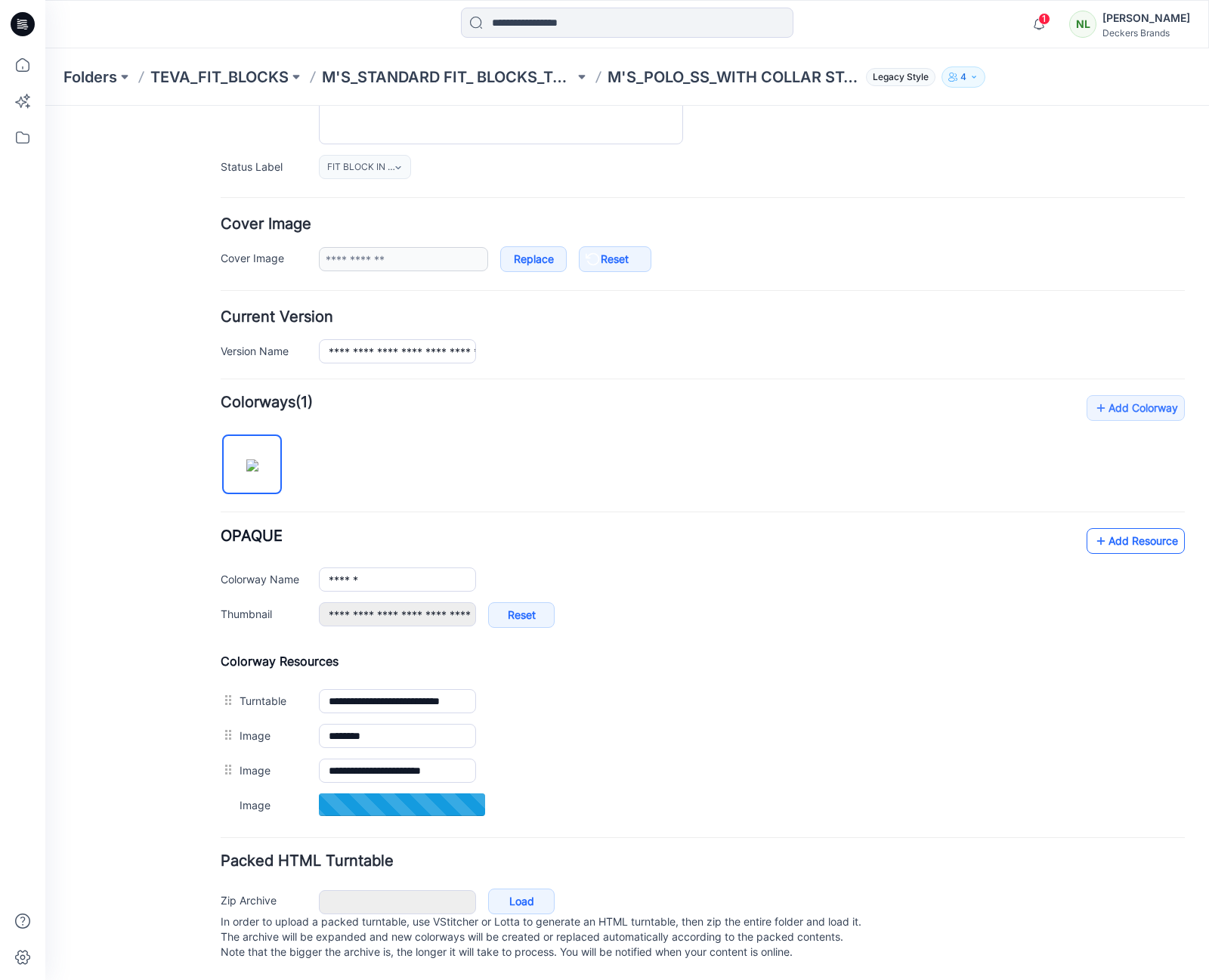
scroll to position [198, 0]
click at [1096, 531] on link "Add Resource" at bounding box center [1136, 539] width 98 height 25
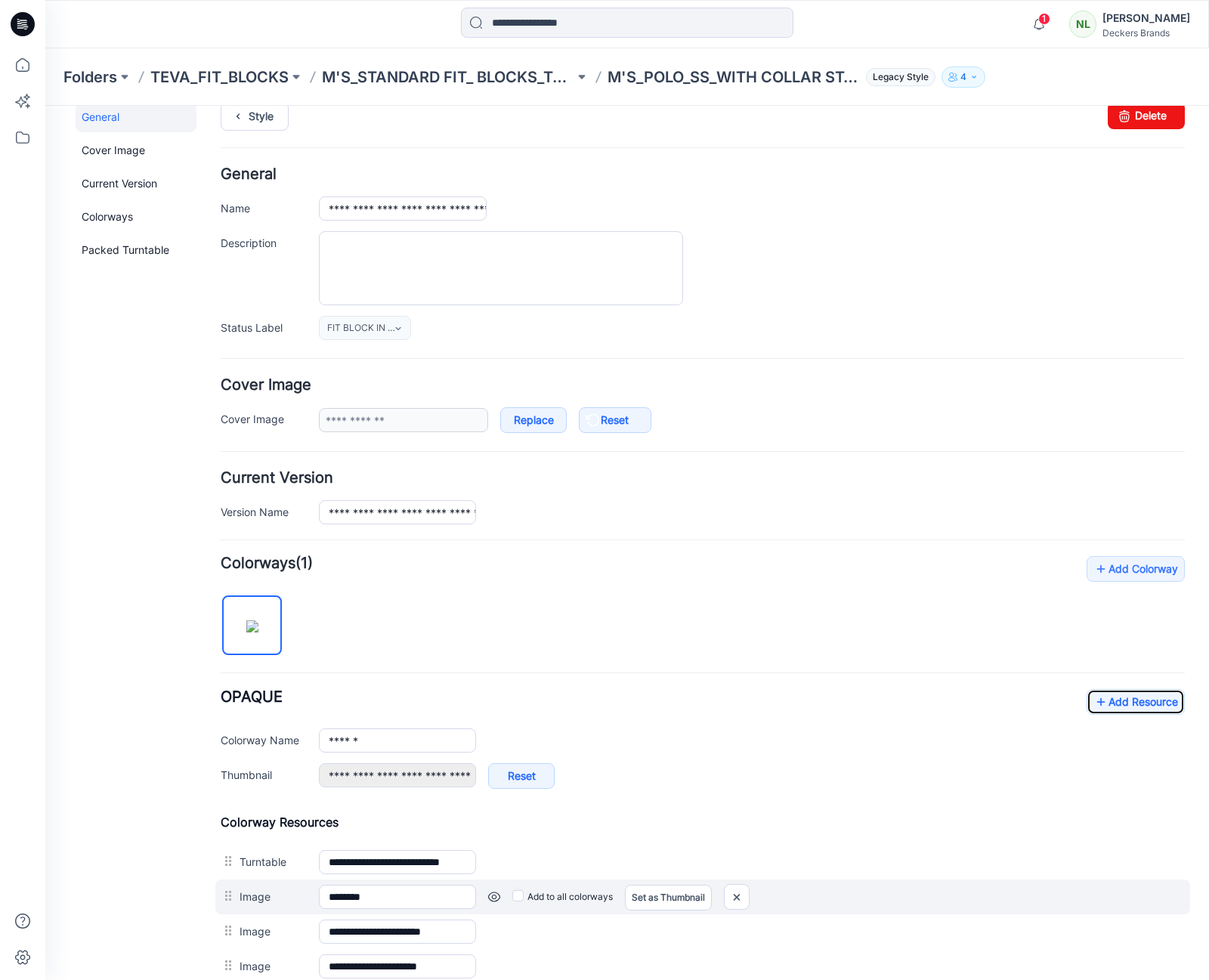
scroll to position [0, 0]
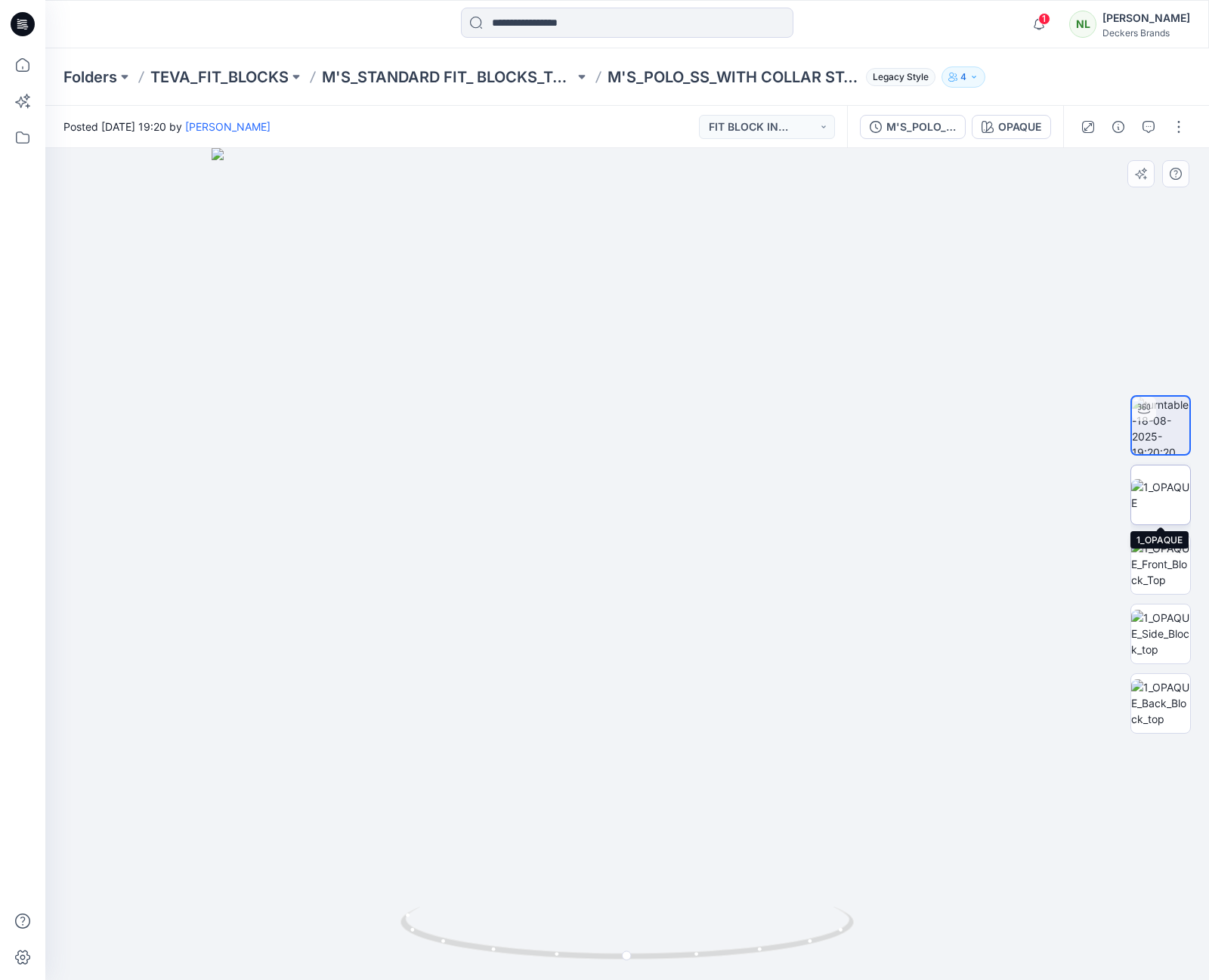
click at [1171, 508] on img at bounding box center [1160, 495] width 59 height 31
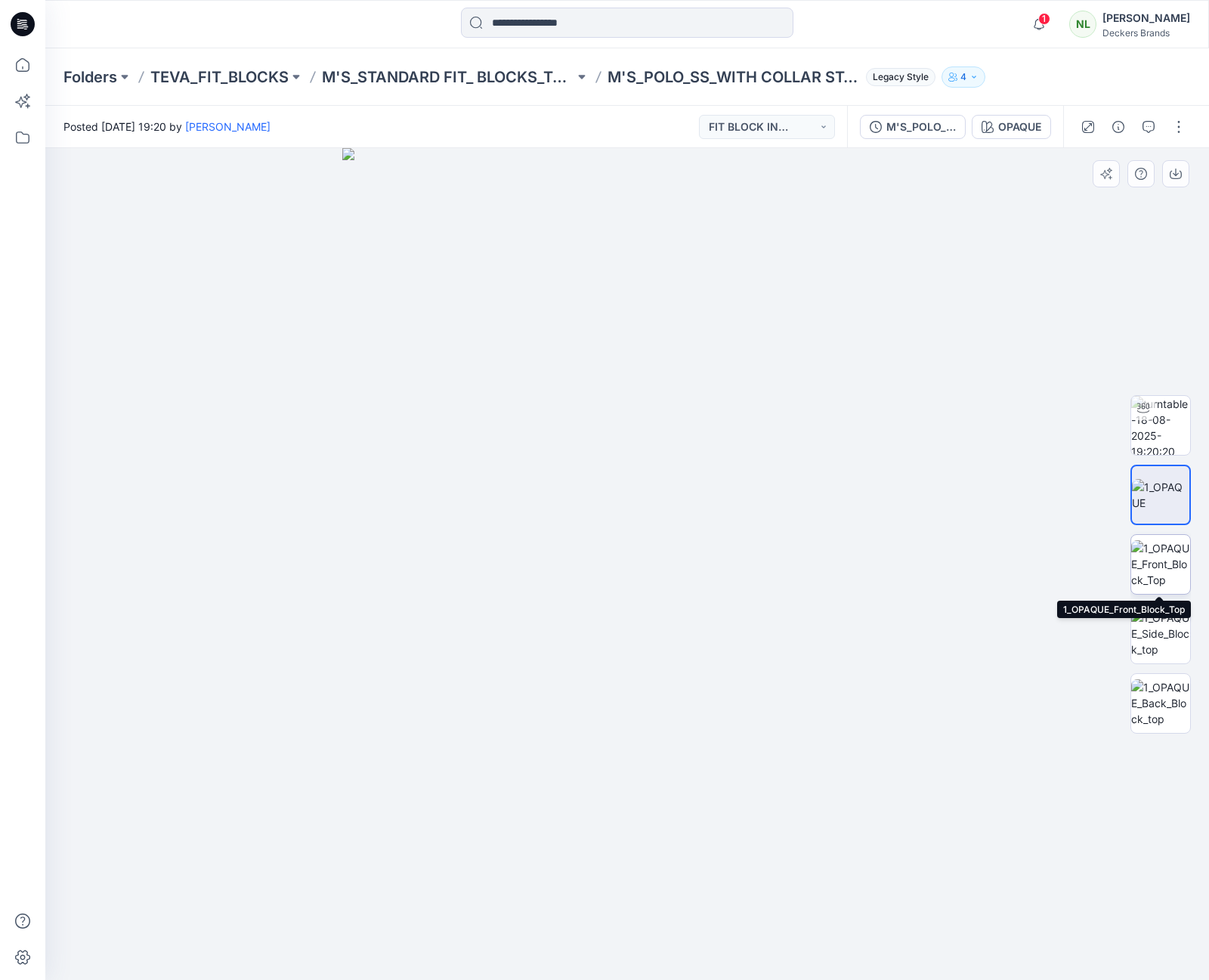
click at [1159, 550] on img at bounding box center [1160, 564] width 59 height 47
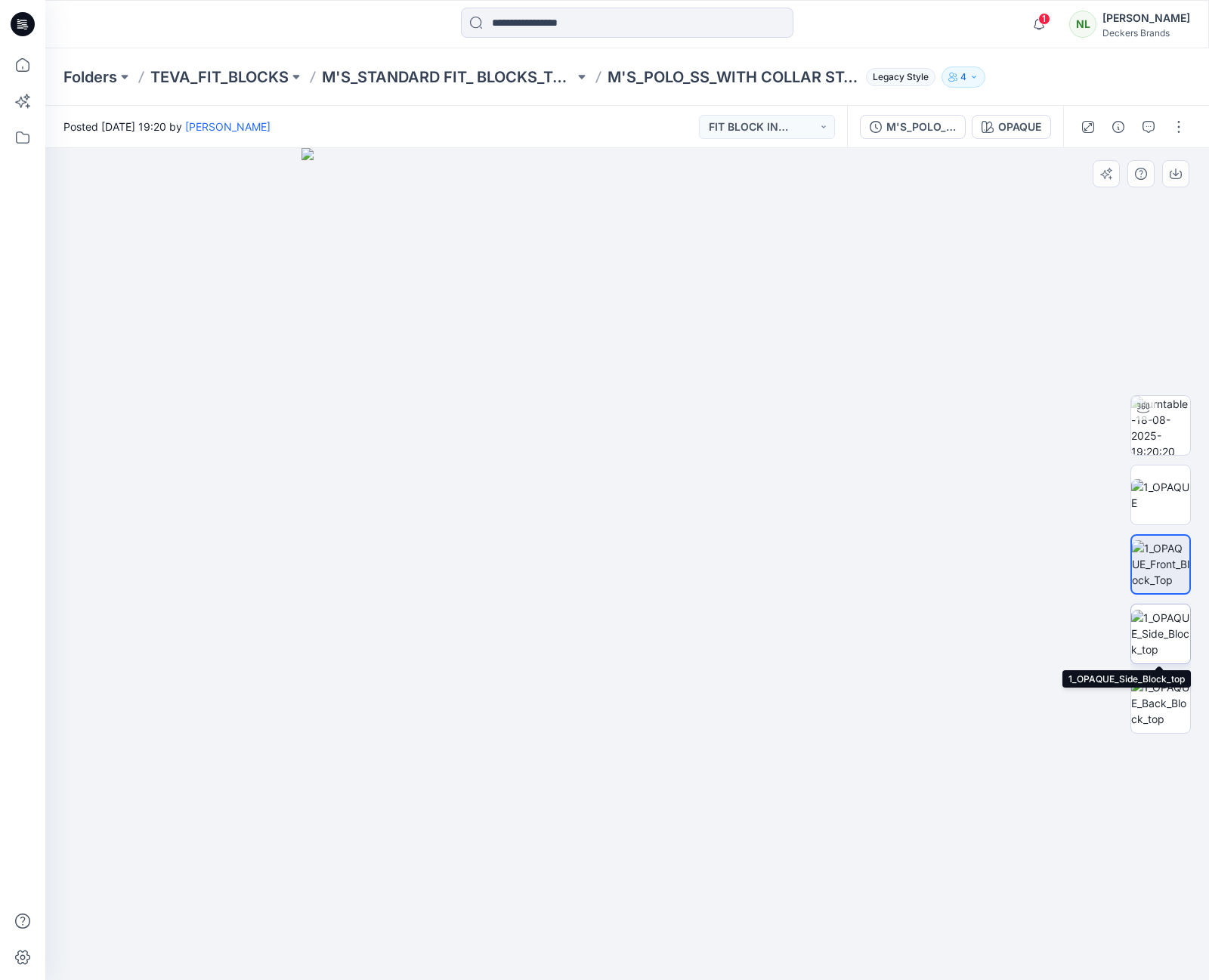
click at [1173, 616] on img at bounding box center [1160, 634] width 59 height 47
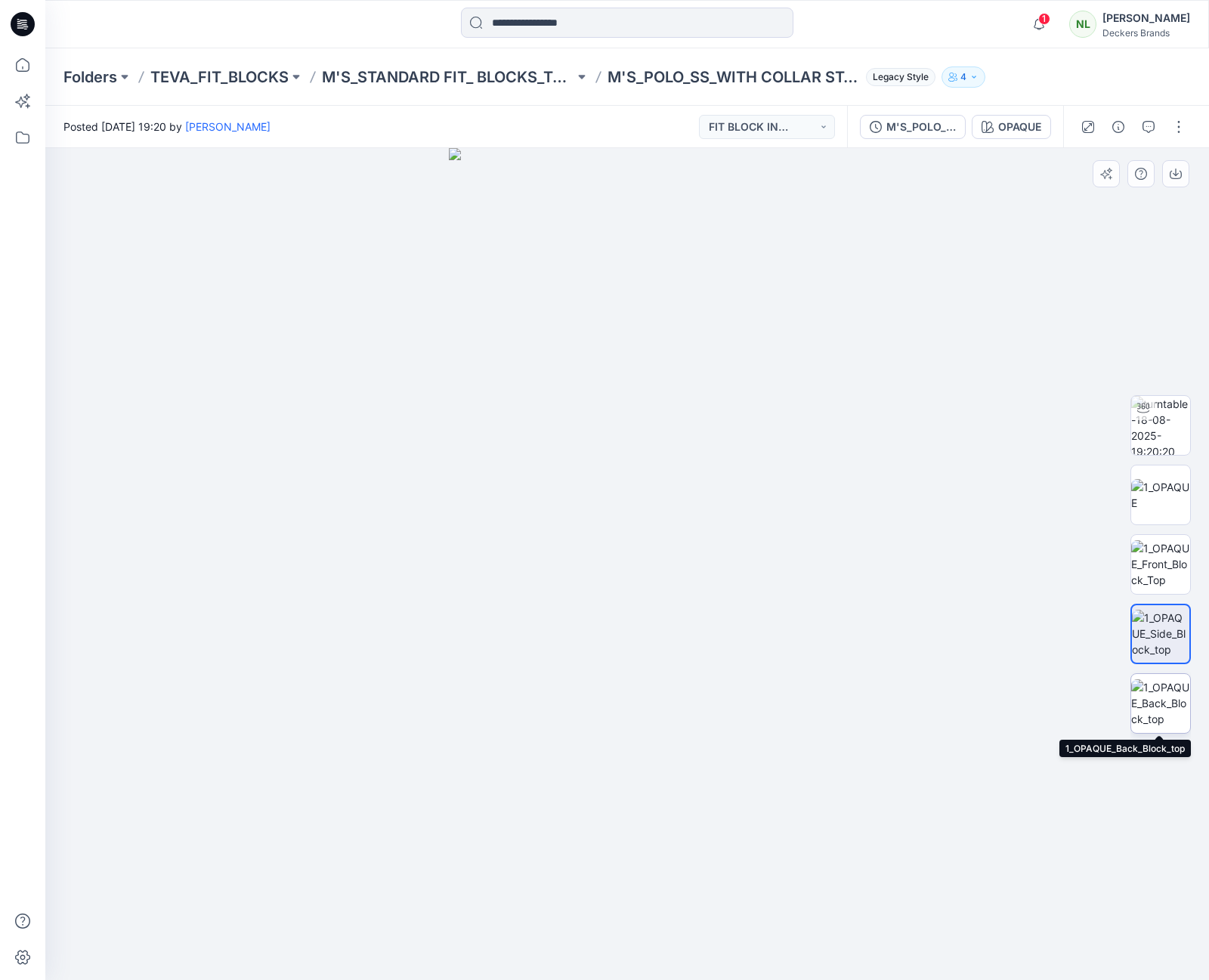
click at [1160, 705] on img at bounding box center [1160, 703] width 59 height 47
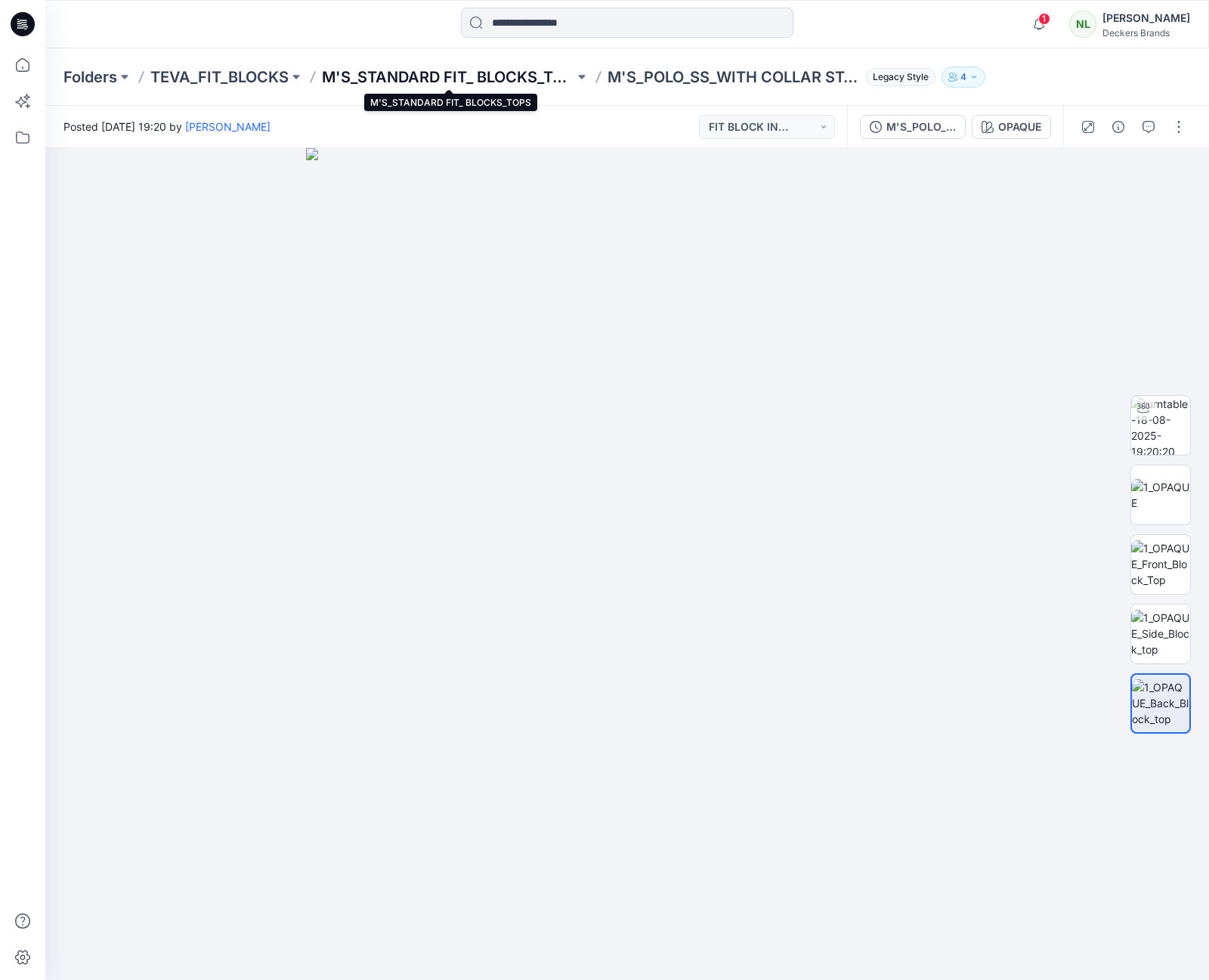
click at [493, 76] on p "M'S_STANDARD FIT_ BLOCKS_TOPS" at bounding box center [448, 77] width 253 height 21
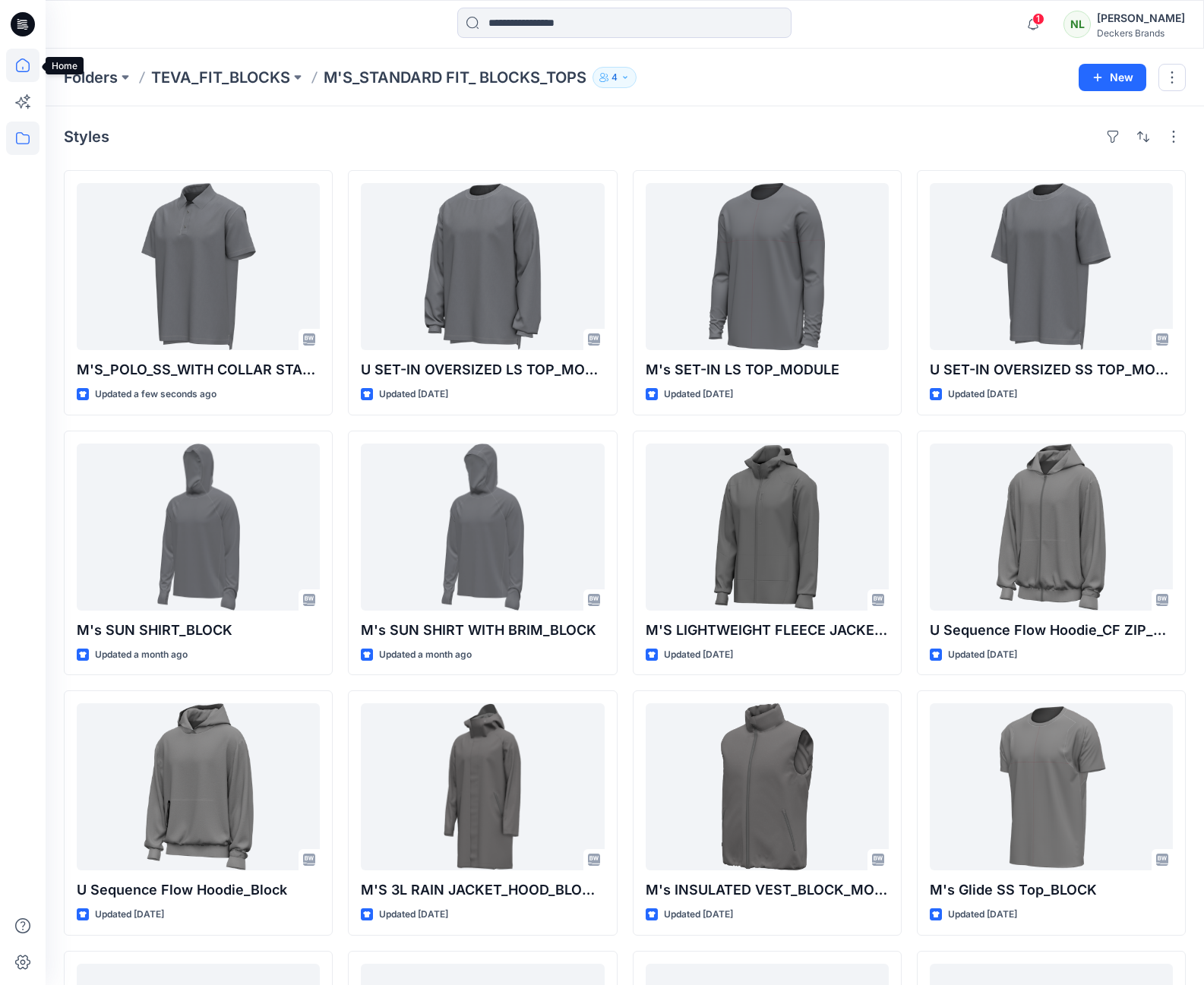
click at [22, 63] on icon at bounding box center [23, 65] width 33 height 33
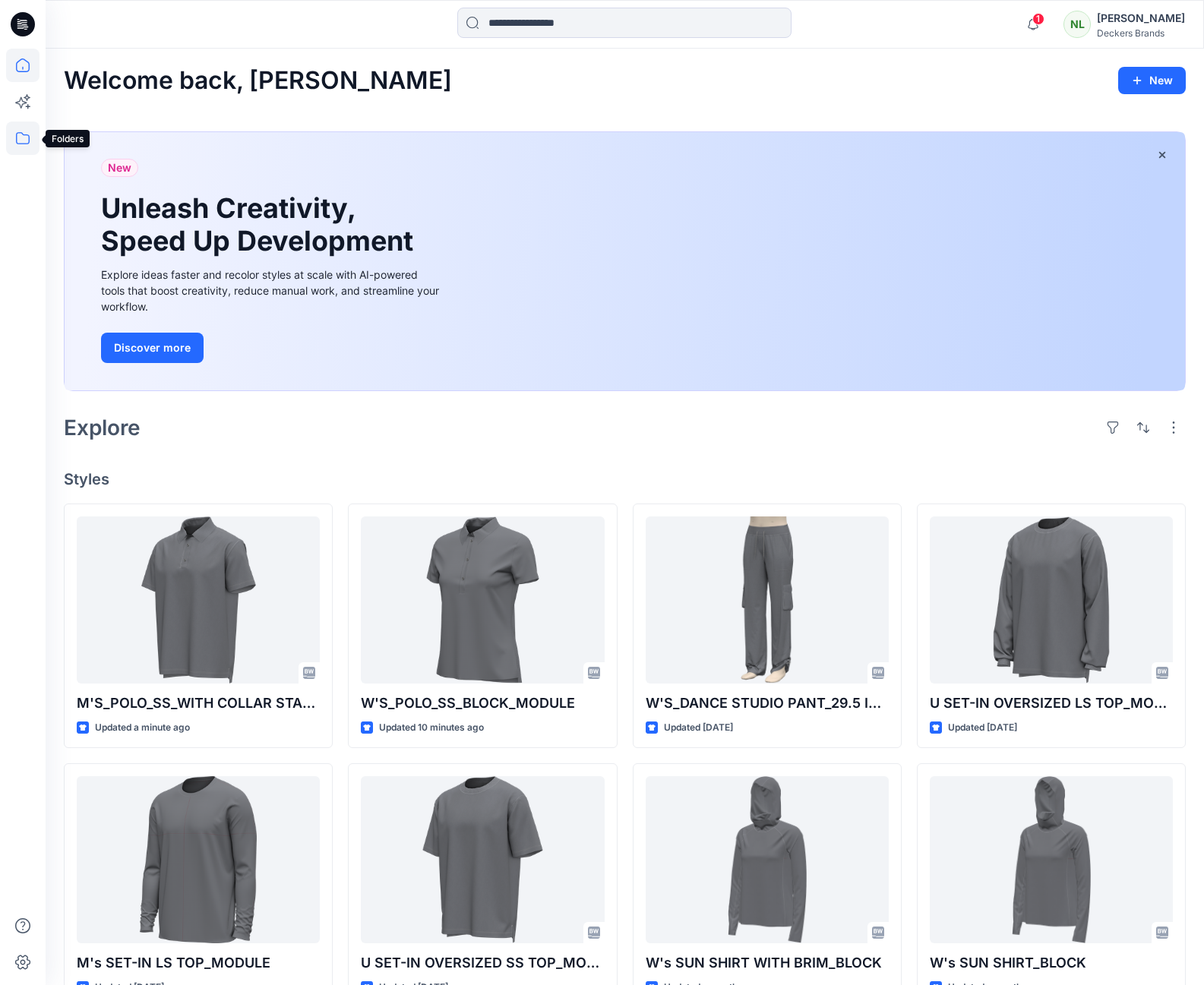
click at [20, 134] on icon at bounding box center [23, 138] width 33 height 33
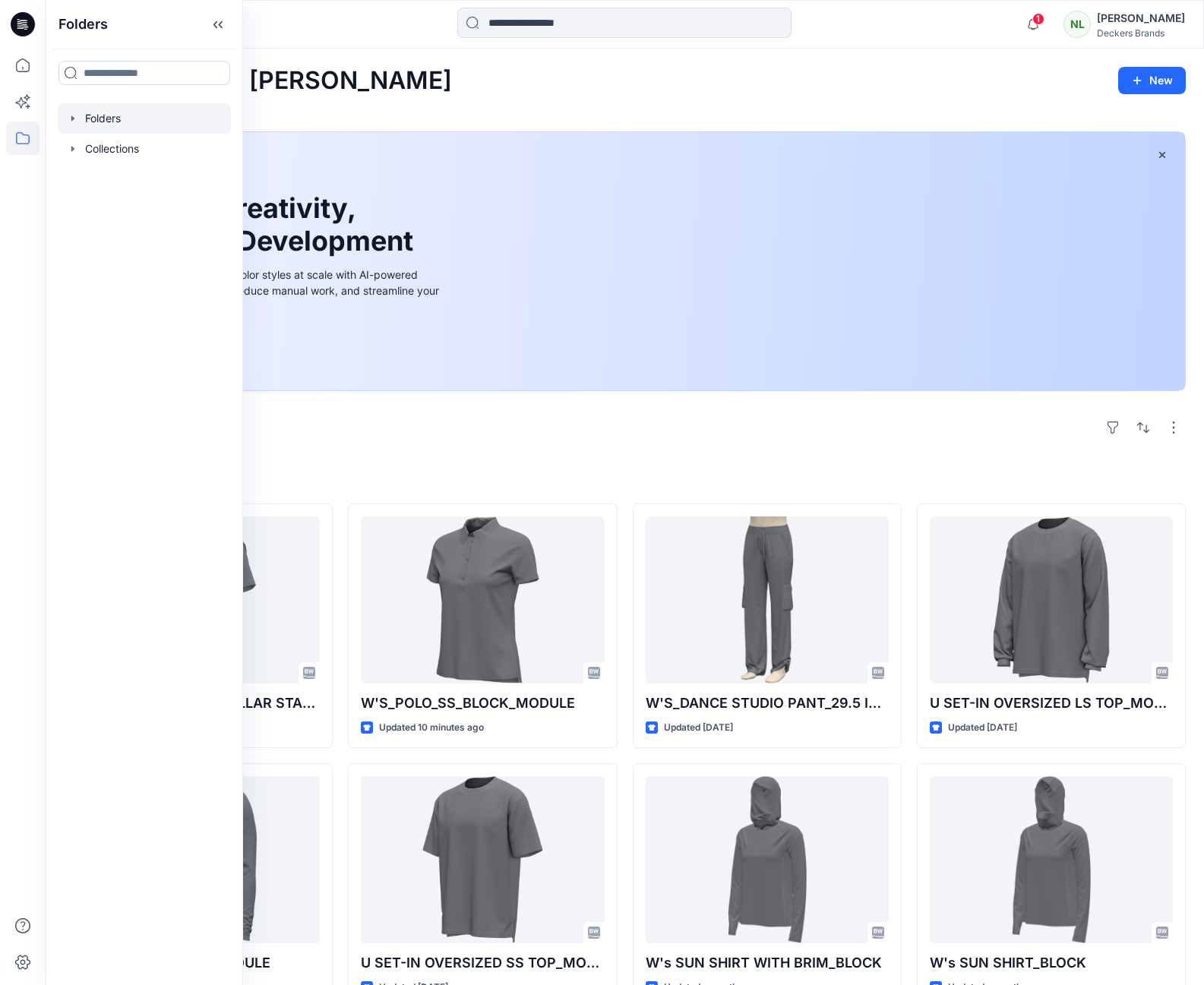
click at [70, 120] on icon "button" at bounding box center [73, 119] width 12 height 12
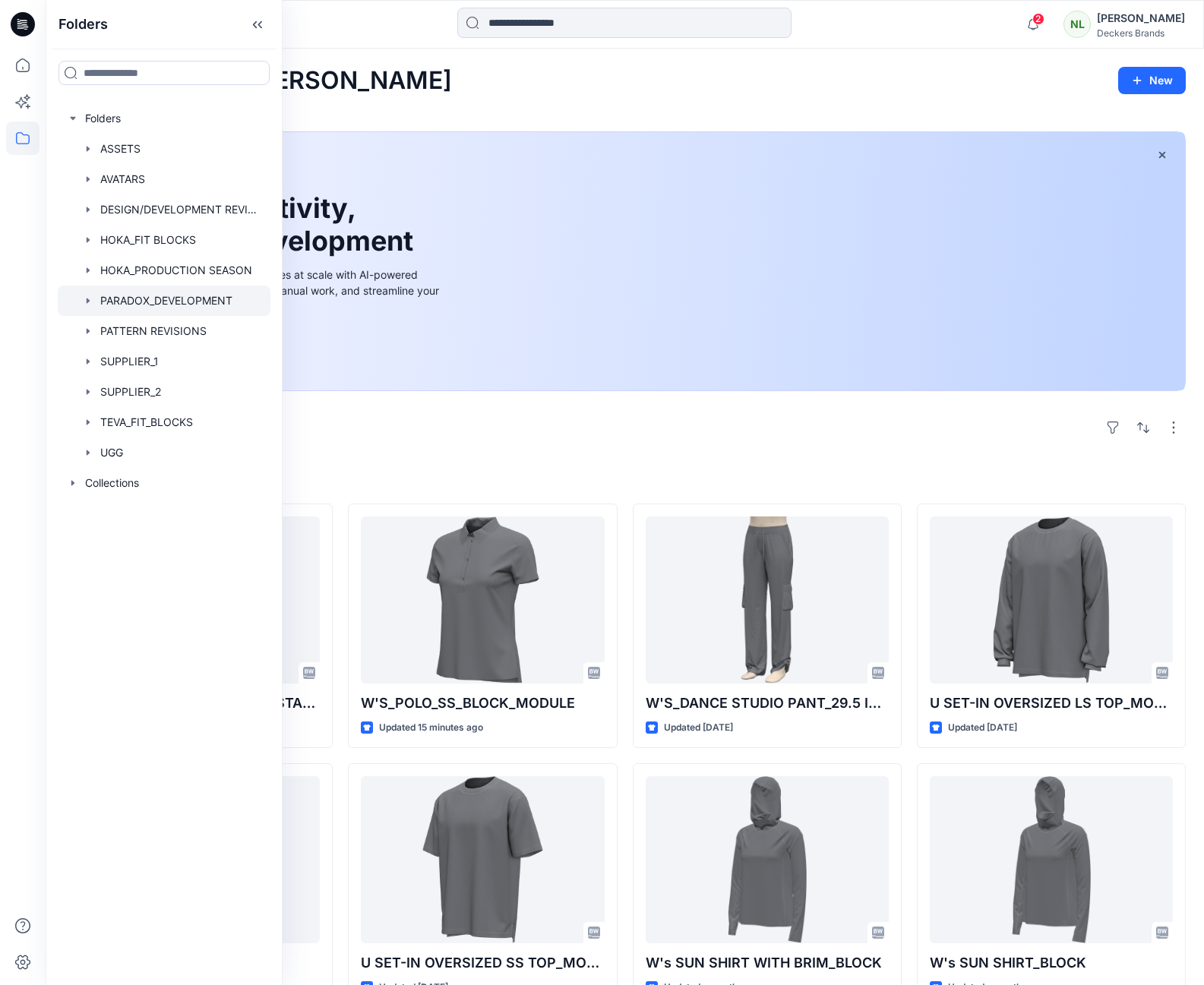
click at [85, 301] on icon "button" at bounding box center [88, 301] width 12 height 12
click at [137, 328] on p "PARADOX_PROJECT_2025" at bounding box center [182, 331] width 134 height 18
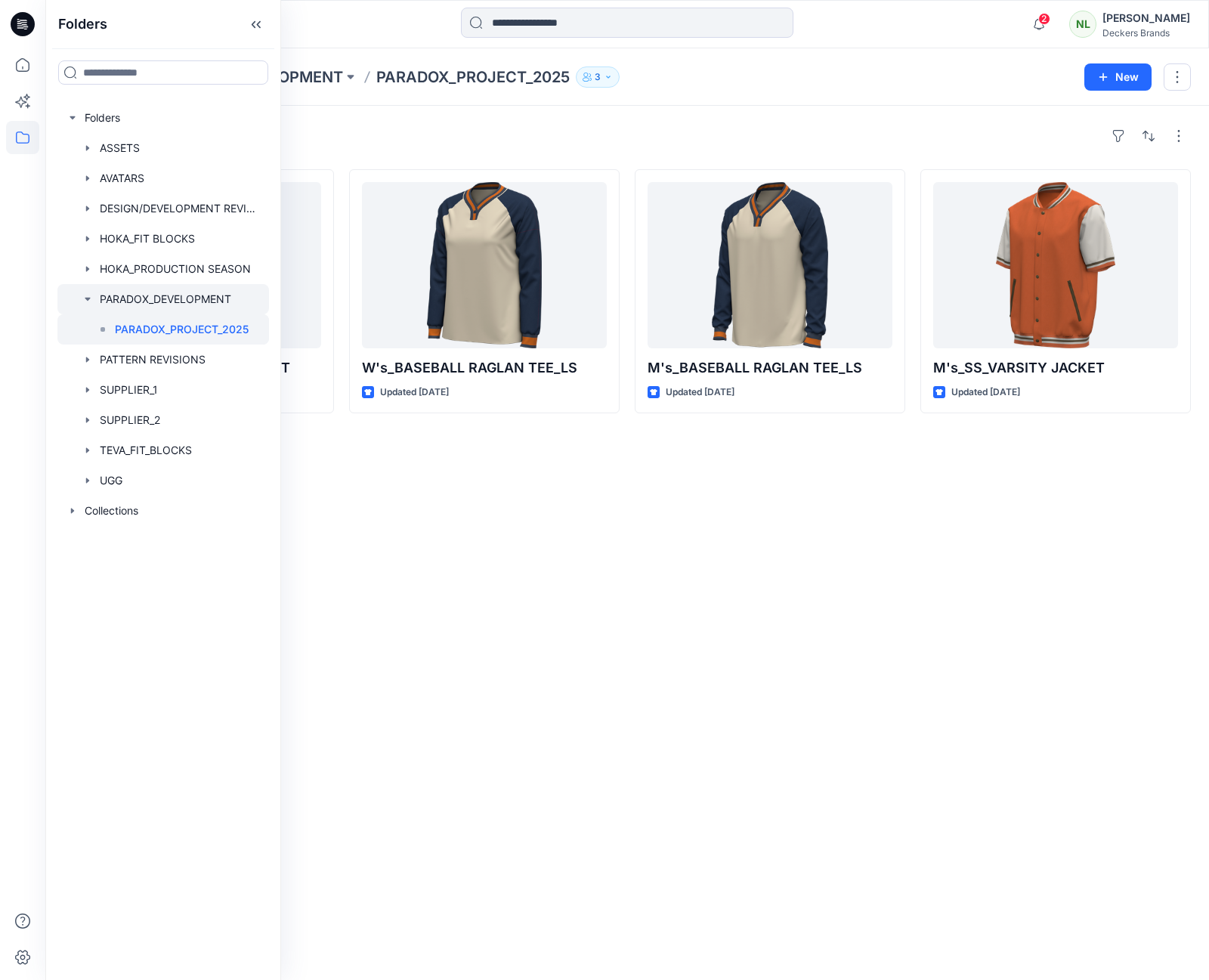
click at [131, 298] on div at bounding box center [163, 299] width 212 height 31
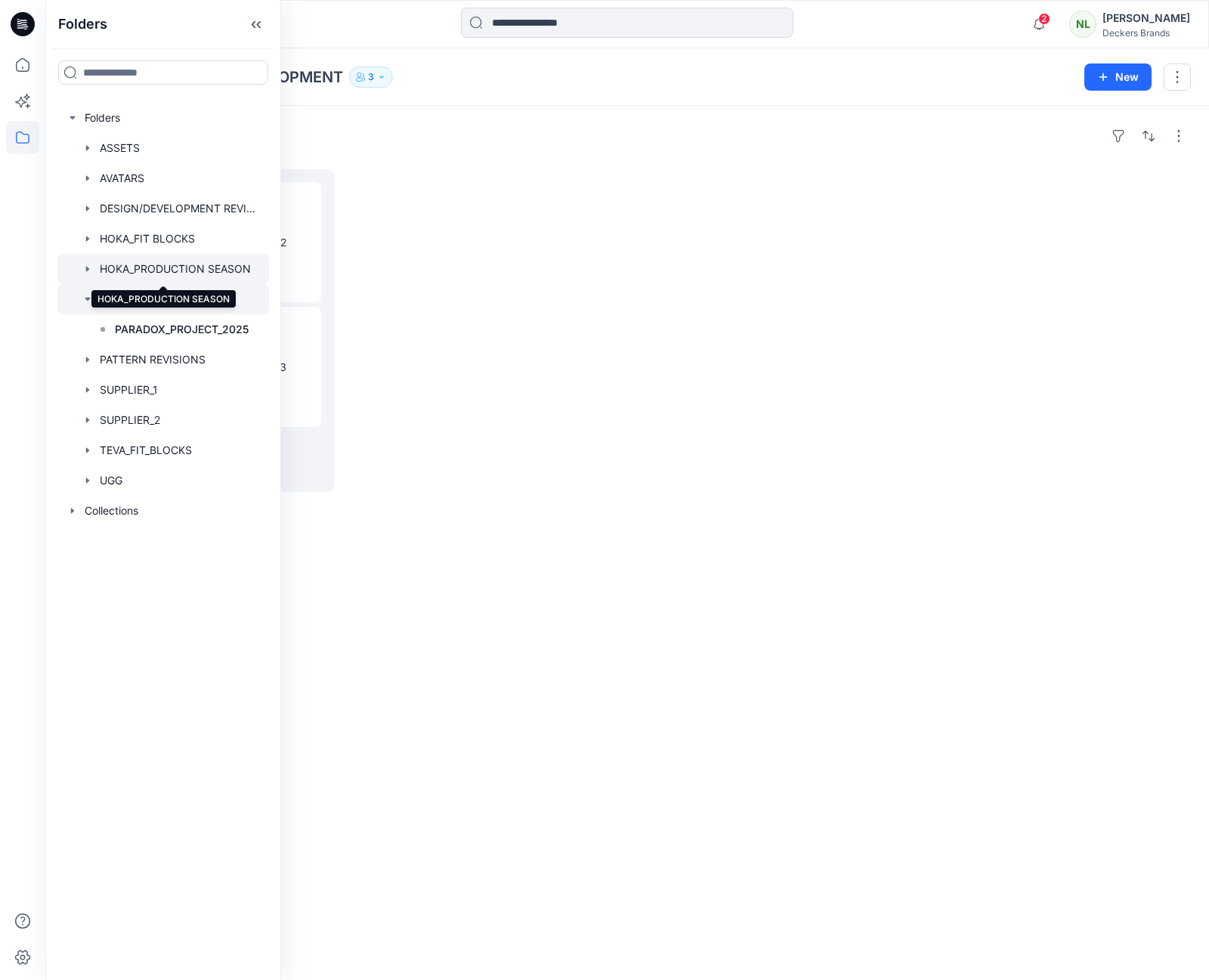
click at [203, 268] on div at bounding box center [163, 268] width 212 height 31
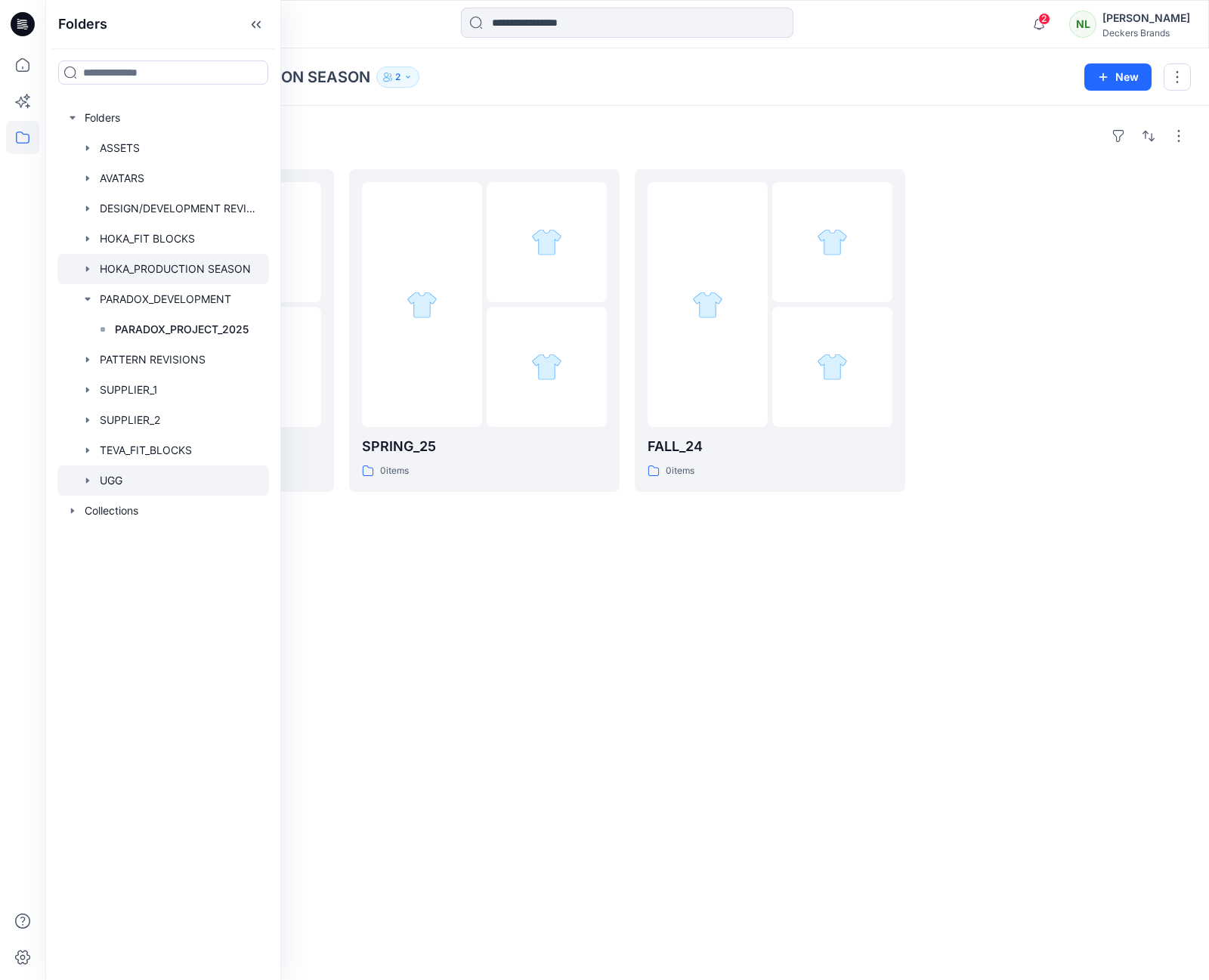
click at [120, 481] on div at bounding box center [163, 480] width 212 height 31
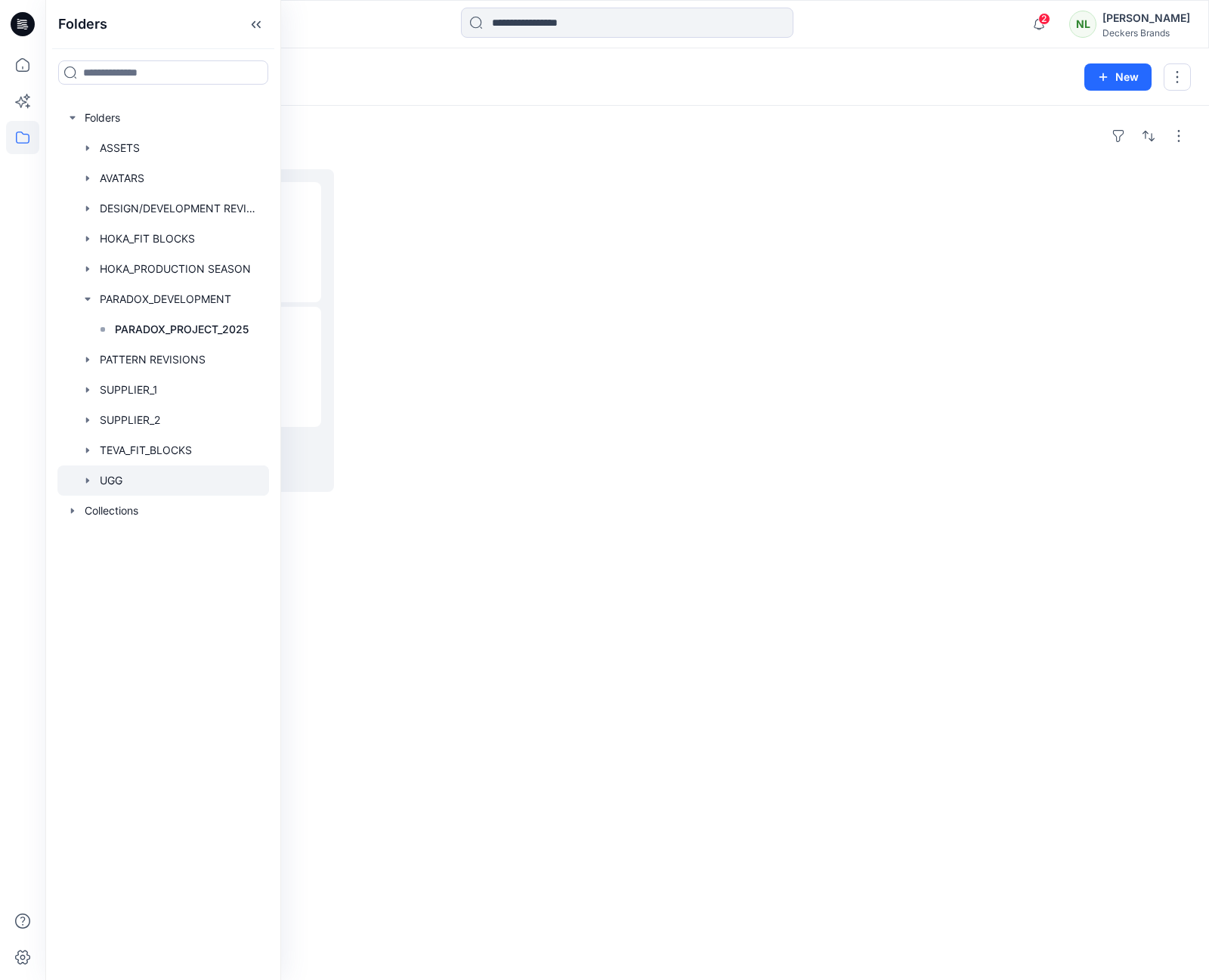
click at [457, 503] on div "Folders UGG Board 0 items" at bounding box center [627, 543] width 1164 height 874
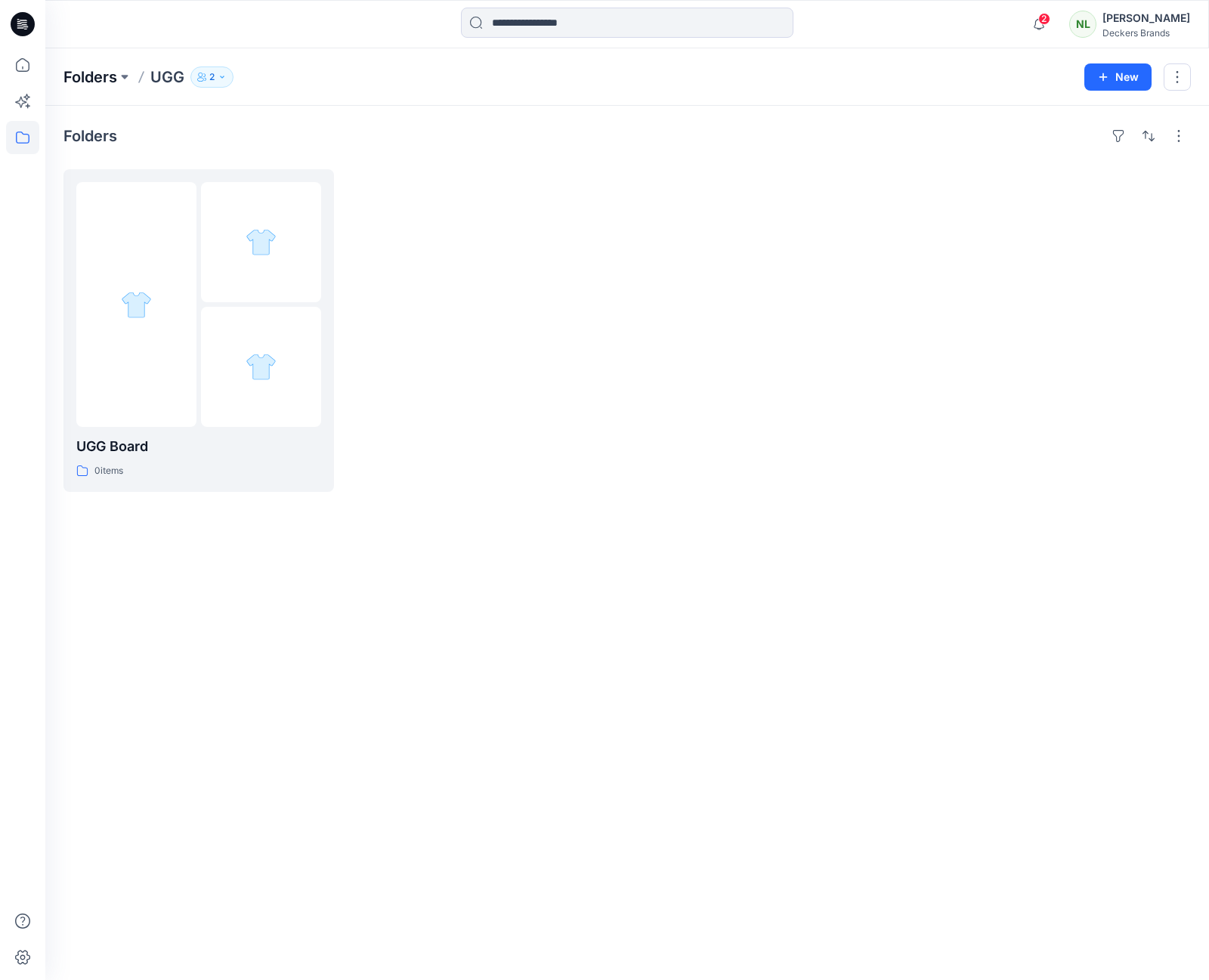
click at [87, 79] on p "Folders" at bounding box center [90, 77] width 53 height 21
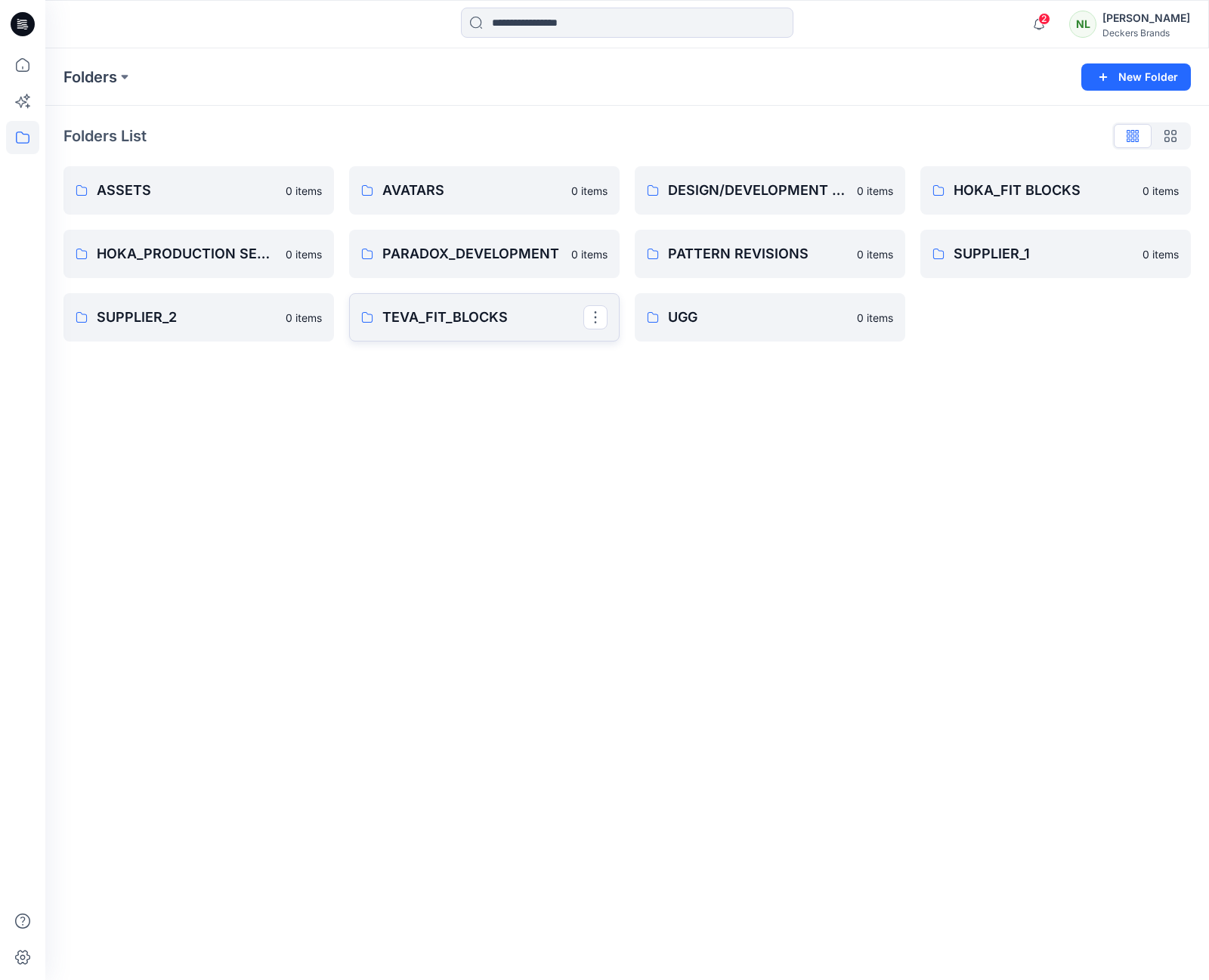
click at [440, 323] on p "TEVA_FIT_BLOCKS" at bounding box center [483, 317] width 201 height 21
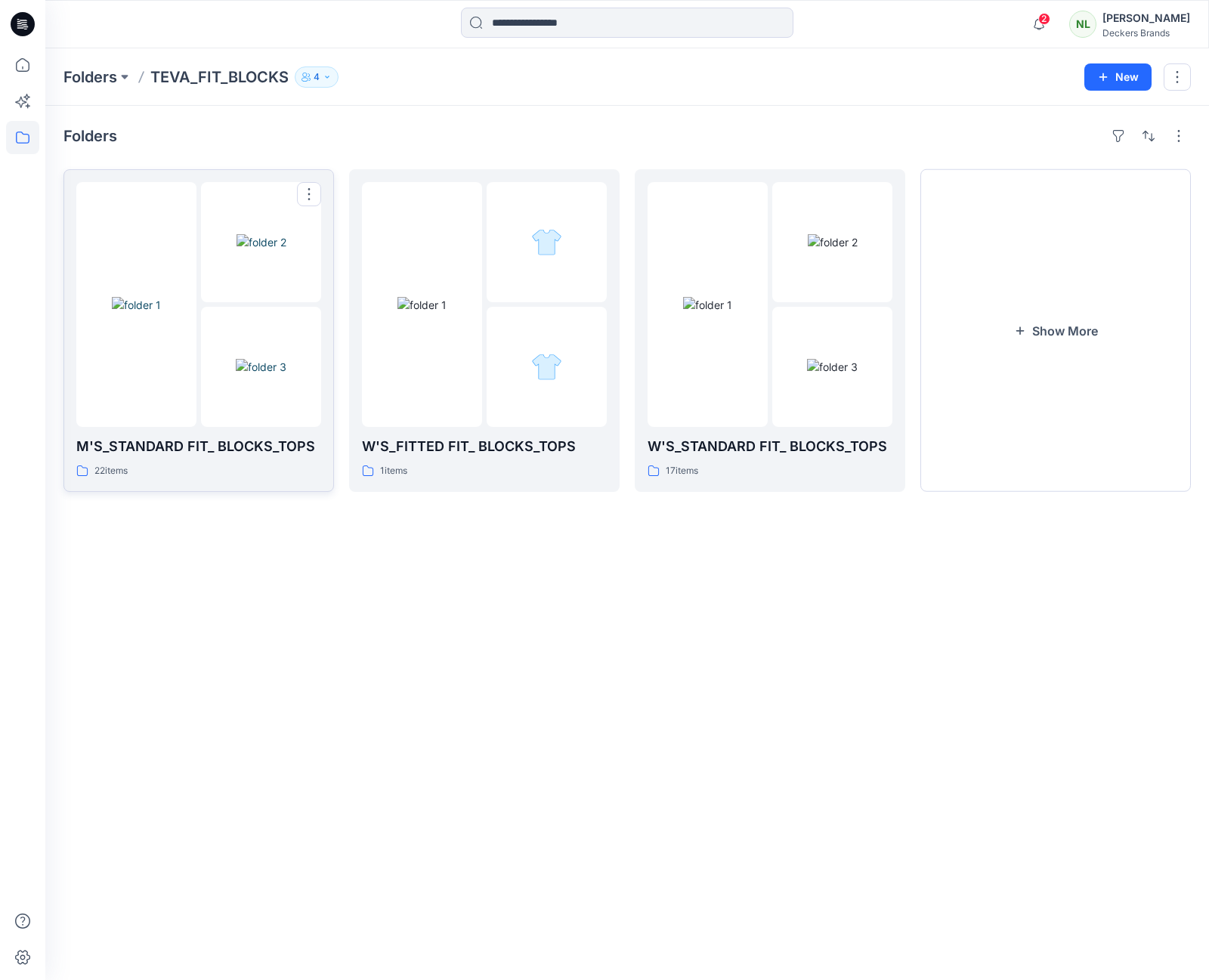
click at [236, 359] on img at bounding box center [261, 367] width 51 height 16
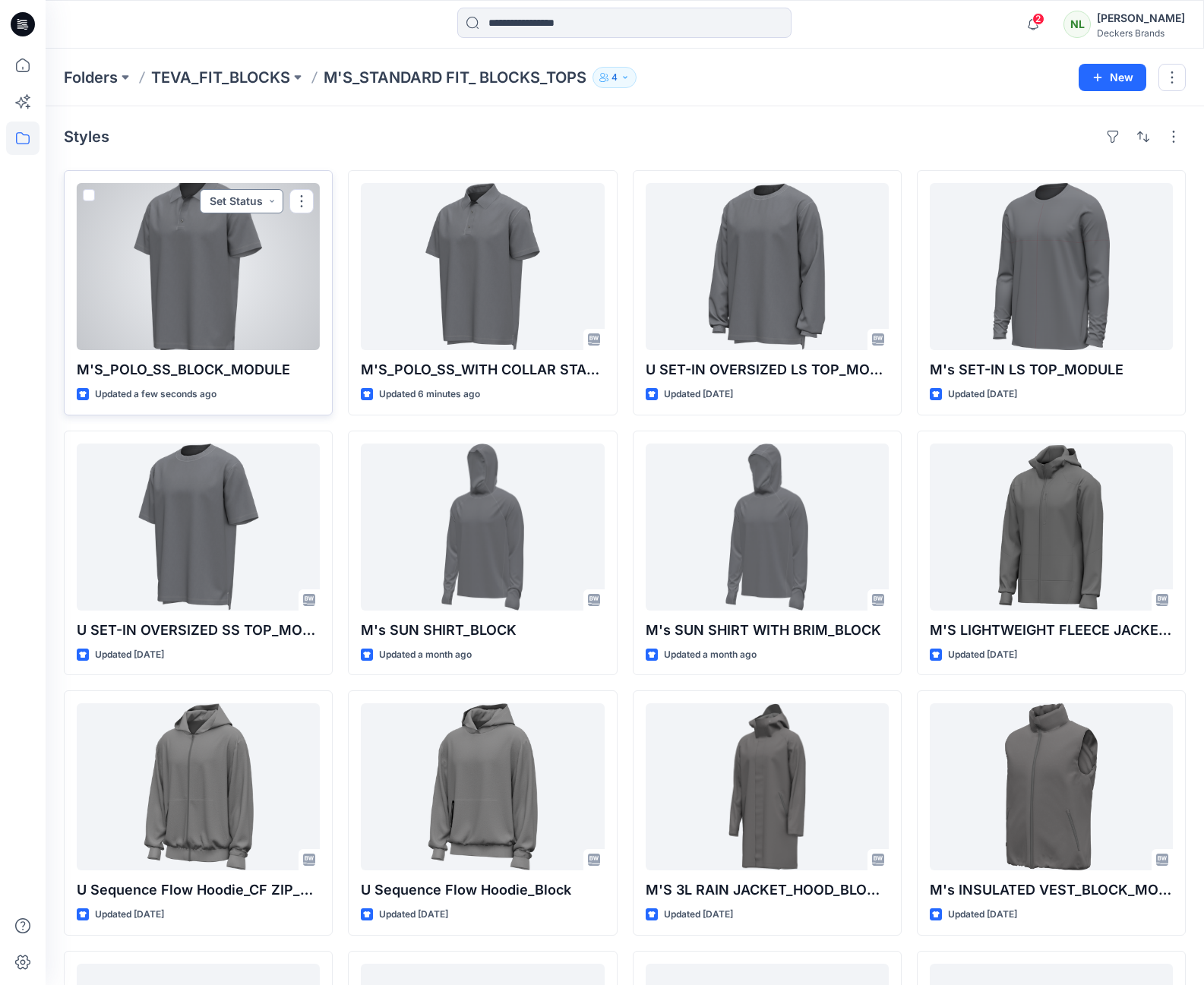
click at [272, 205] on button "Set Status" at bounding box center [241, 201] width 83 height 25
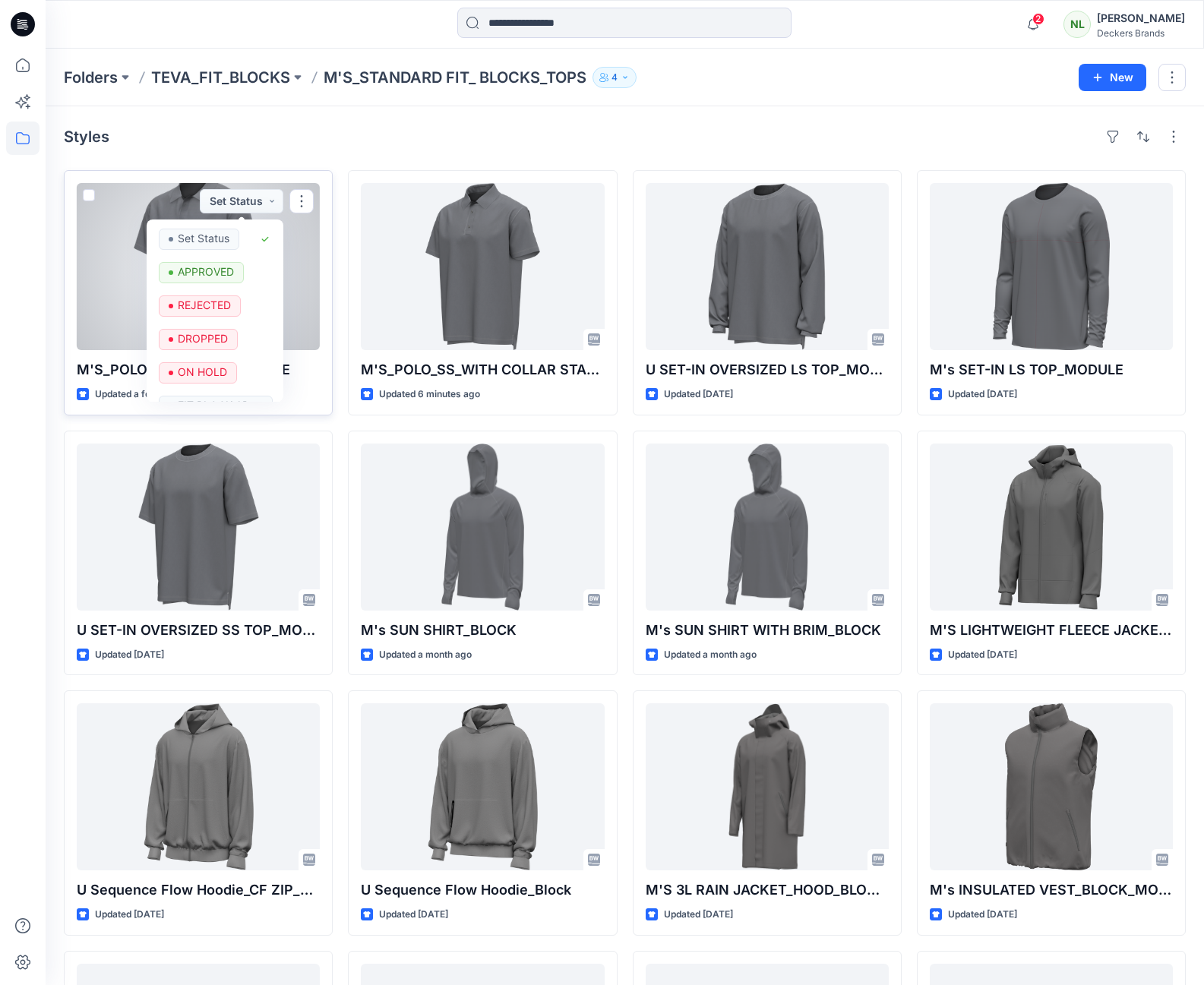
drag, startPoint x: 279, startPoint y: 252, endPoint x: 284, endPoint y: 272, distance: 20.6
click at [284, 272] on div "M'S_POLO_SS_BLOCK_MODULE Updated a few seconds ago Set Status Set Status APPROV…" at bounding box center [199, 293] width 269 height 245
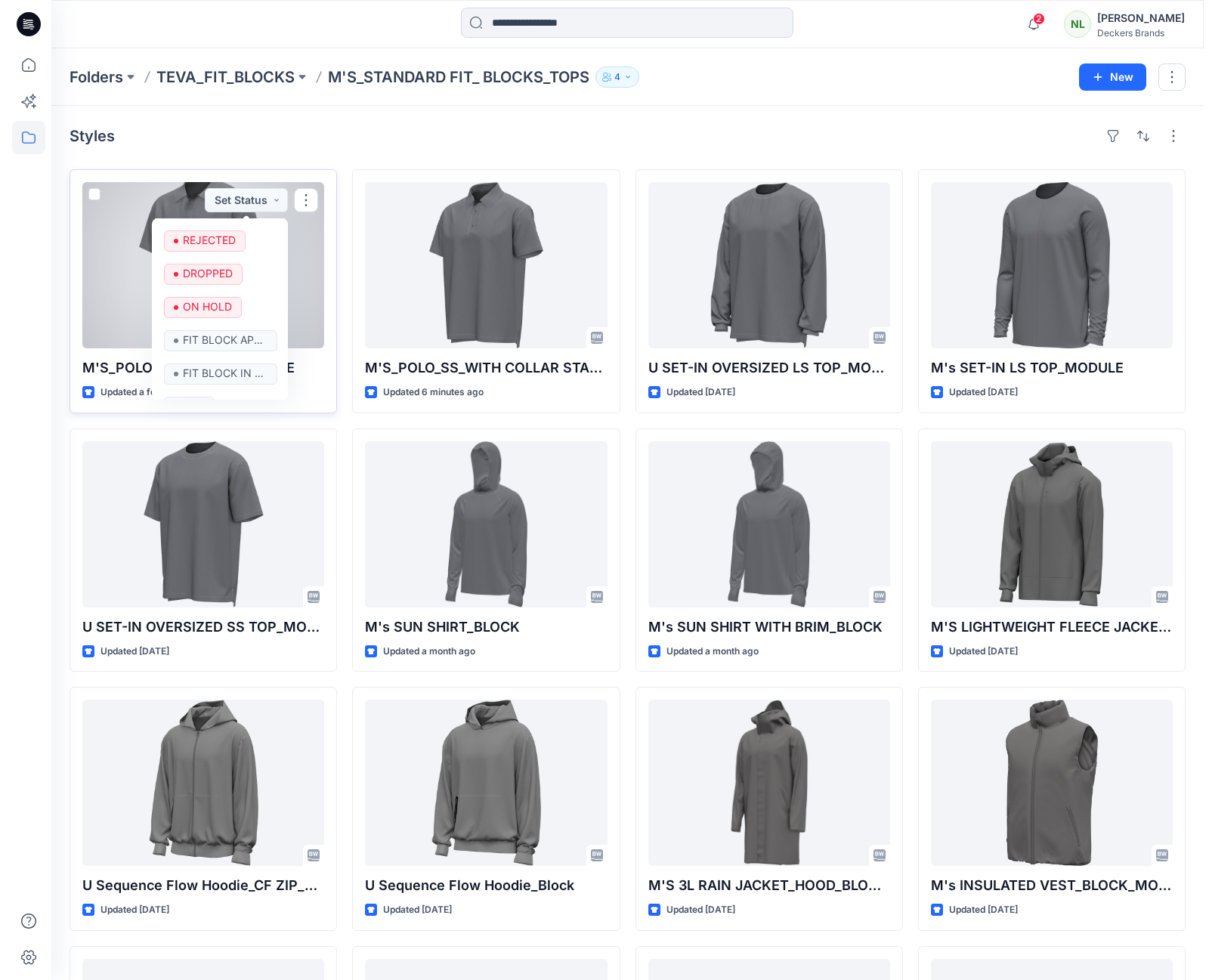
scroll to position [103, 0]
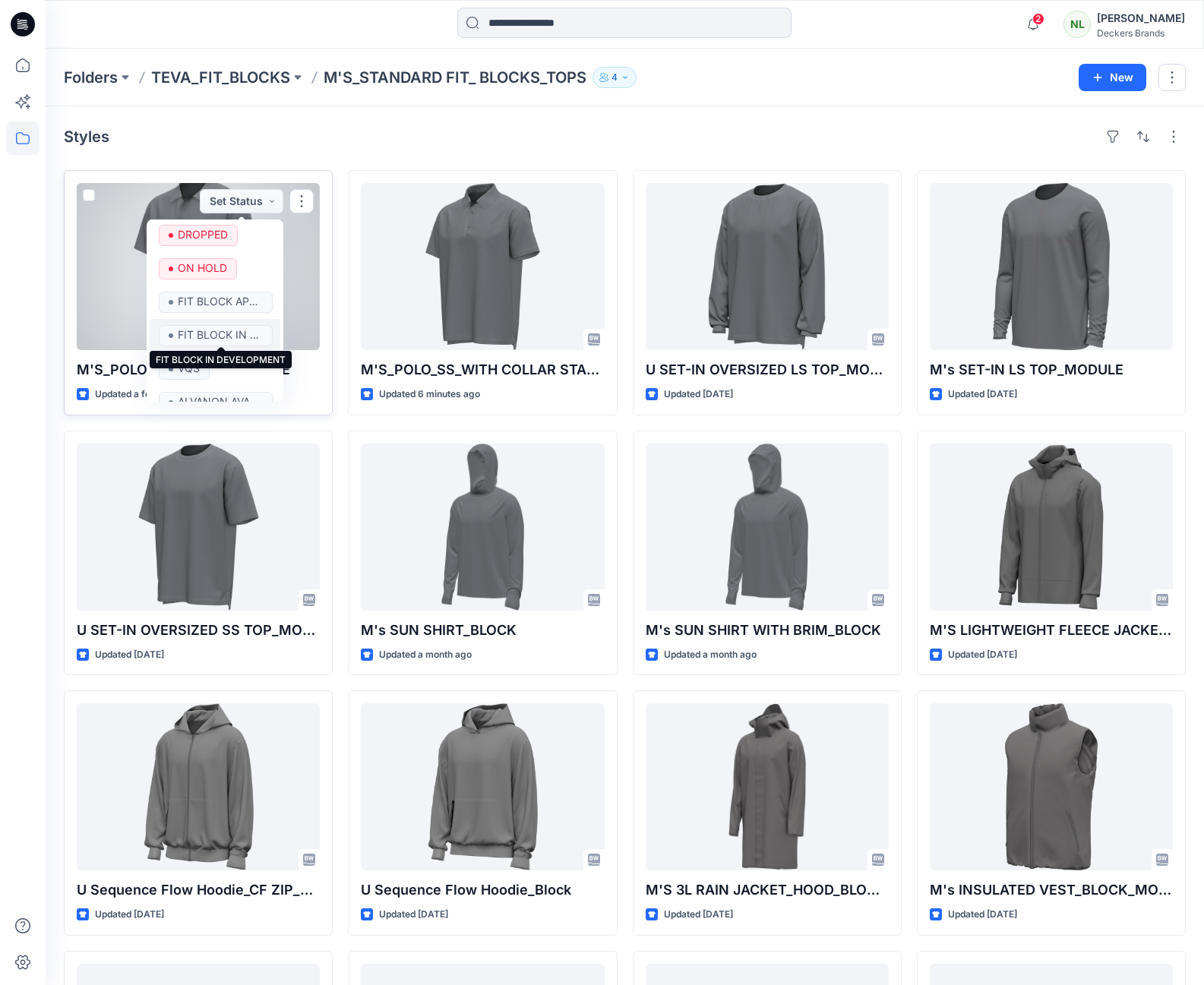
click at [221, 332] on p "FIT BLOCK IN DEVELOPMENT" at bounding box center [220, 335] width 85 height 19
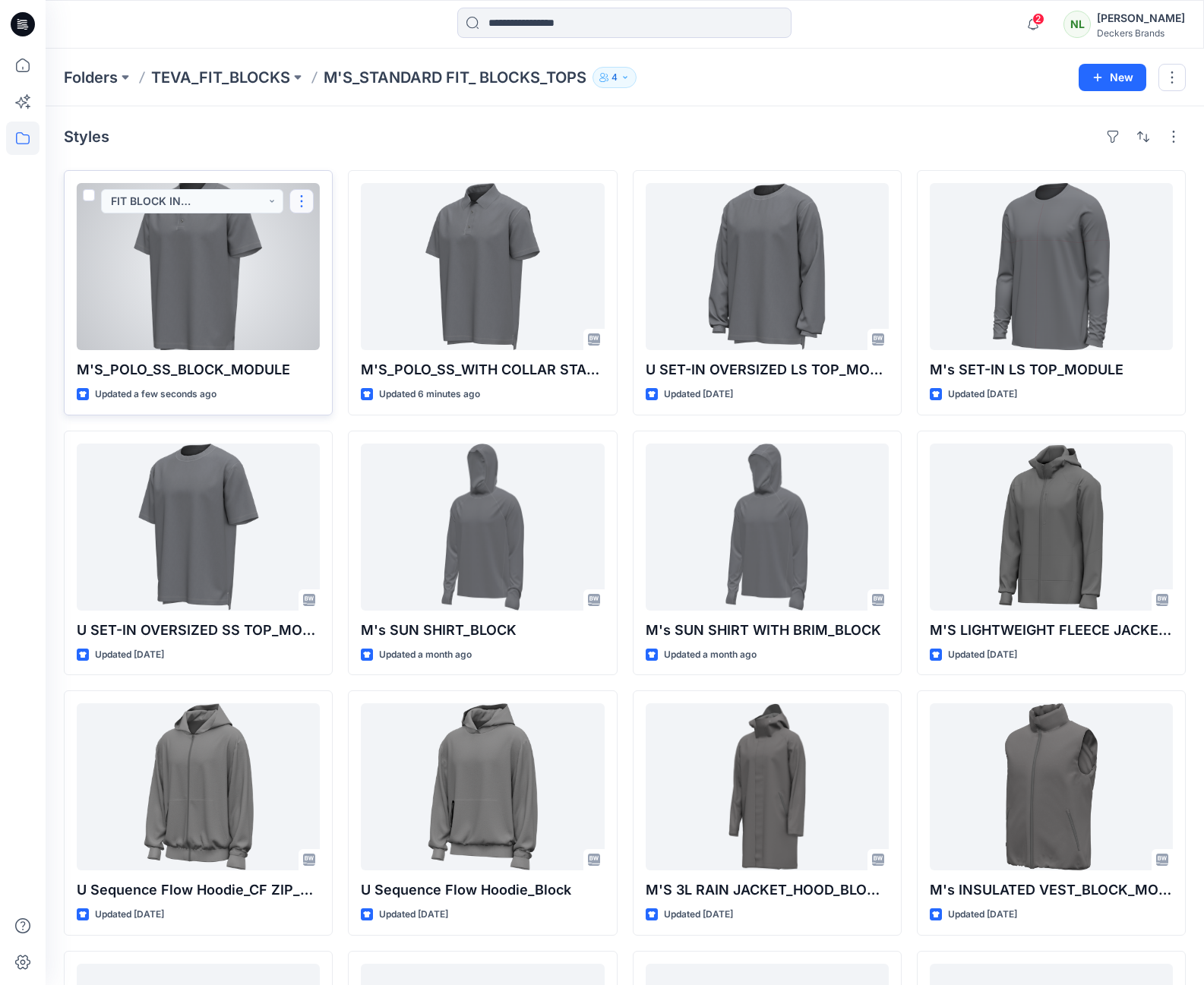
click at [302, 200] on button "button" at bounding box center [301, 201] width 25 height 25
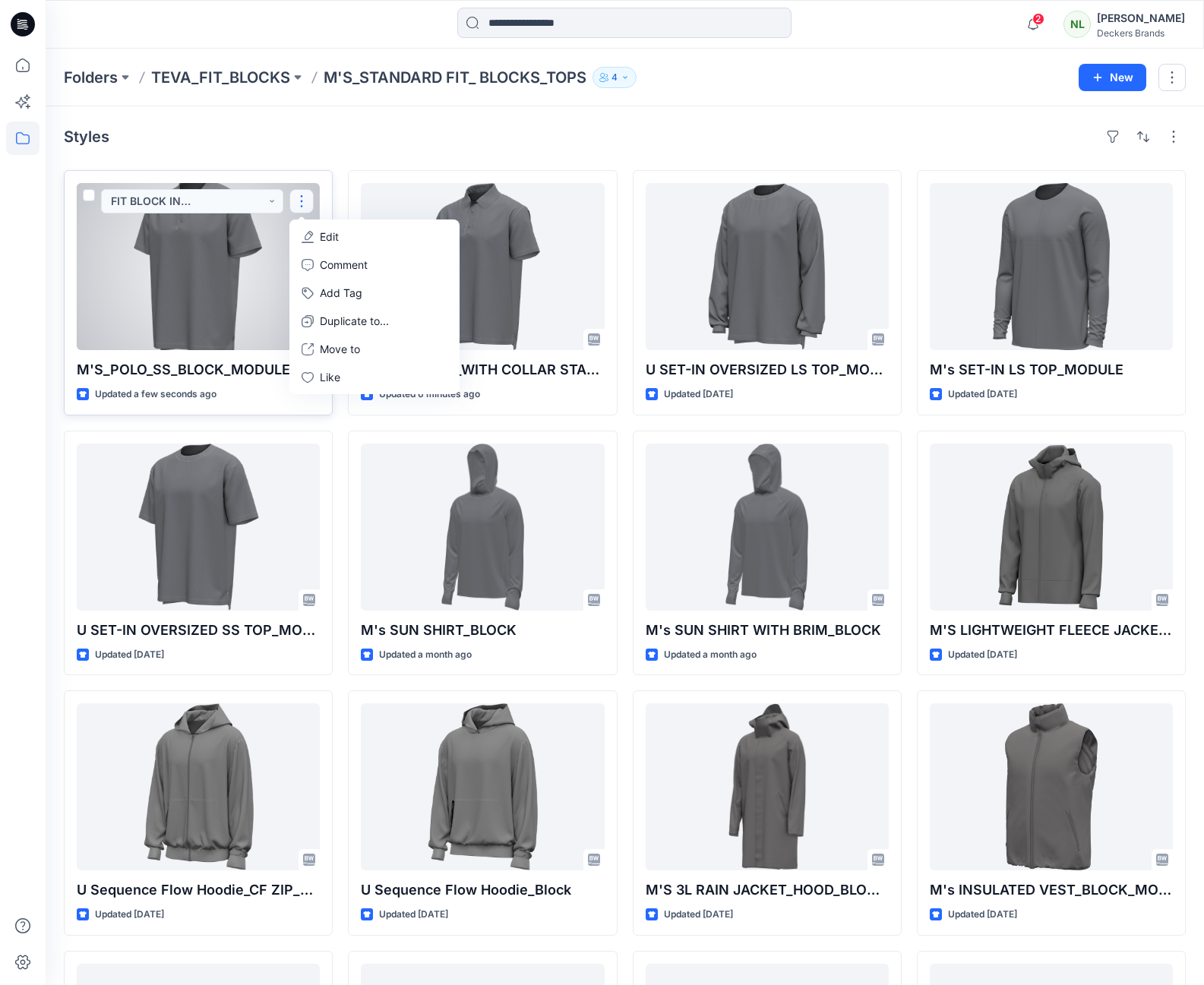
click at [331, 238] on p "Edit" at bounding box center [330, 236] width 19 height 16
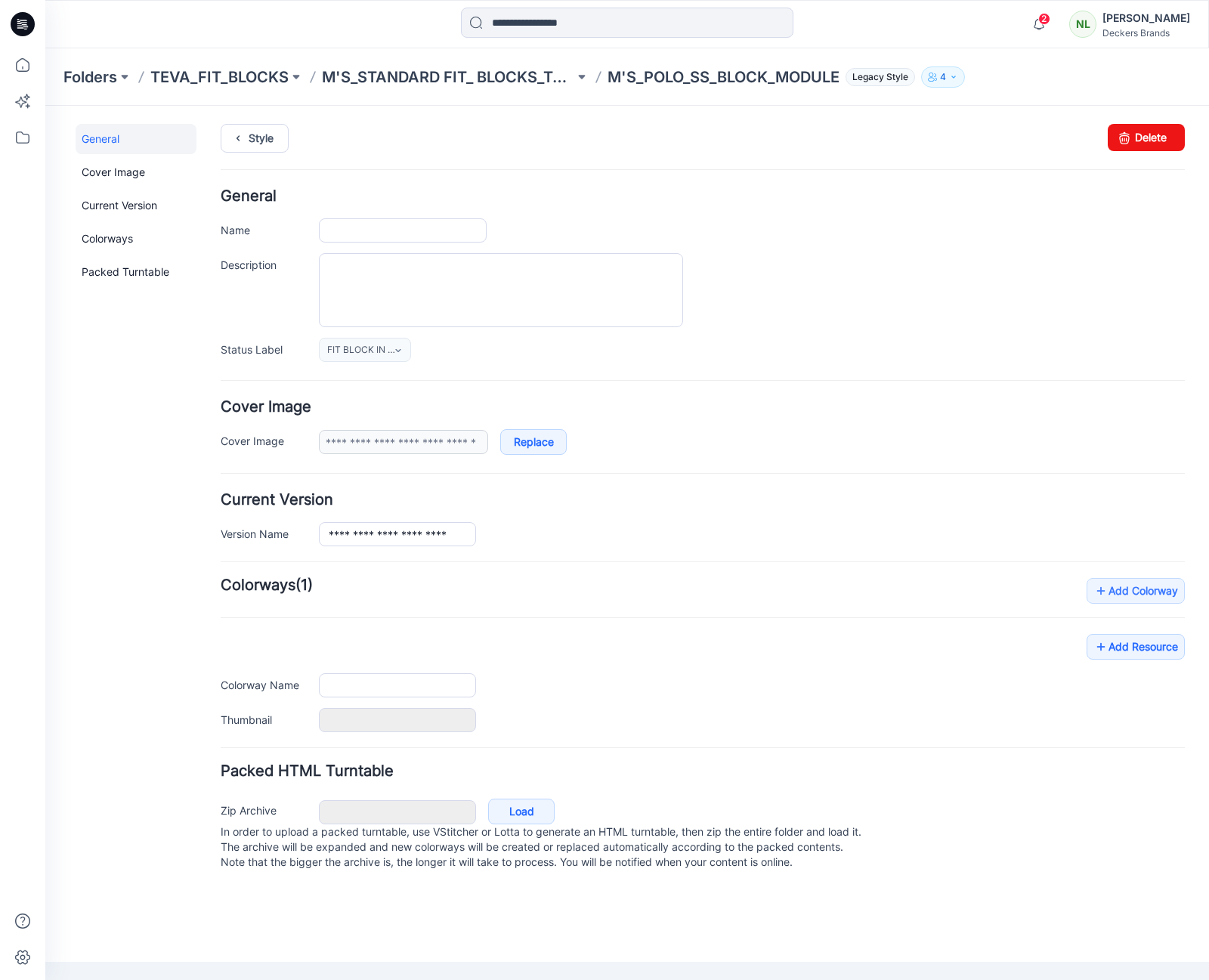
type input "**********"
type input "******"
type input "**********"
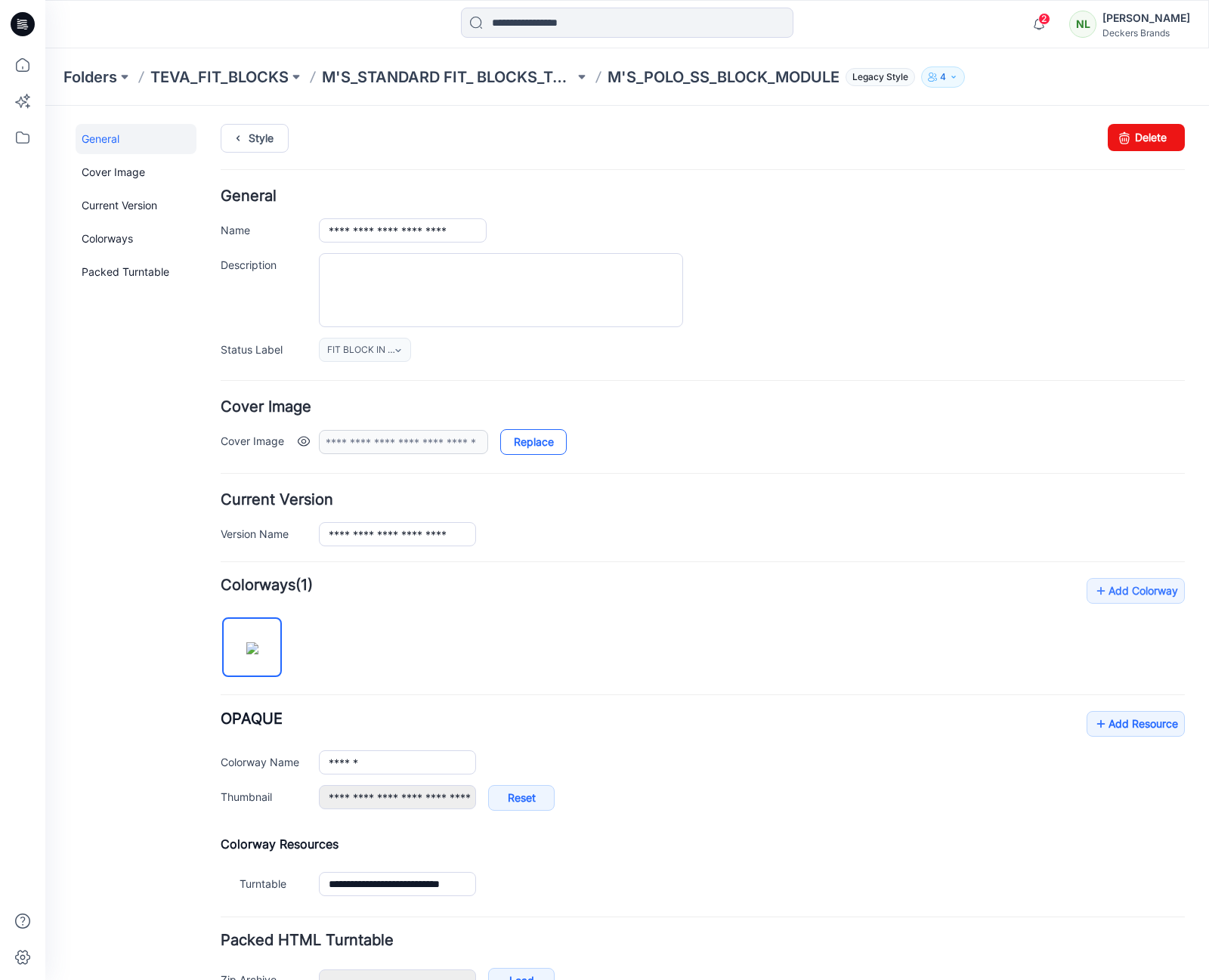
click at [520, 442] on link "Replace" at bounding box center [533, 441] width 66 height 25
type input "**********"
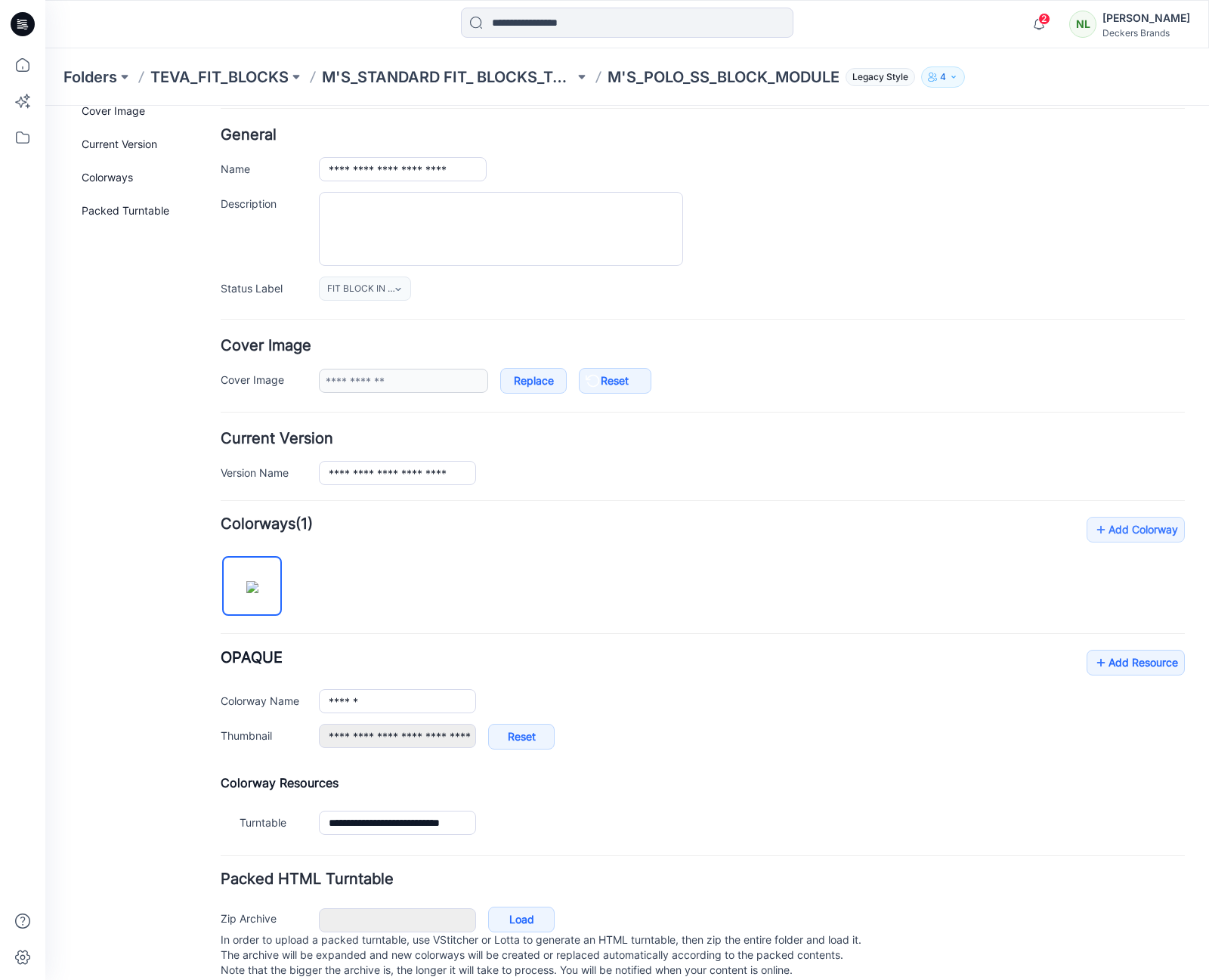
scroll to position [94, 0]
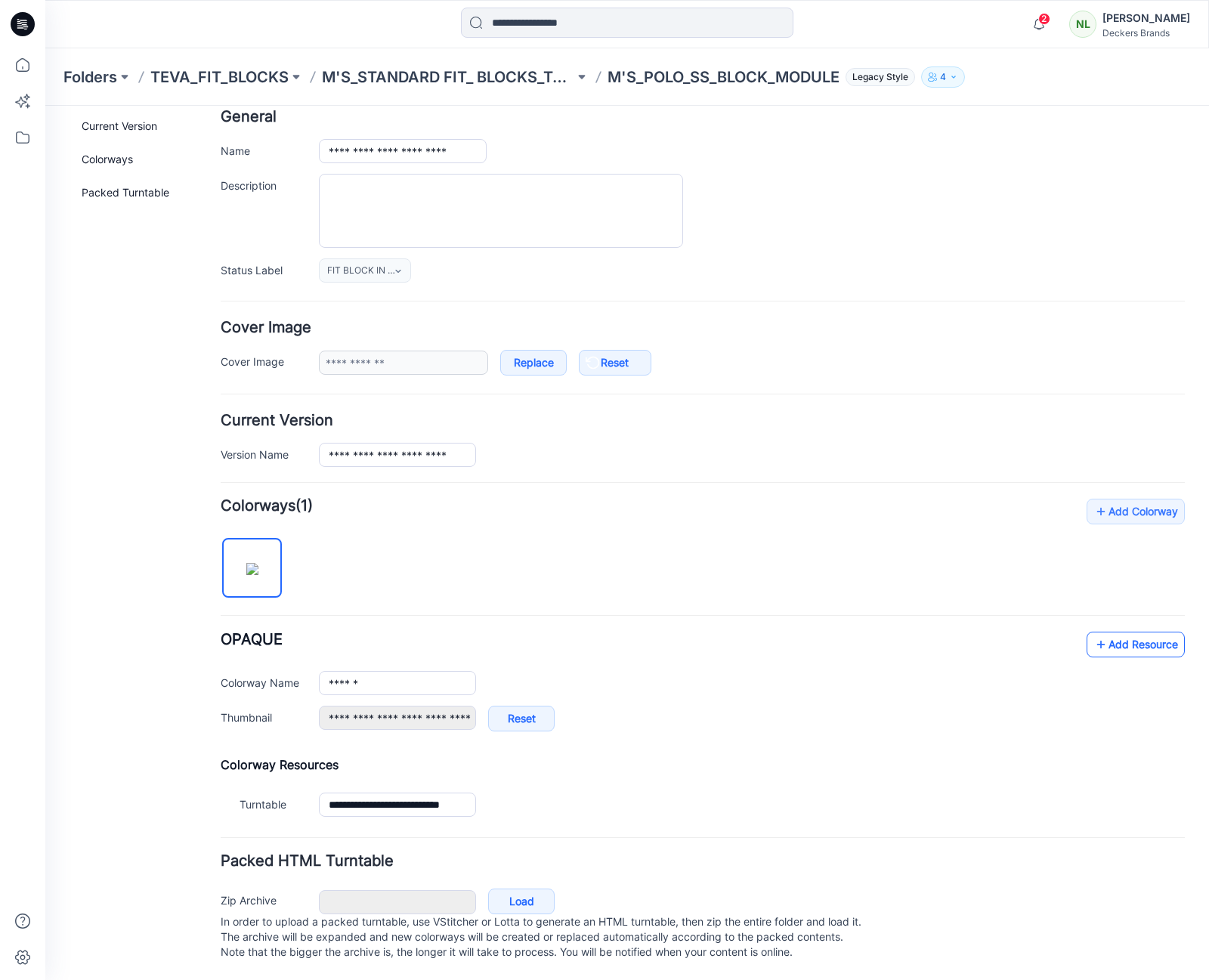
click at [1121, 632] on link "Add Resource" at bounding box center [1136, 644] width 98 height 25
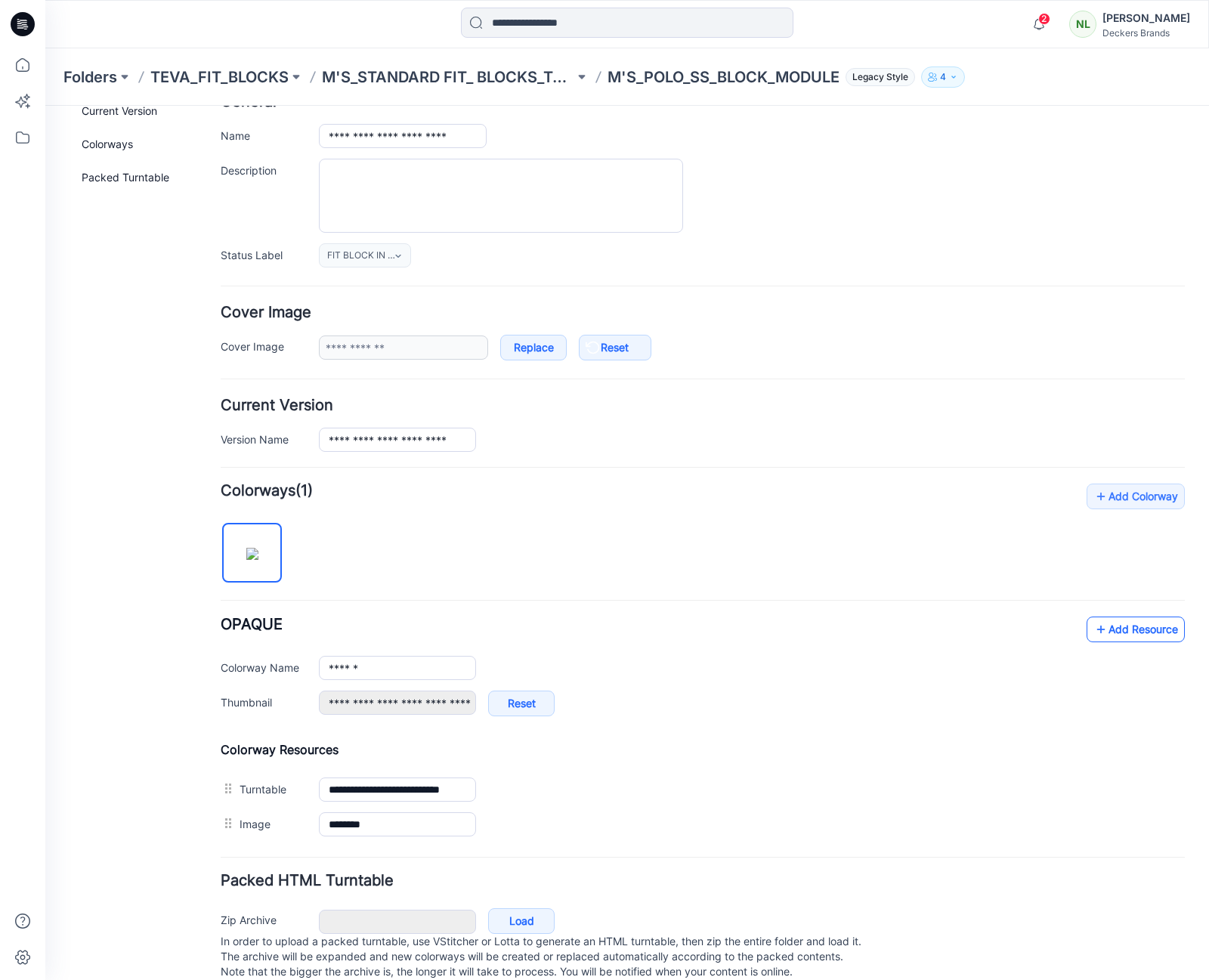
click at [1108, 632] on link "Add Resource" at bounding box center [1136, 629] width 98 height 25
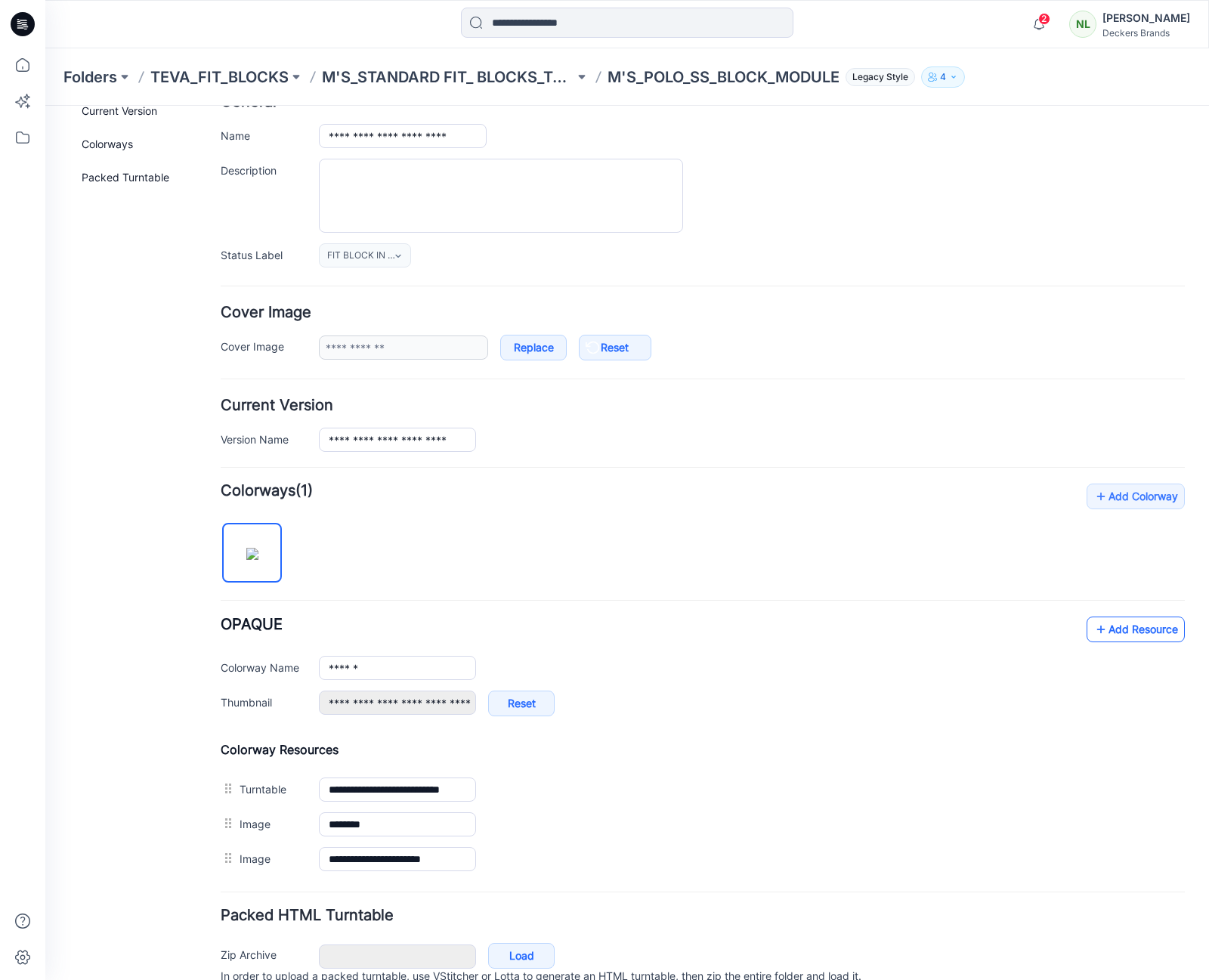
click at [1145, 625] on link "Add Resource" at bounding box center [1136, 629] width 98 height 25
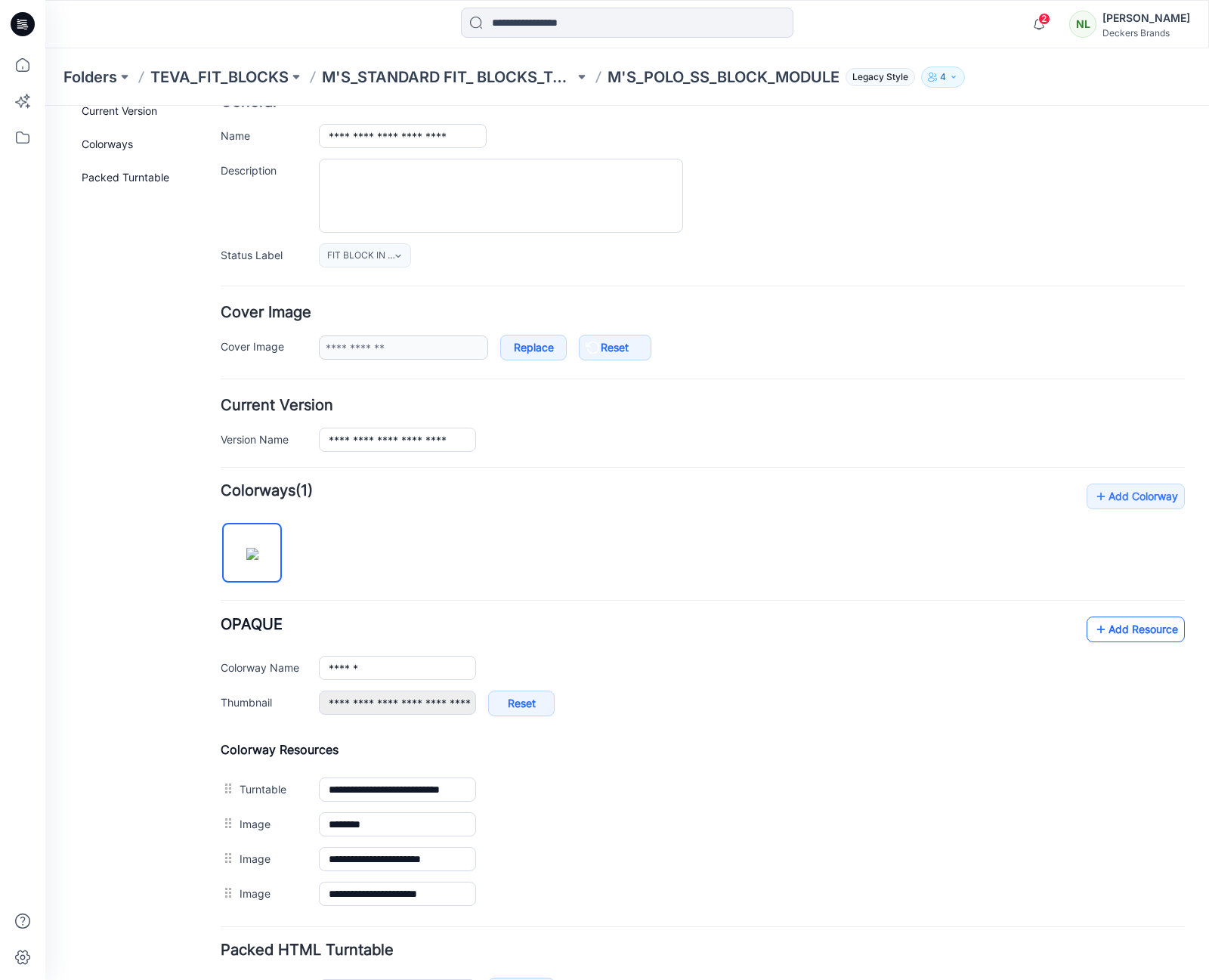
click at [1128, 629] on link "Add Resource" at bounding box center [1136, 629] width 98 height 25
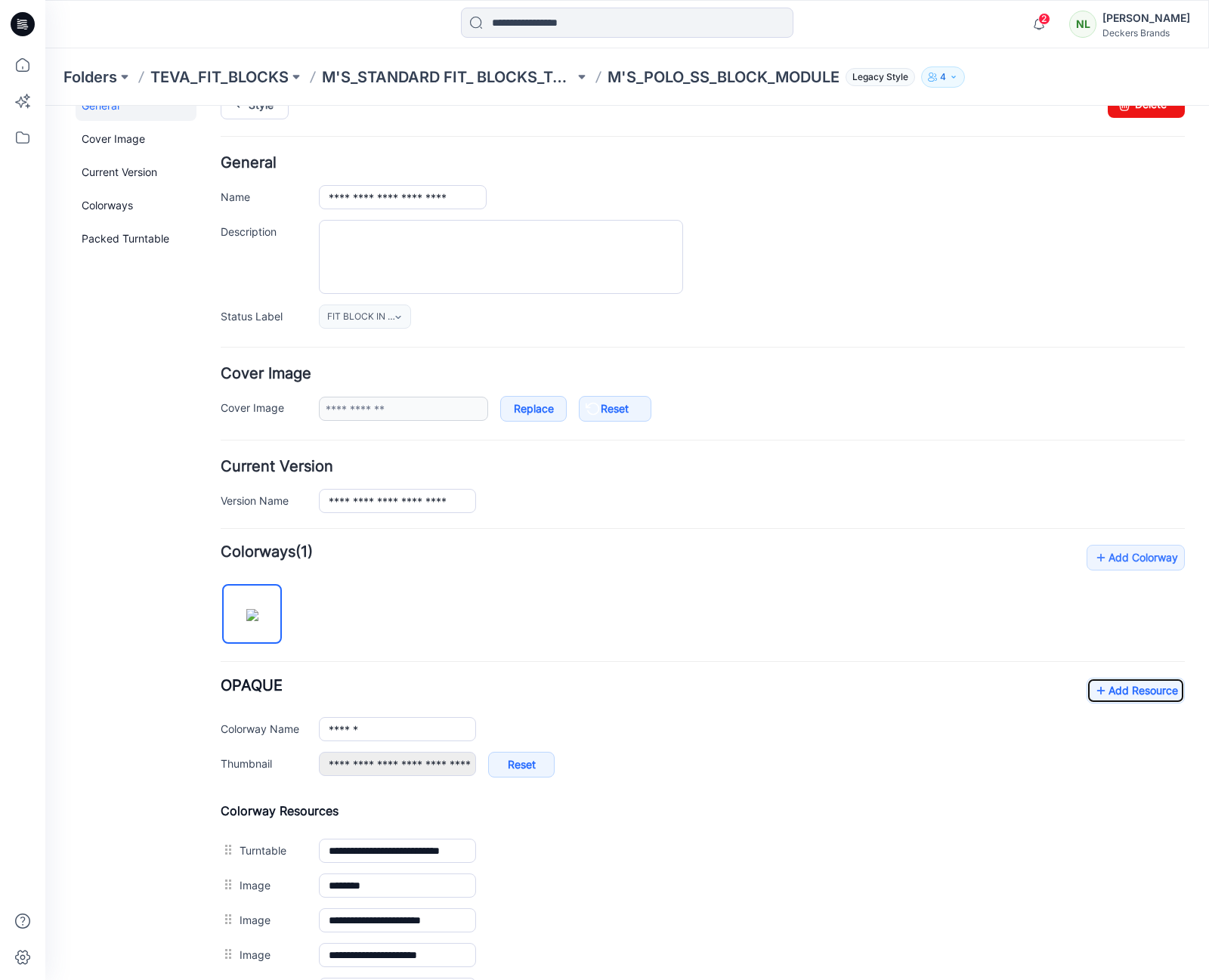
scroll to position [0, 0]
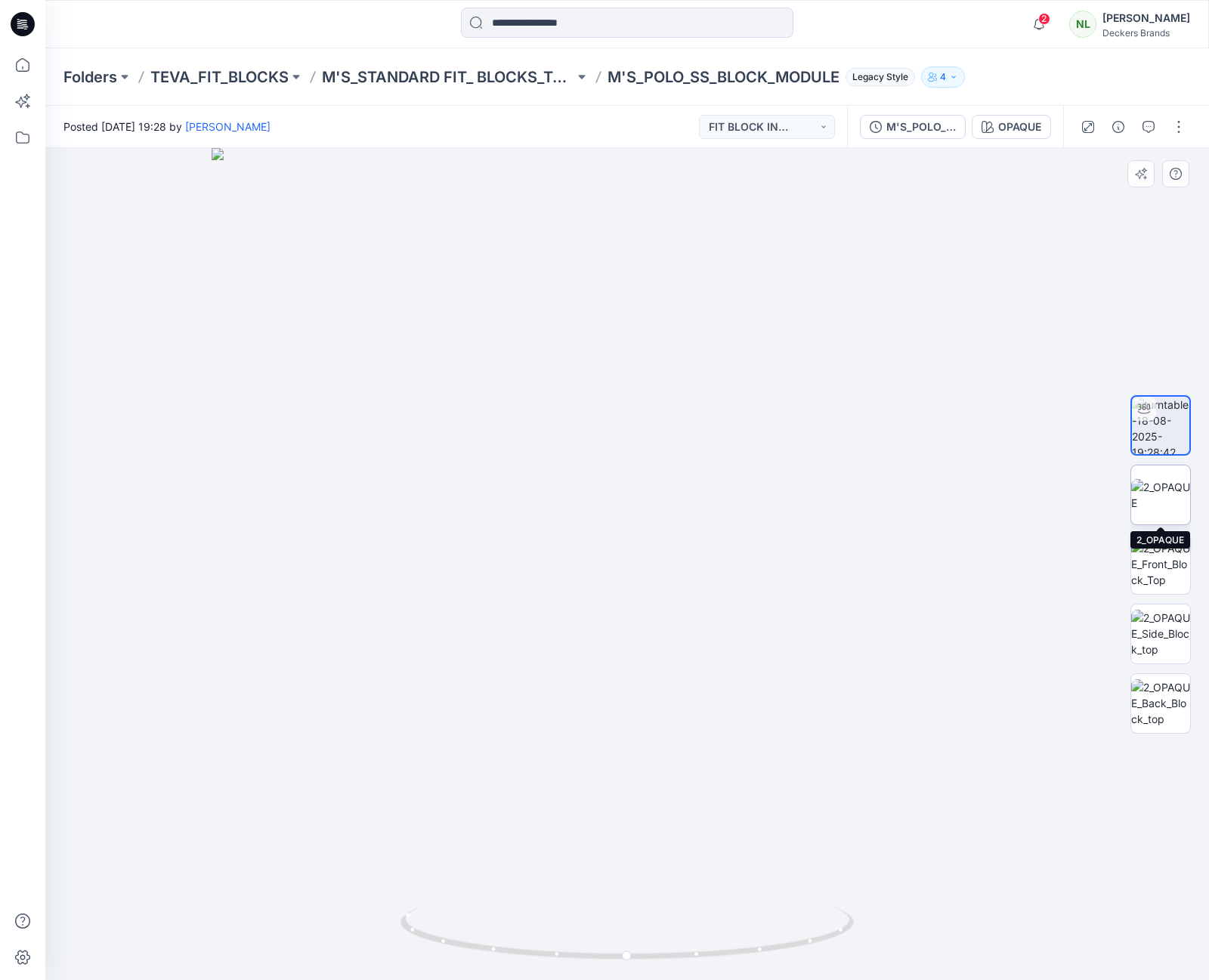
click at [1155, 509] on img at bounding box center [1160, 495] width 59 height 31
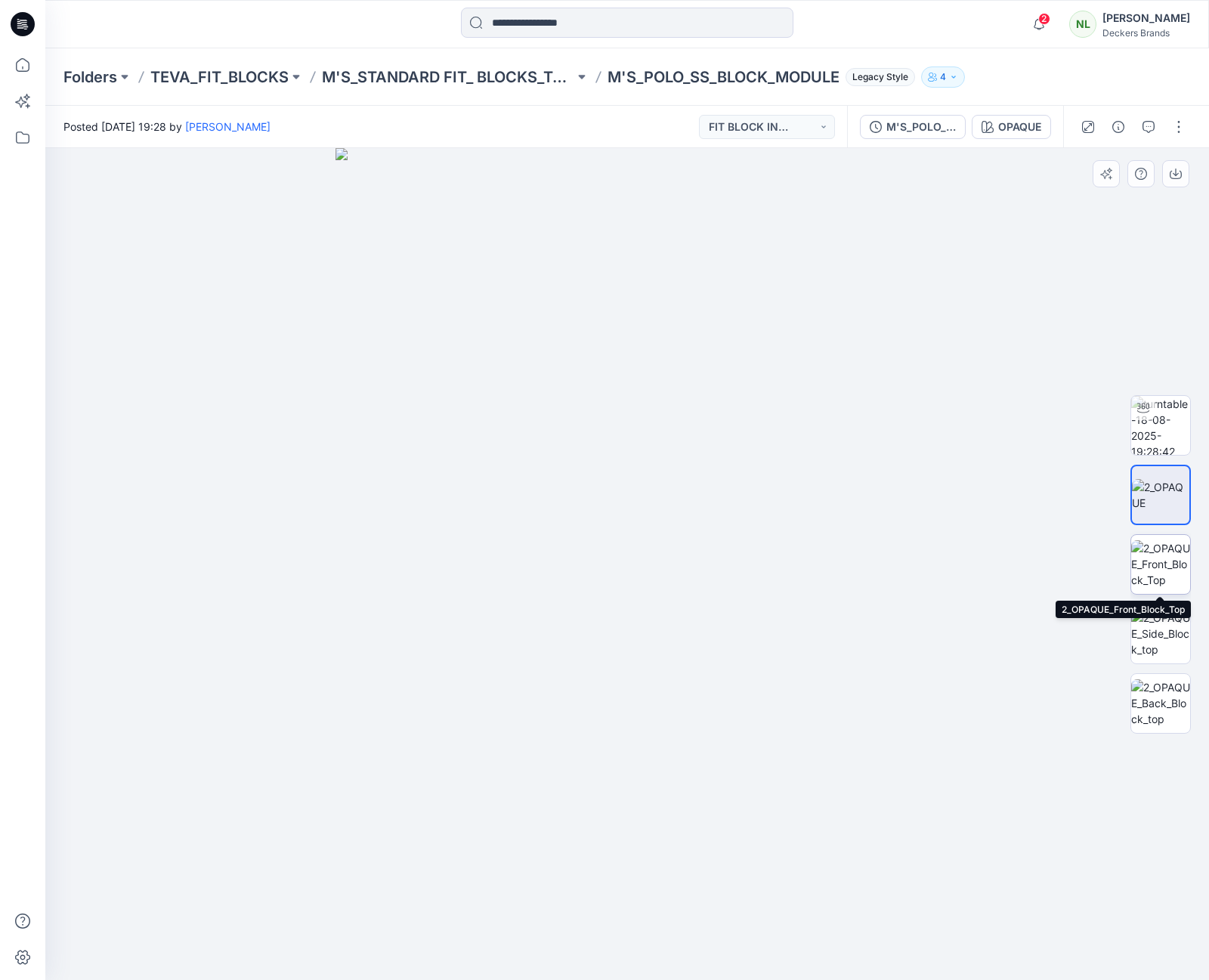
click at [1154, 558] on img at bounding box center [1160, 564] width 59 height 47
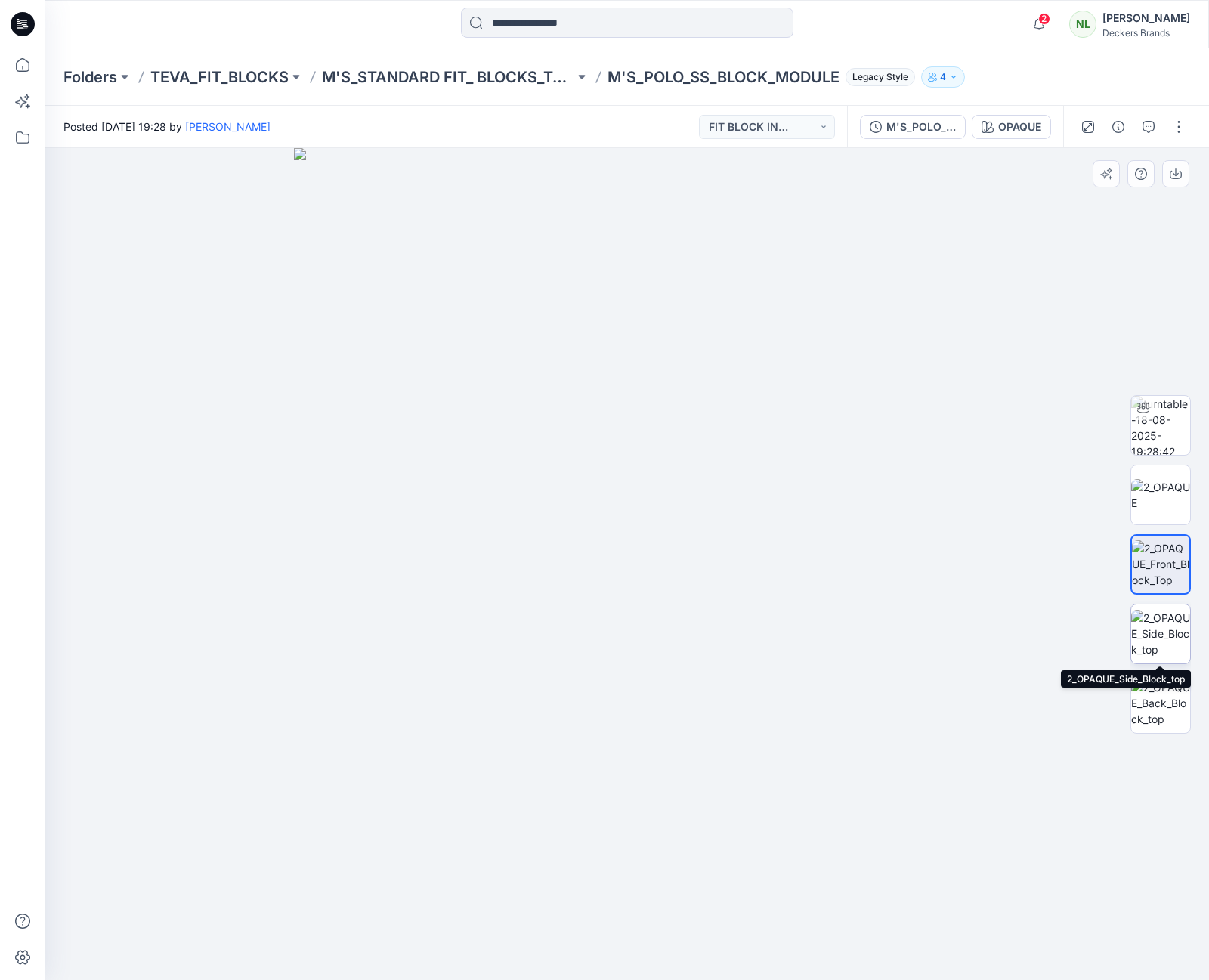
click at [1163, 632] on img at bounding box center [1160, 634] width 59 height 47
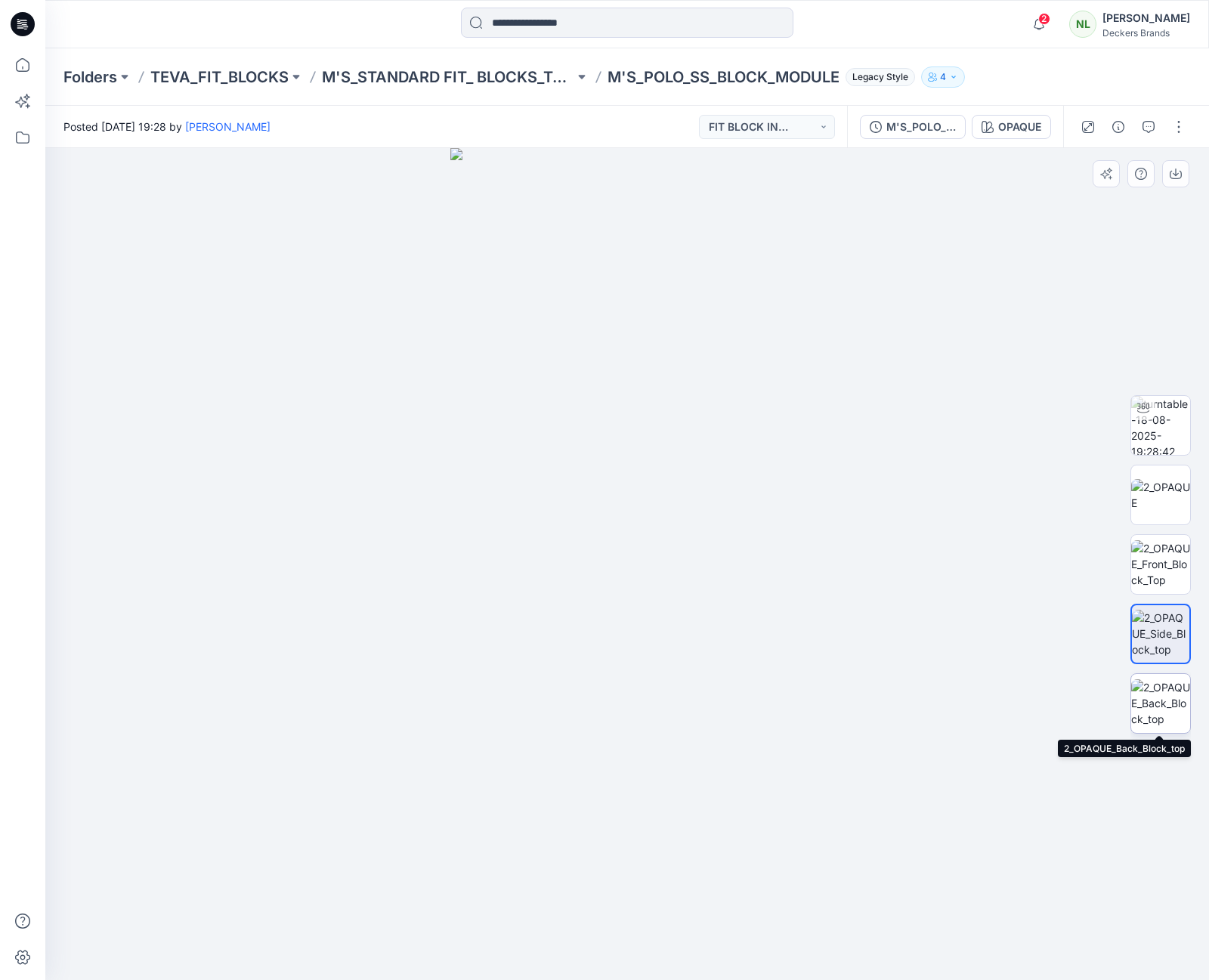
click at [1163, 694] on img at bounding box center [1160, 703] width 59 height 47
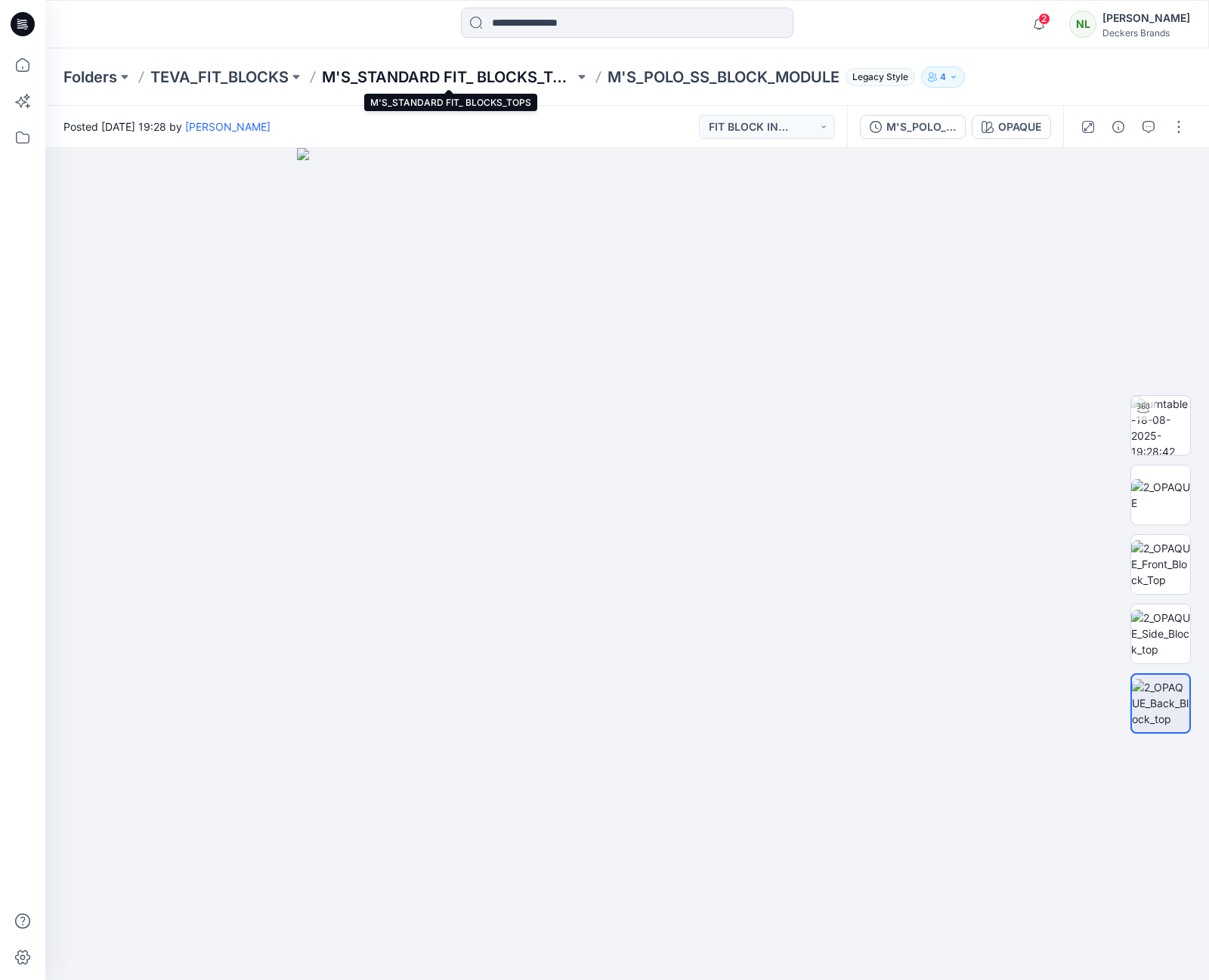
click at [424, 73] on p "M'S_STANDARD FIT_ BLOCKS_TOPS" at bounding box center [448, 77] width 253 height 21
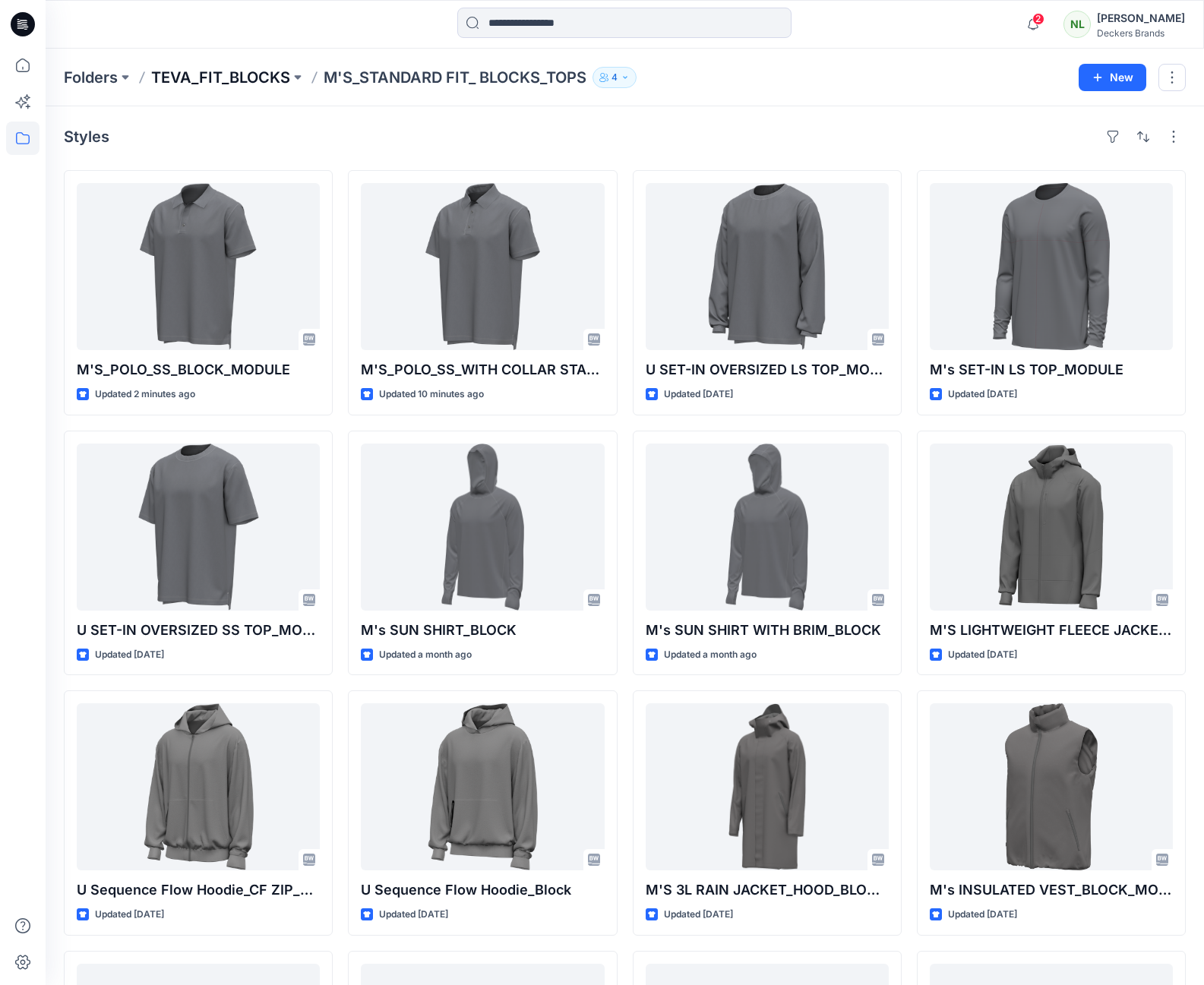
click at [213, 76] on p "TEVA_FIT_BLOCKS" at bounding box center [221, 77] width 139 height 21
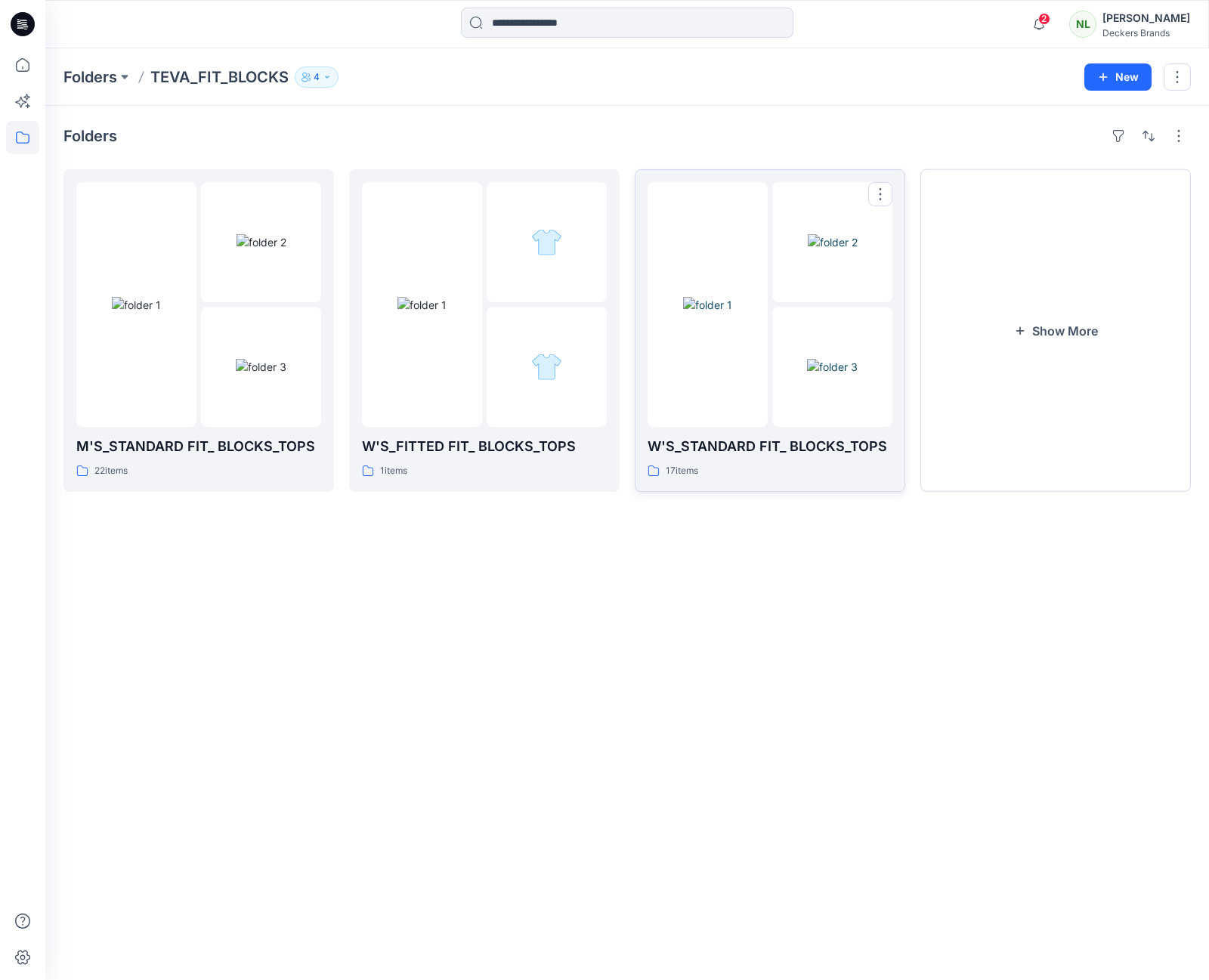
click at [683, 313] on img at bounding box center [707, 305] width 49 height 16
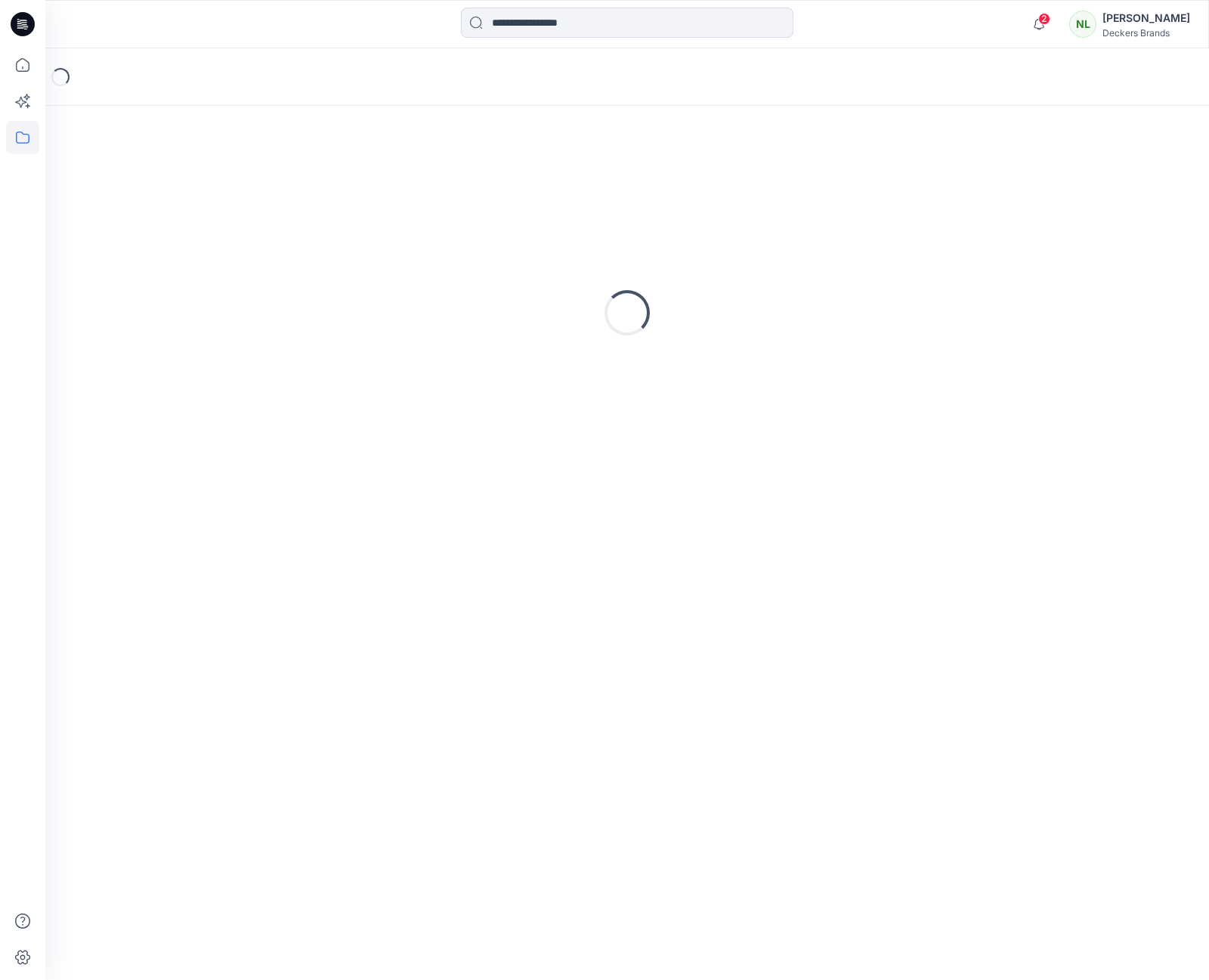
click at [671, 361] on div "Loading..." at bounding box center [628, 313] width 1128 height 378
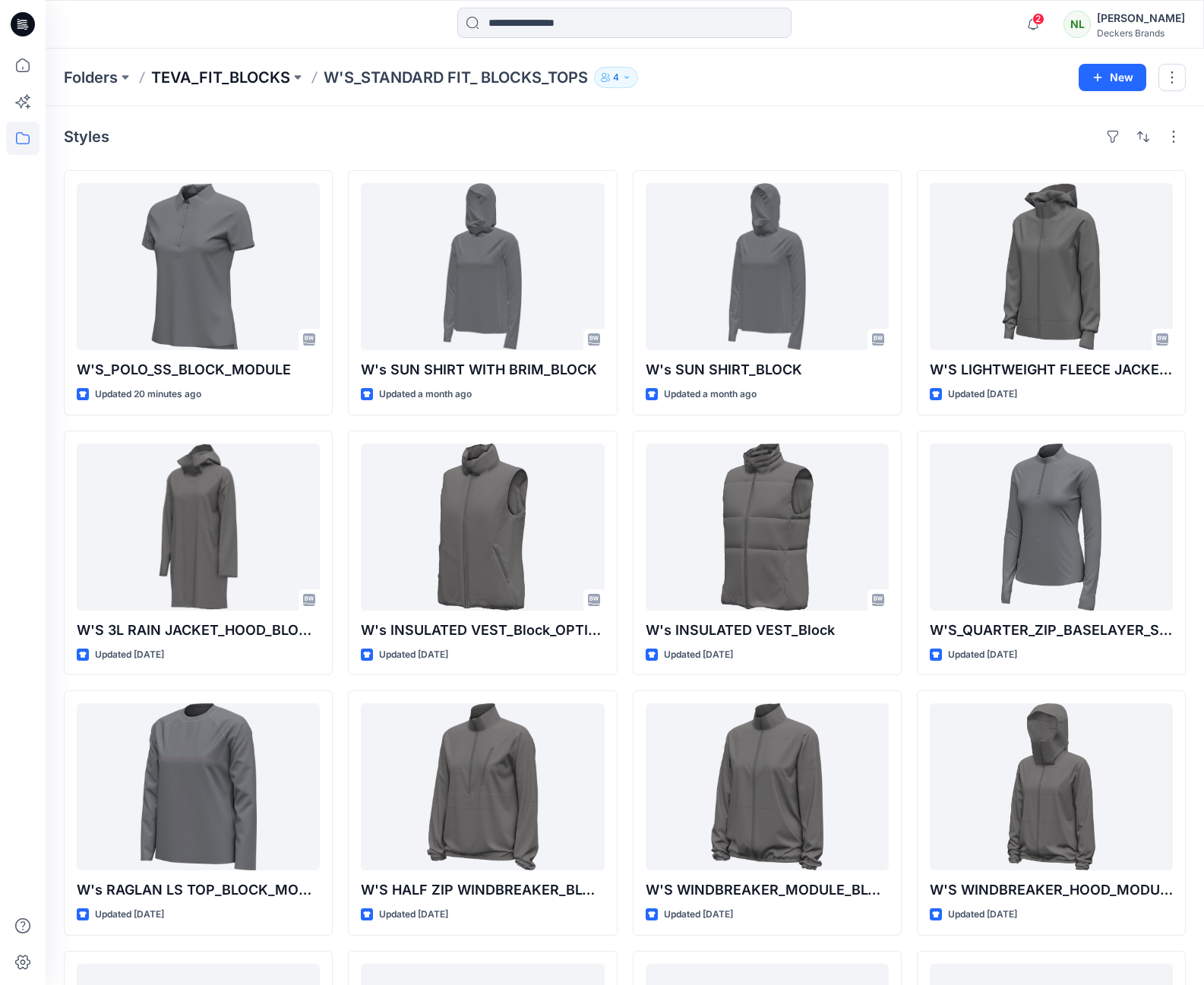
click at [251, 76] on p "TEVA_FIT_BLOCKS" at bounding box center [221, 77] width 139 height 21
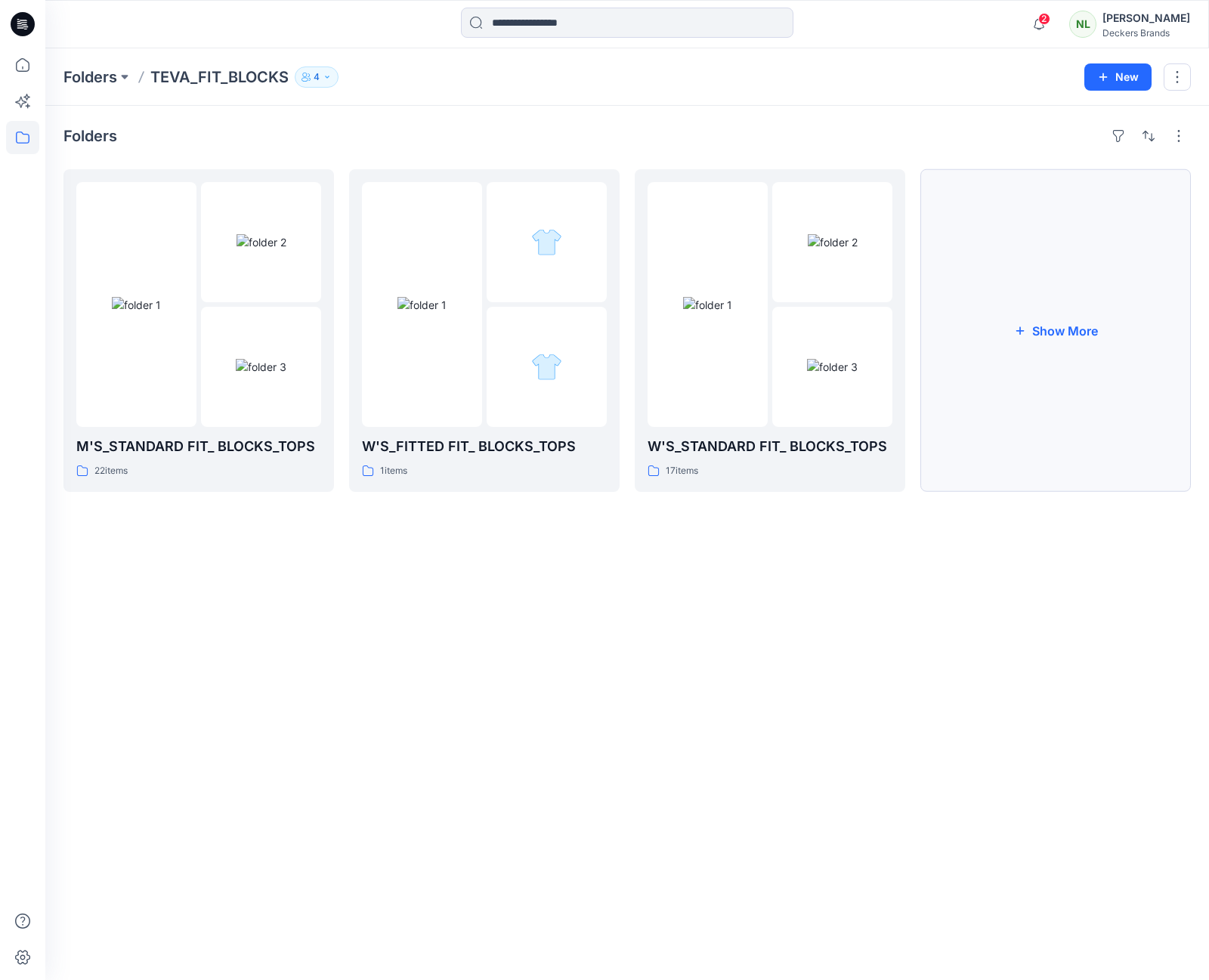
click at [1054, 337] on button "Show More" at bounding box center [1055, 330] width 270 height 323
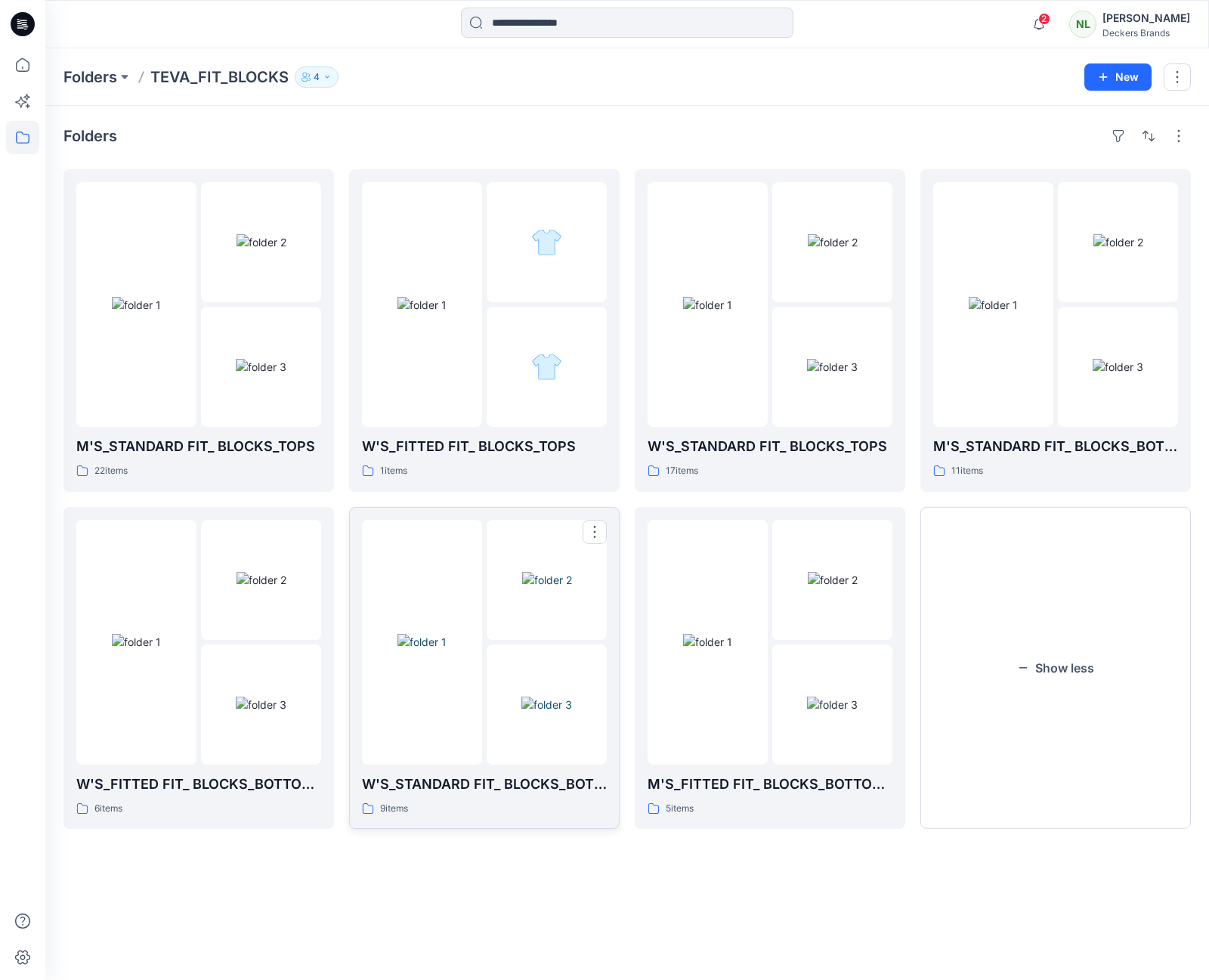
click at [532, 712] on img at bounding box center [546, 705] width 51 height 16
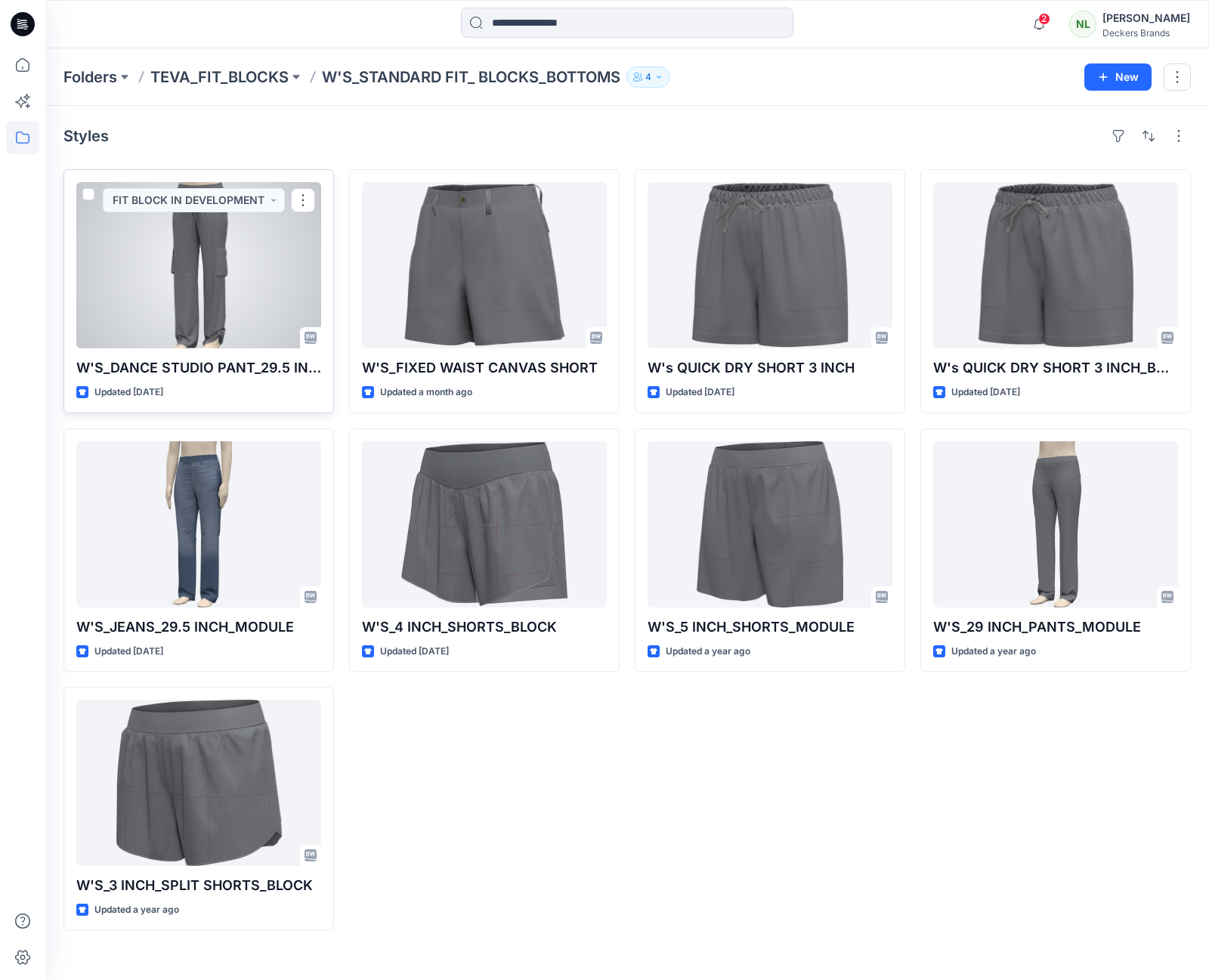
click at [211, 278] on div at bounding box center [198, 265] width 245 height 166
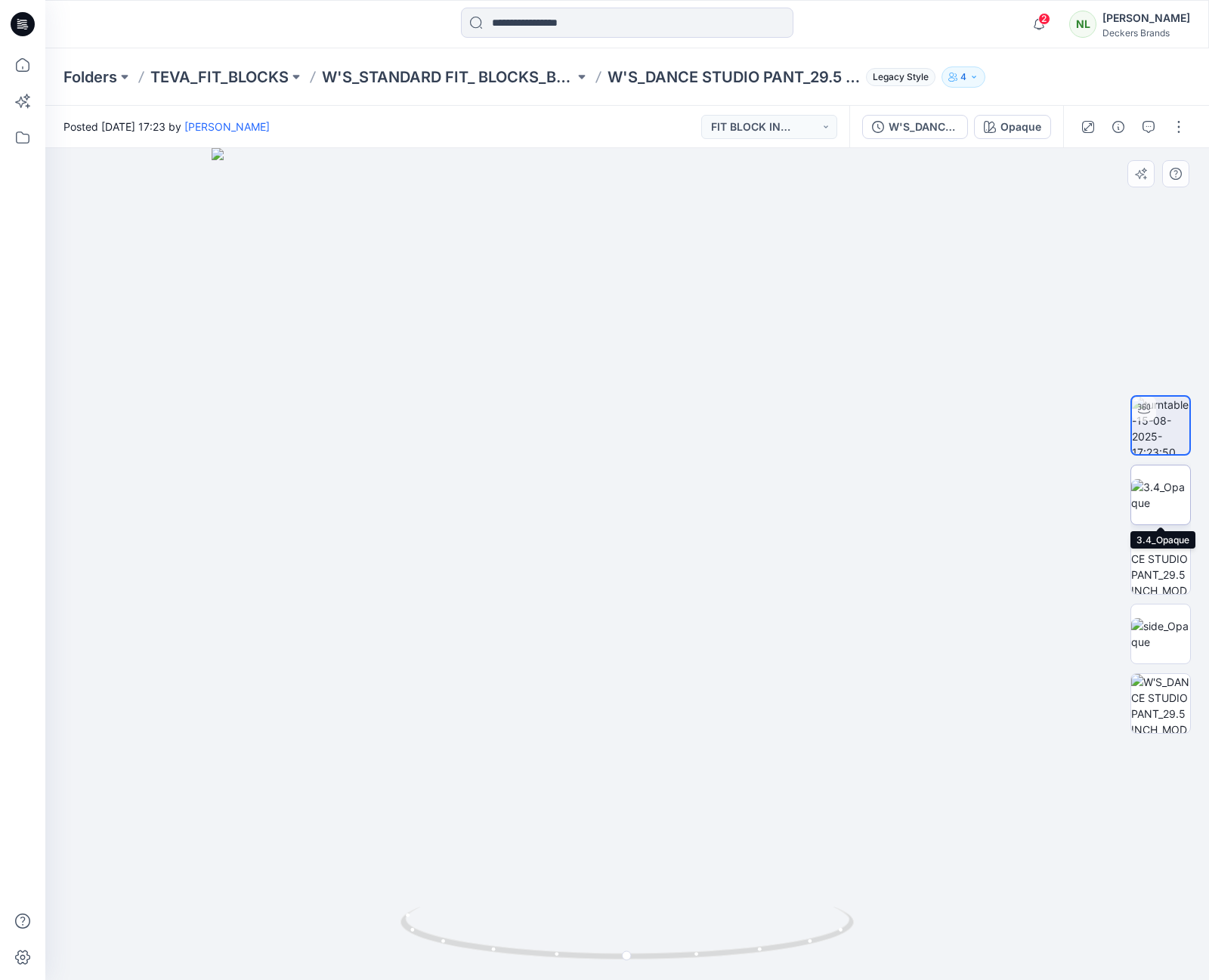
click at [1171, 508] on img at bounding box center [1160, 495] width 59 height 31
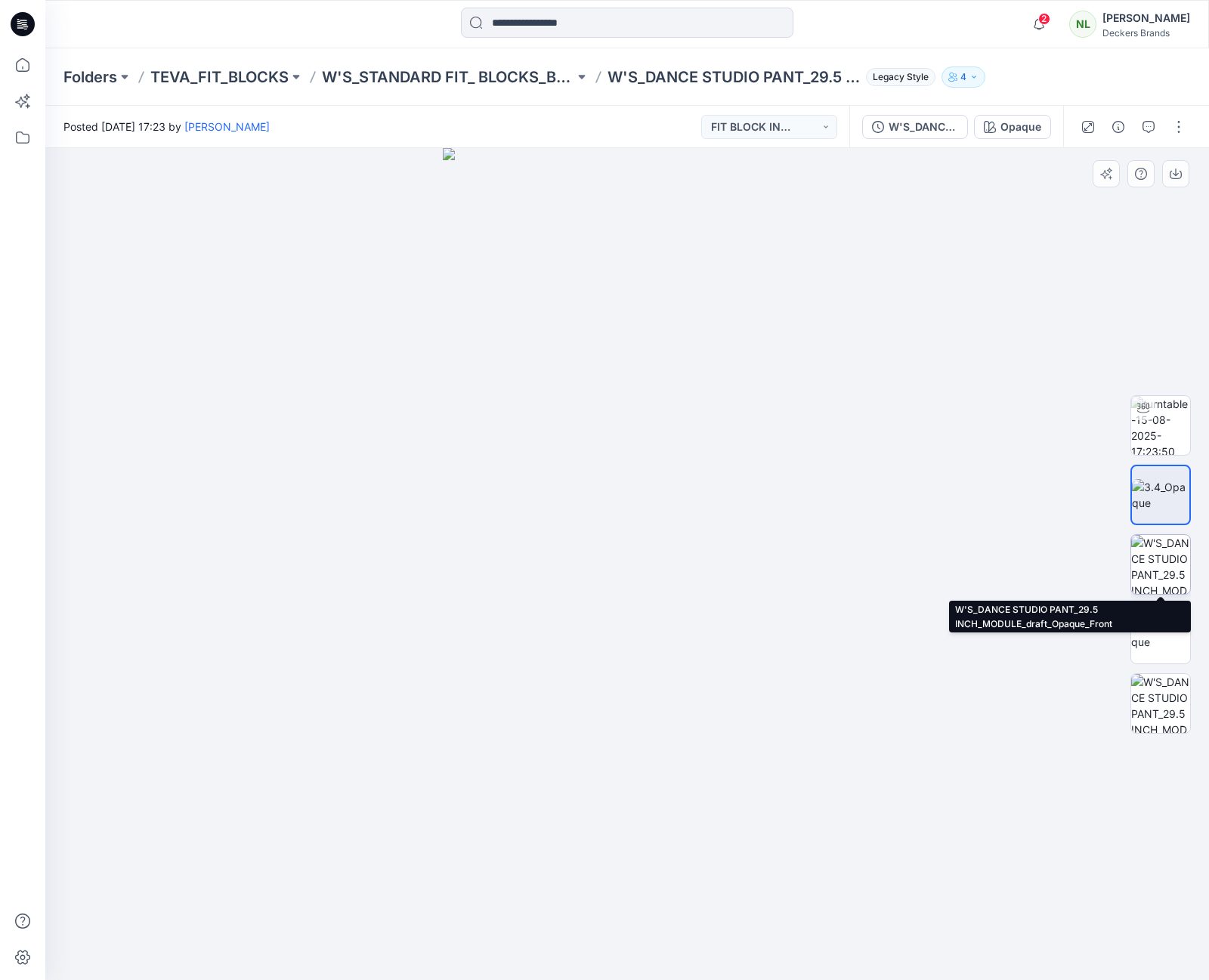
click at [1157, 554] on img at bounding box center [1160, 564] width 59 height 59
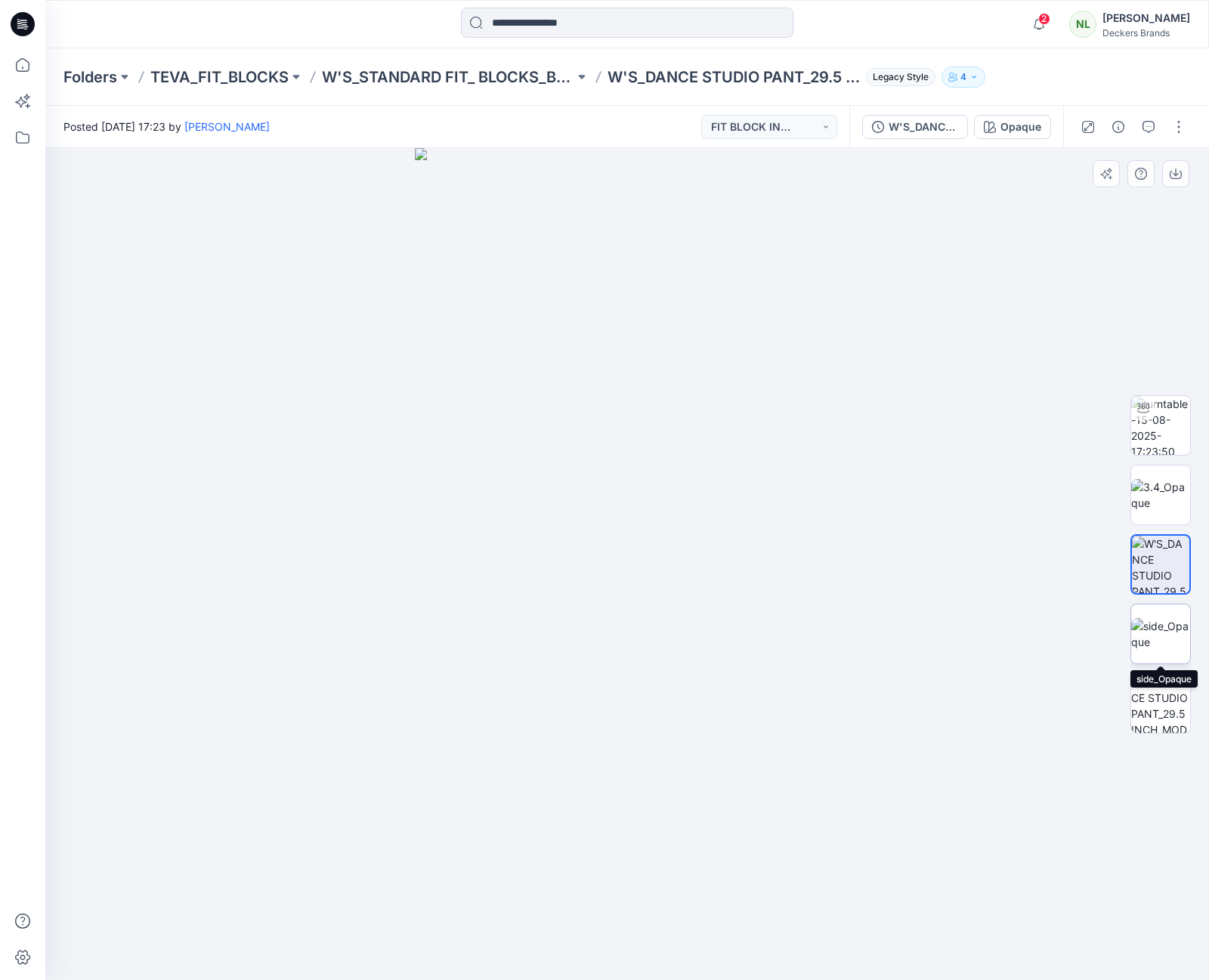
click at [1153, 618] on img at bounding box center [1160, 634] width 59 height 31
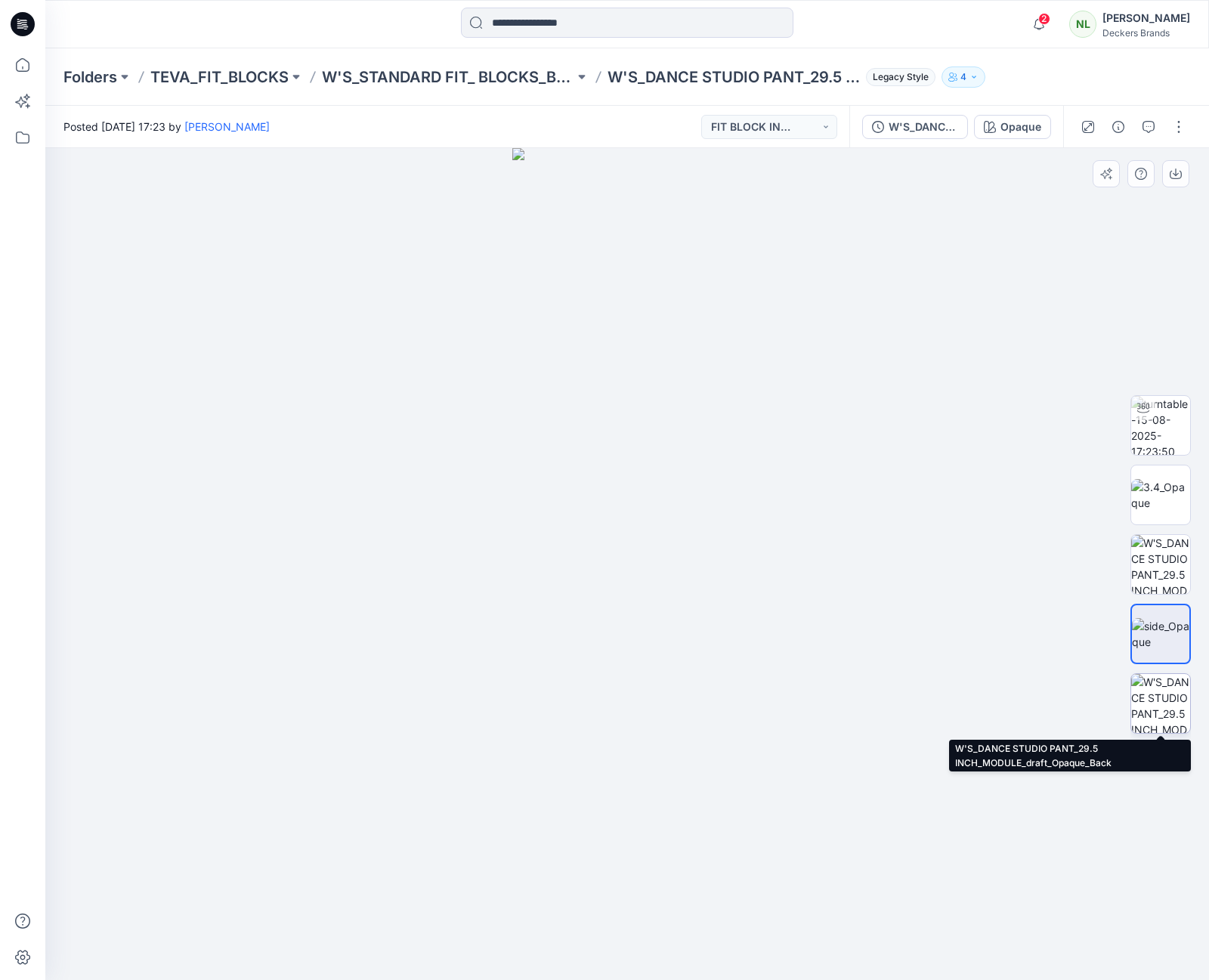
click at [1159, 691] on img at bounding box center [1160, 703] width 59 height 59
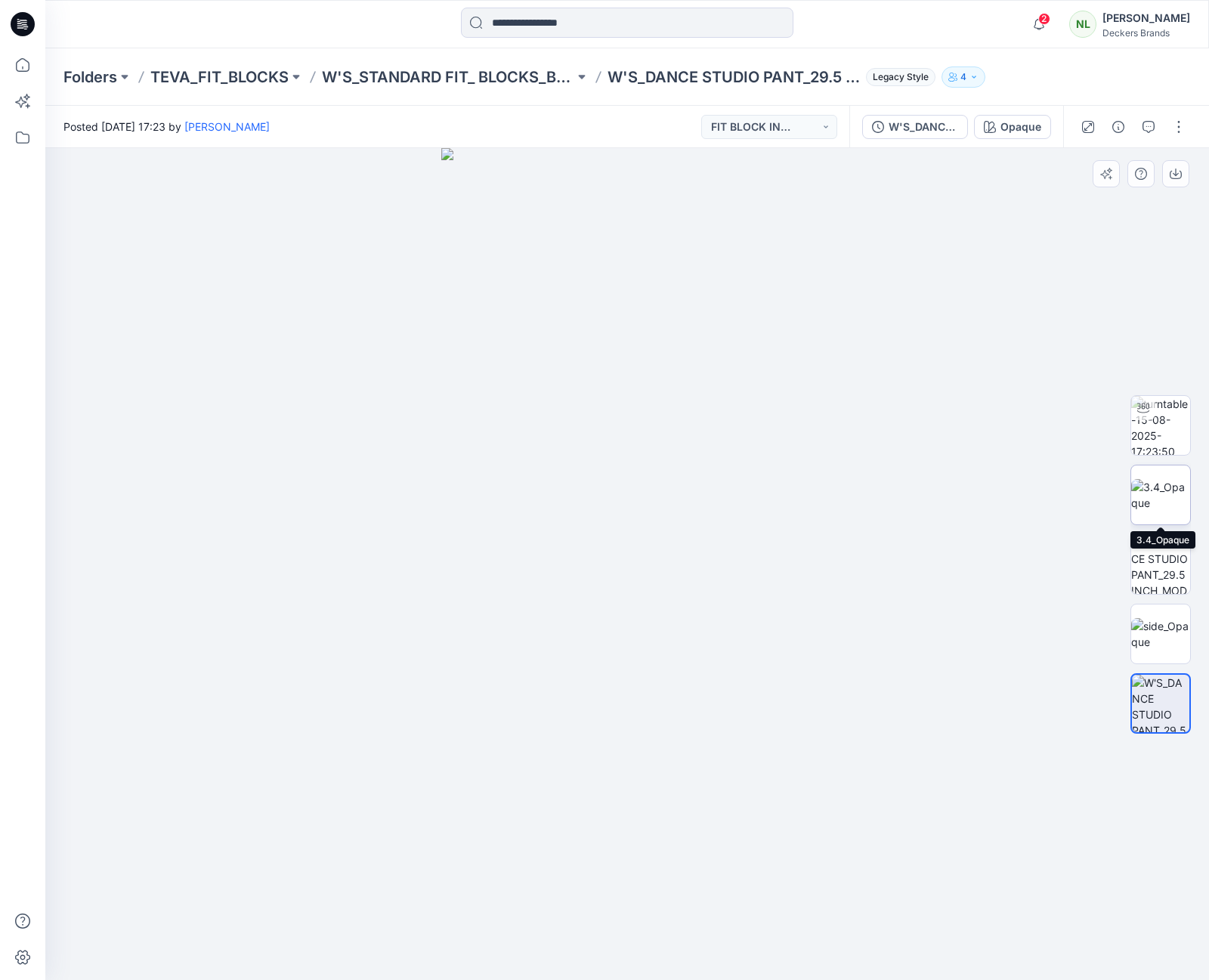
click at [1153, 490] on img at bounding box center [1160, 495] width 59 height 31
